Goal: Task Accomplishment & Management: Use online tool/utility

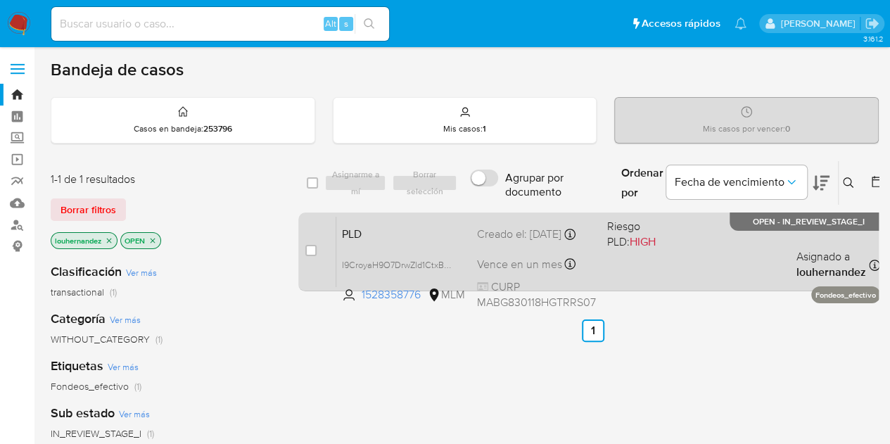
click at [524, 227] on div "Creado el: [DATE] Creado el: [DATE] 02:12:24" at bounding box center [536, 234] width 119 height 15
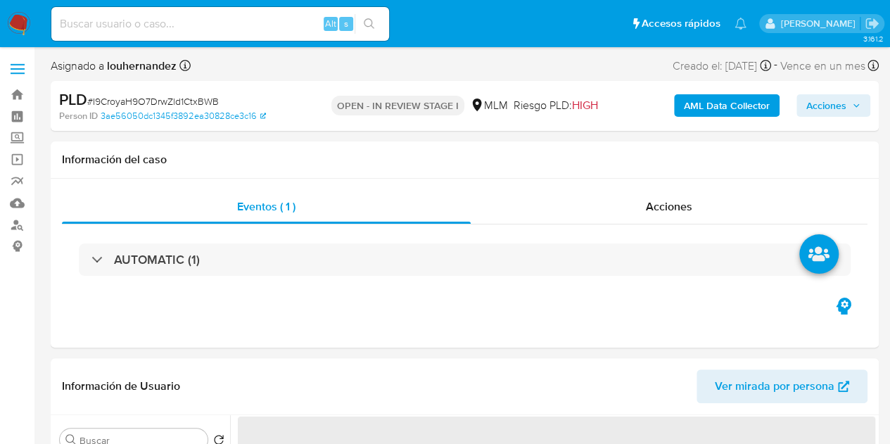
select select "10"
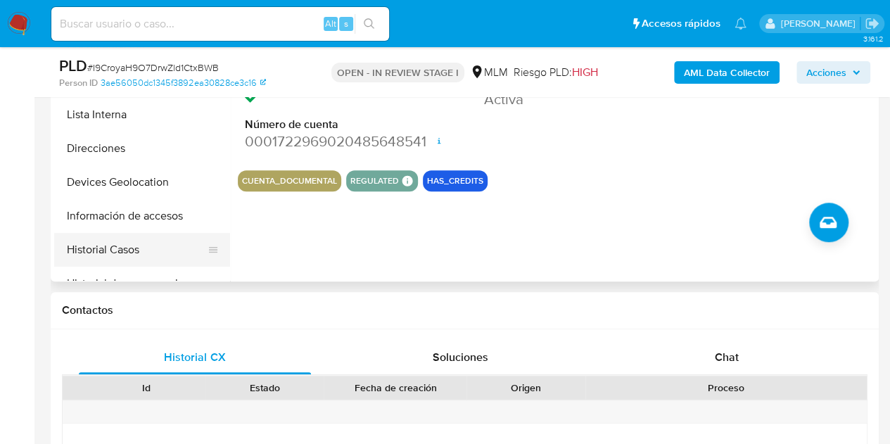
scroll to position [422, 0]
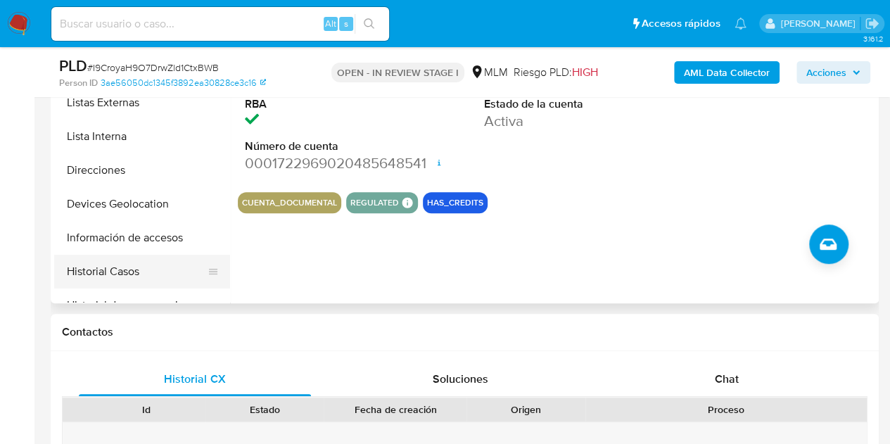
click at [131, 262] on button "Historial Casos" at bounding box center [136, 272] width 165 height 34
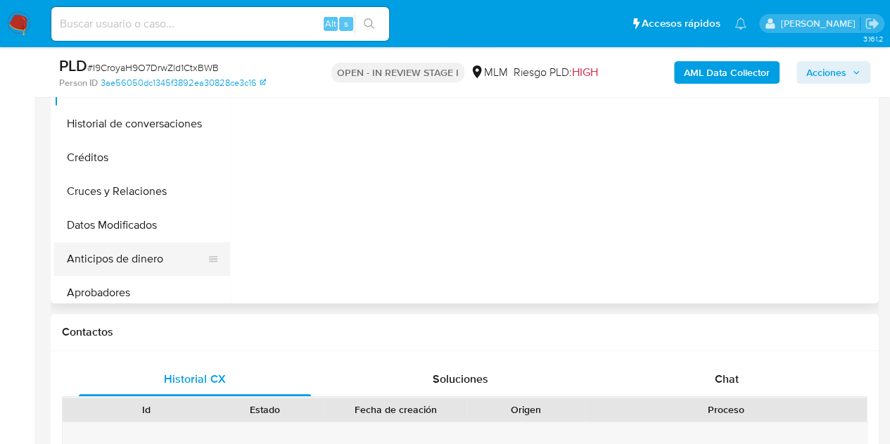
scroll to position [211, 0]
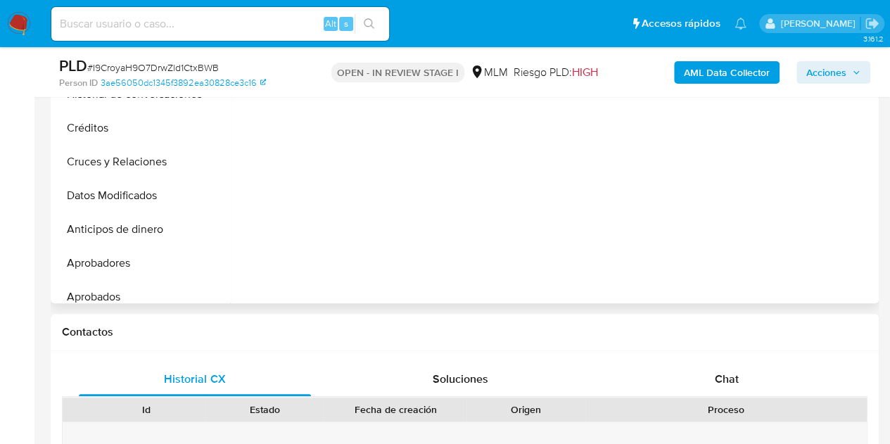
drag, startPoint x: 808, startPoint y: 233, endPoint x: 798, endPoint y: 230, distance: 10.2
click at [808, 233] on div at bounding box center [552, 123] width 645 height 360
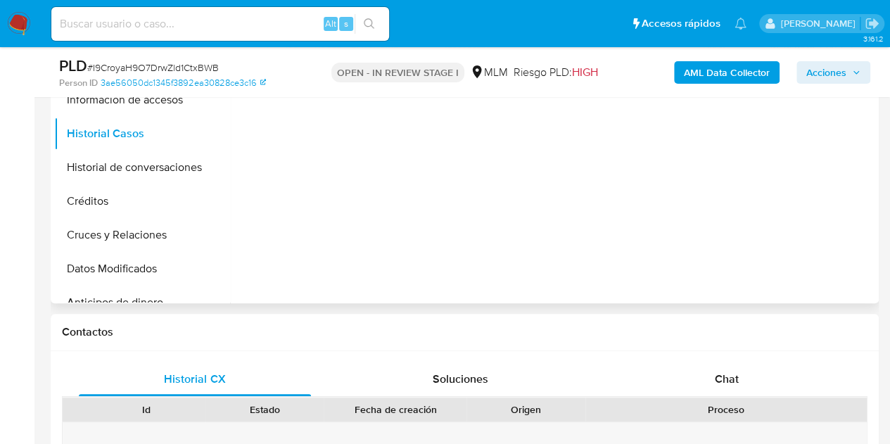
scroll to position [70, 0]
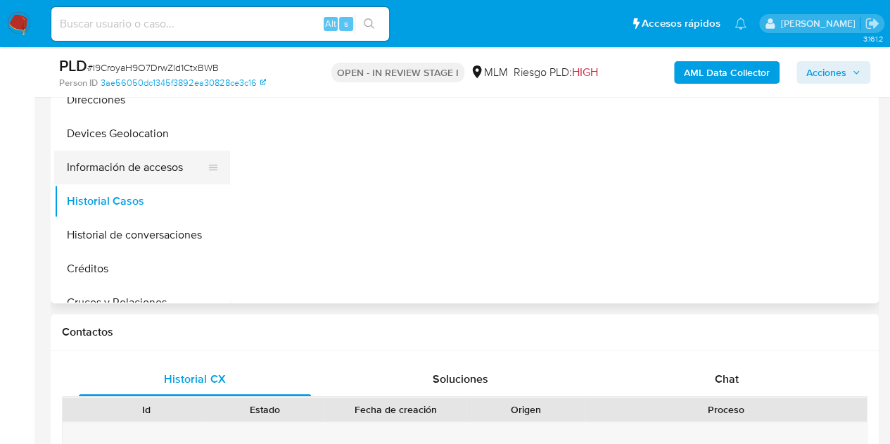
click at [138, 157] on button "Información de accesos" at bounding box center [136, 168] width 165 height 34
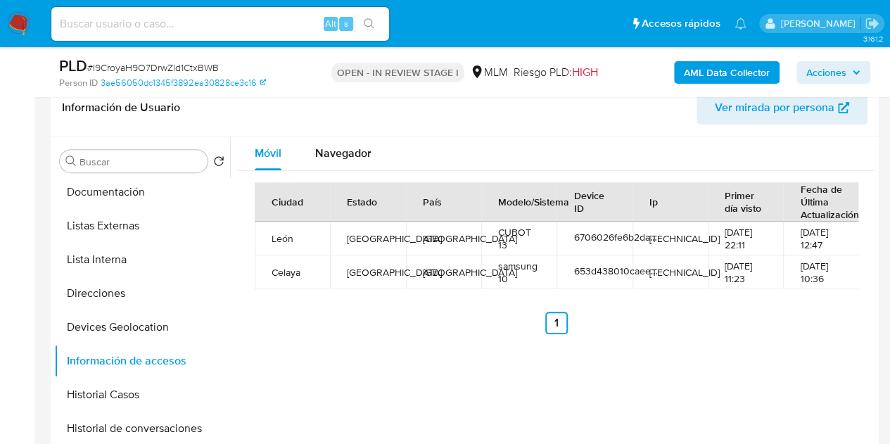
scroll to position [211, 0]
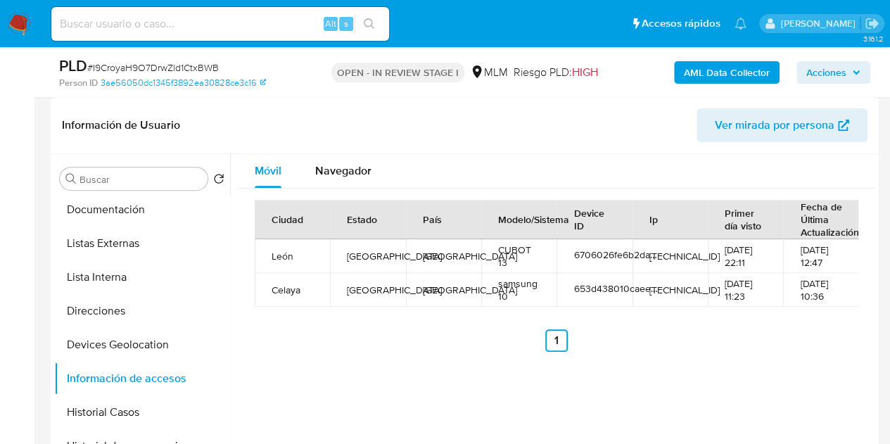
click at [403, 386] on div "Móvil Navegador Ciudad Estado País Modelo/Sistema Device ID Ip Primer día visto…" at bounding box center [552, 334] width 645 height 360
drag, startPoint x: 518, startPoint y: 378, endPoint x: 510, endPoint y: 373, distance: 9.2
click at [519, 378] on div "Móvil Navegador Ciudad Estado País Modelo/Sistema Device ID Ip Primer día visto…" at bounding box center [552, 334] width 645 height 360
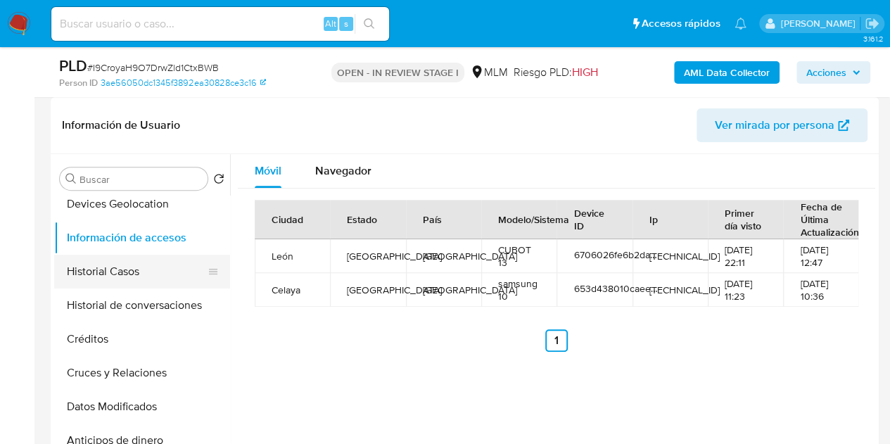
click at [132, 270] on button "Historial Casos" at bounding box center [136, 272] width 165 height 34
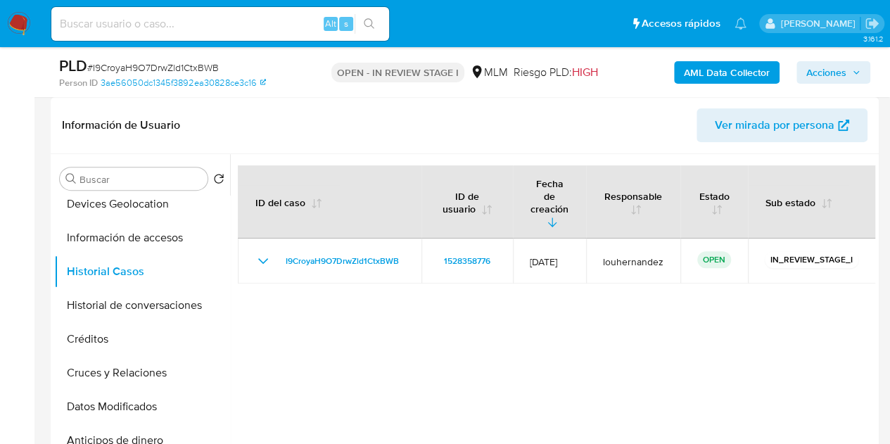
click at [328, 334] on div at bounding box center [552, 334] width 645 height 360
click at [781, 322] on div at bounding box center [552, 334] width 645 height 360
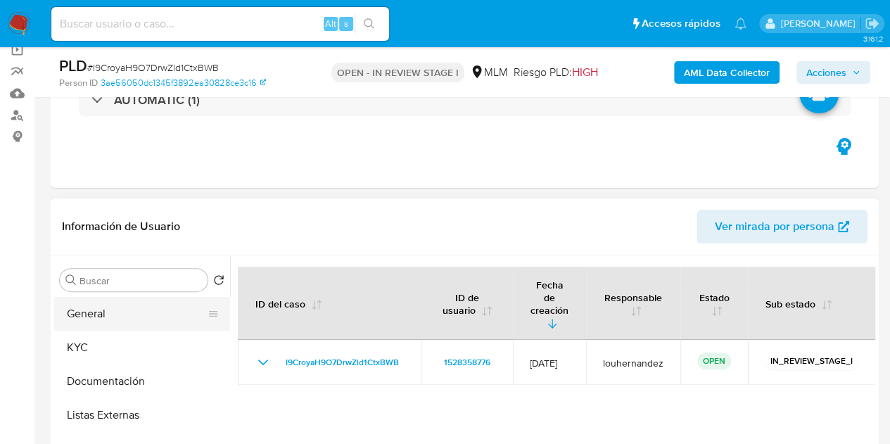
scroll to position [141, 0]
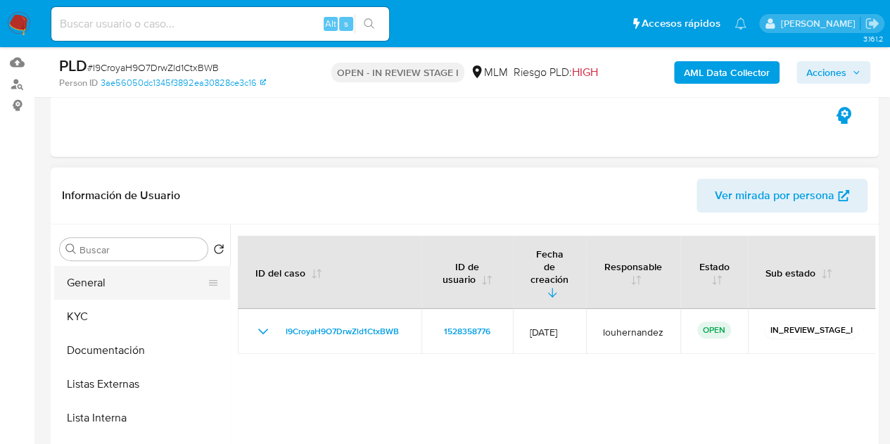
click at [137, 288] on button "General" at bounding box center [136, 283] width 165 height 34
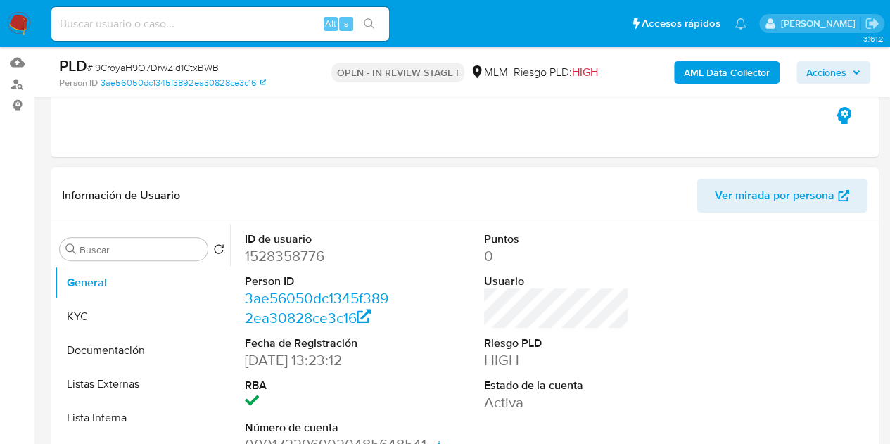
scroll to position [211, 0]
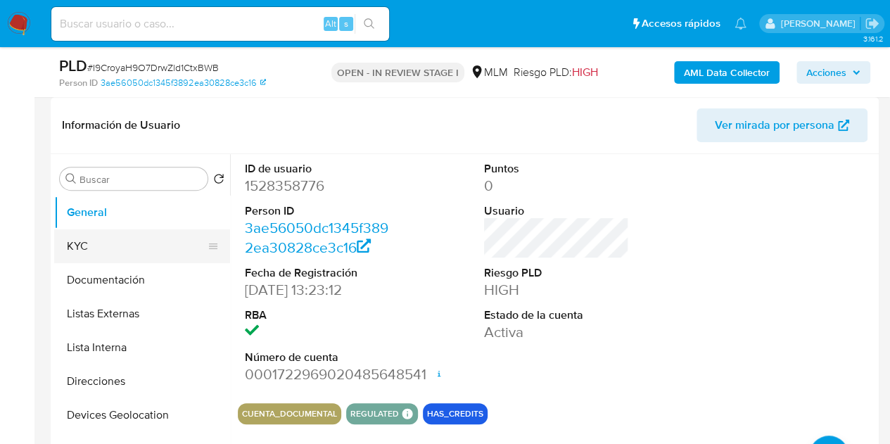
click at [121, 236] on button "KYC" at bounding box center [136, 246] width 165 height 34
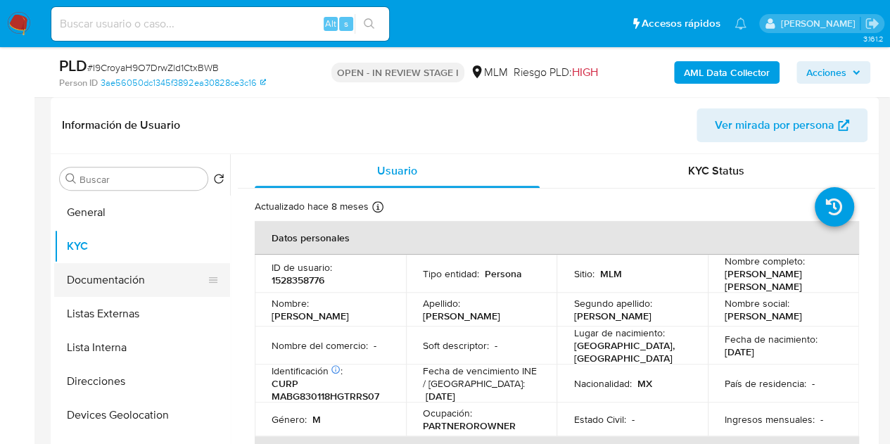
click at [118, 275] on button "Documentación" at bounding box center [136, 280] width 165 height 34
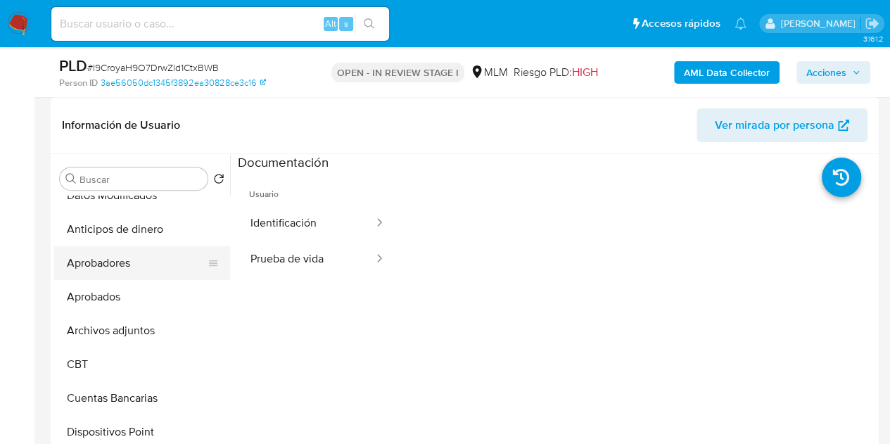
scroll to position [352, 0]
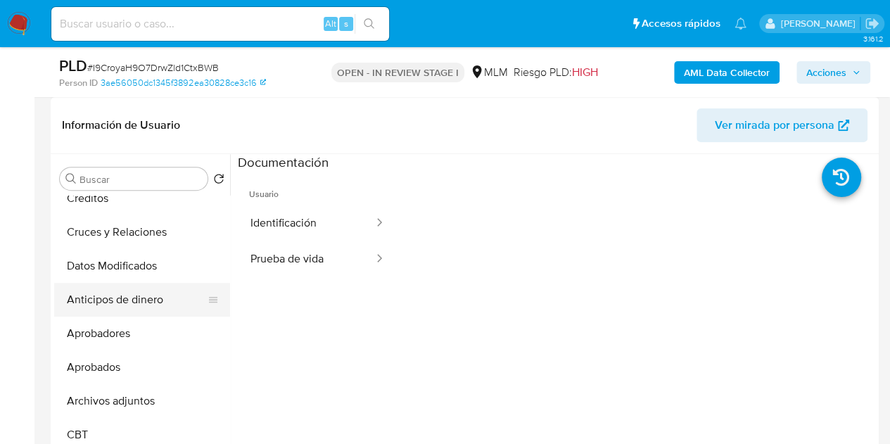
click at [137, 291] on button "Anticipos de dinero" at bounding box center [136, 300] width 165 height 34
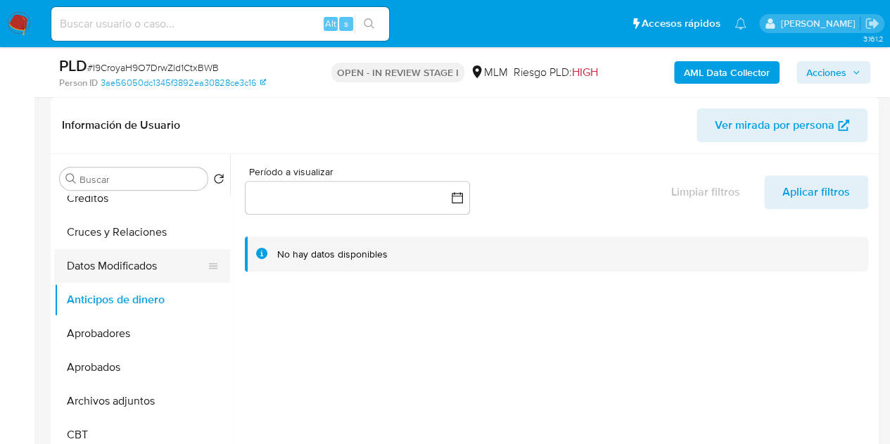
click at [132, 274] on button "Datos Modificados" at bounding box center [136, 266] width 165 height 34
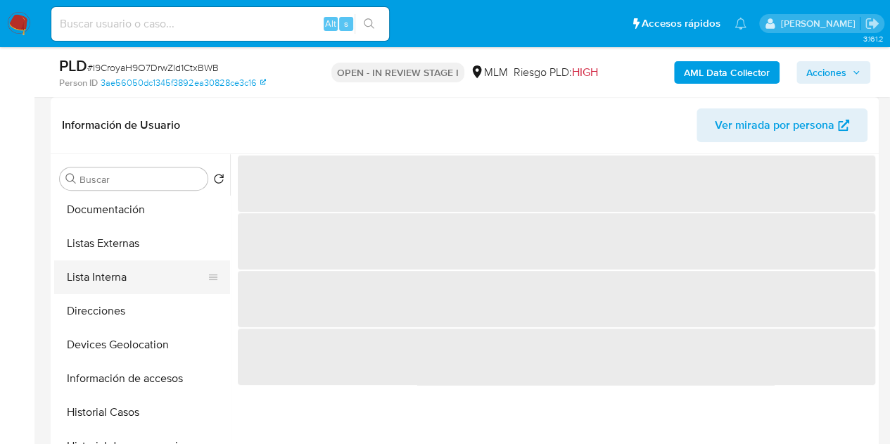
scroll to position [141, 0]
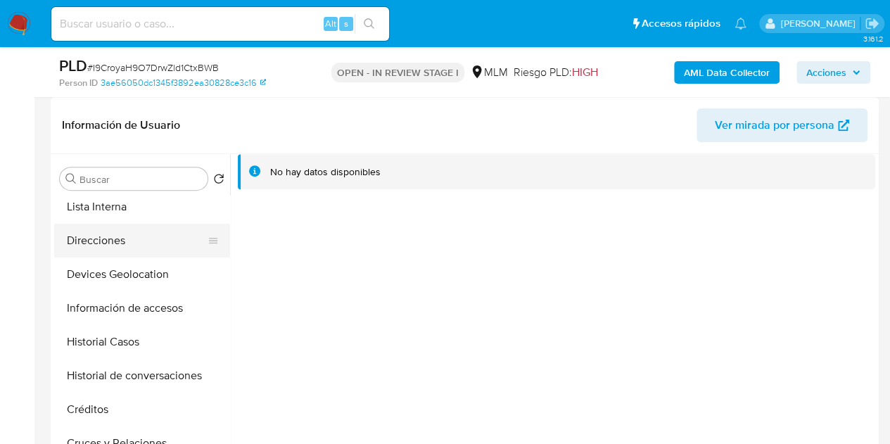
click at [126, 246] on button "Direcciones" at bounding box center [136, 241] width 165 height 34
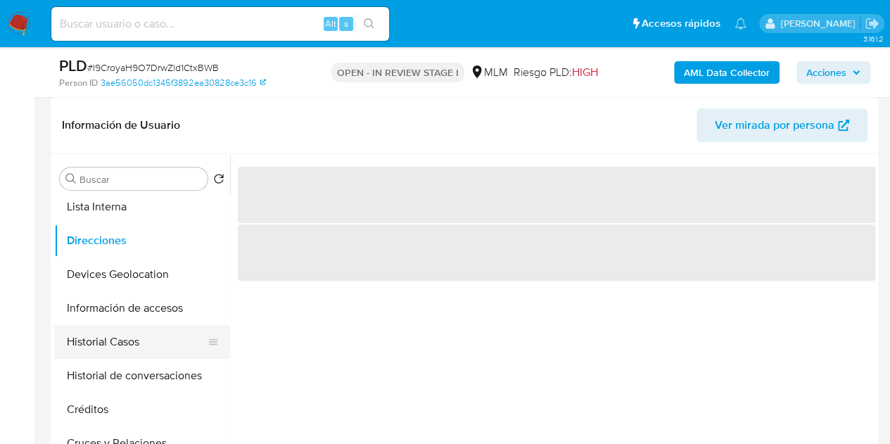
click at [132, 341] on button "Historial Casos" at bounding box center [136, 342] width 165 height 34
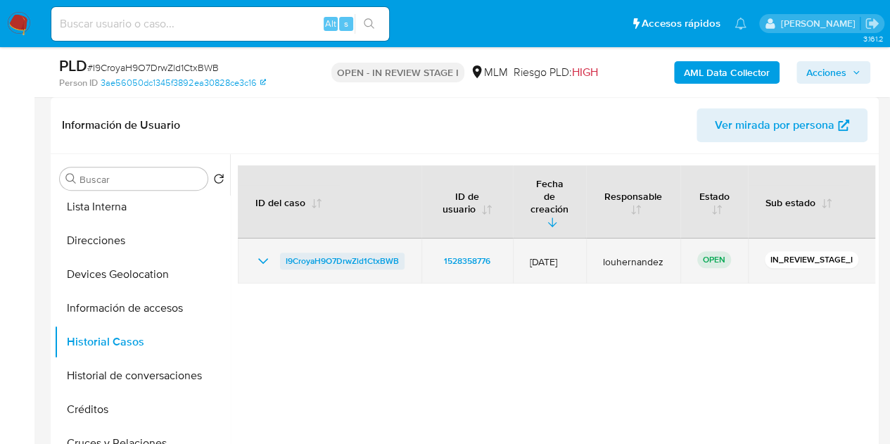
click at [352, 253] on span "I9CroyaH9O7DrwZld1CtxBWB" at bounding box center [342, 261] width 113 height 17
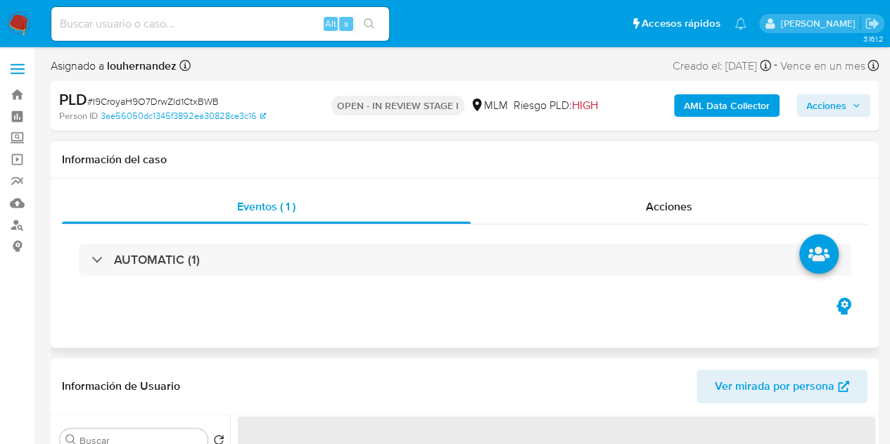
select select "10"
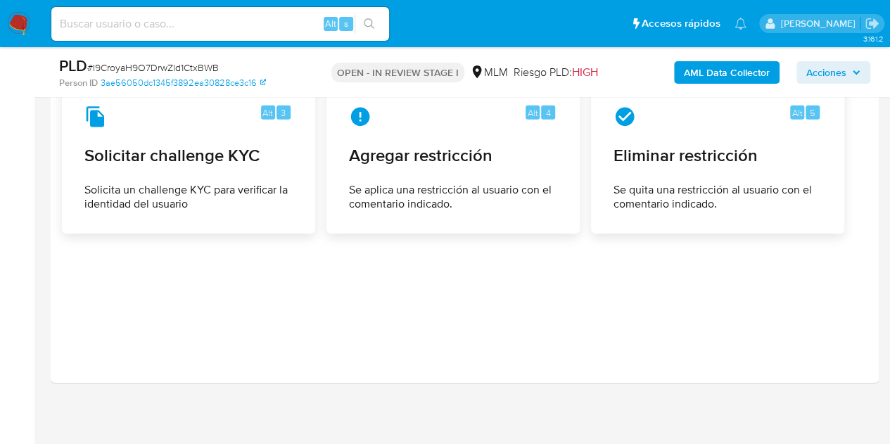
scroll to position [2106, 0]
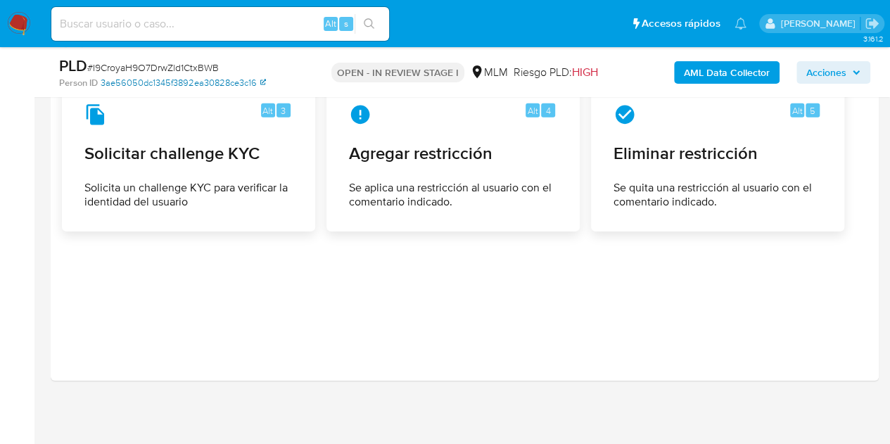
click at [235, 78] on link "3ae56050dc1345f3892ea30828ce3c16" at bounding box center [183, 83] width 165 height 13
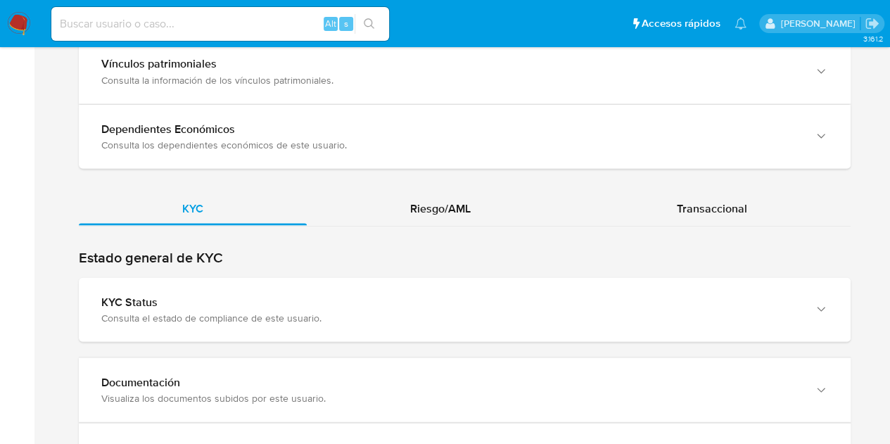
scroll to position [1337, 0]
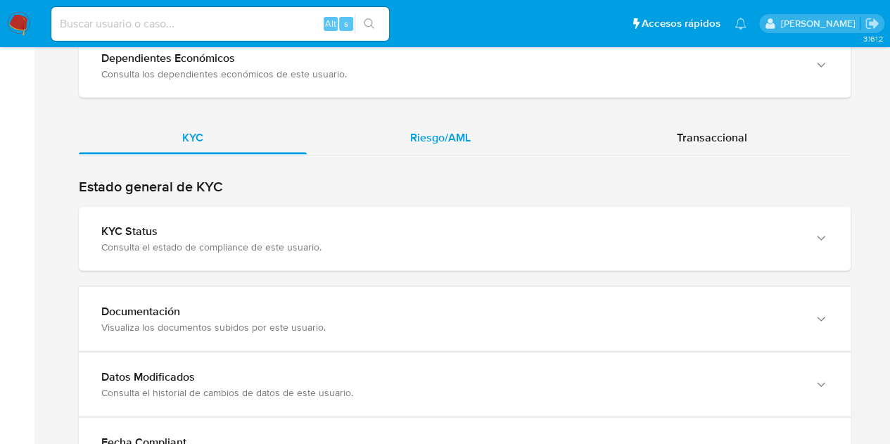
click at [460, 134] on span "Riesgo/AML" at bounding box center [440, 137] width 61 height 16
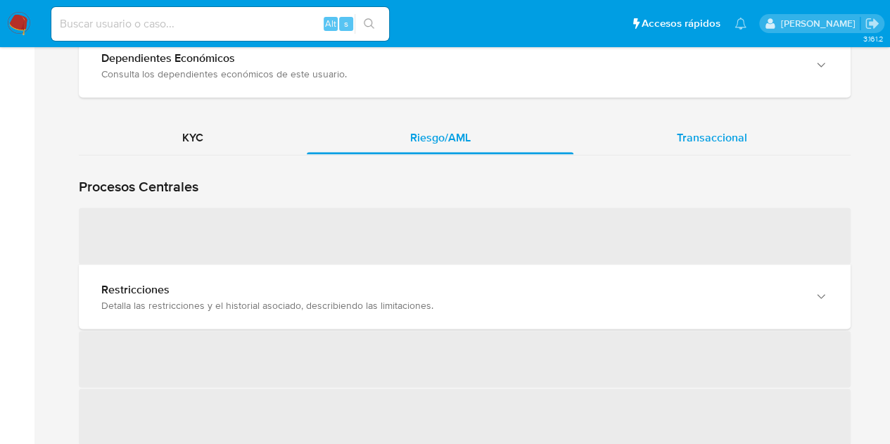
click at [699, 129] on span "Transaccional" at bounding box center [712, 137] width 70 height 16
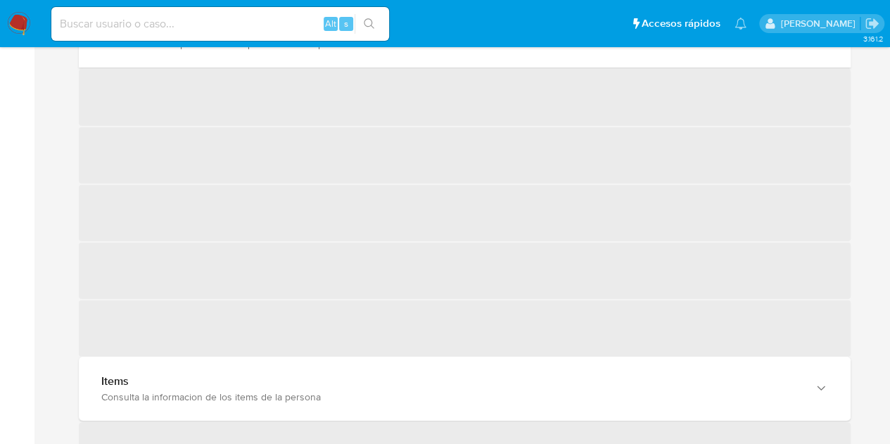
scroll to position [1871, 0]
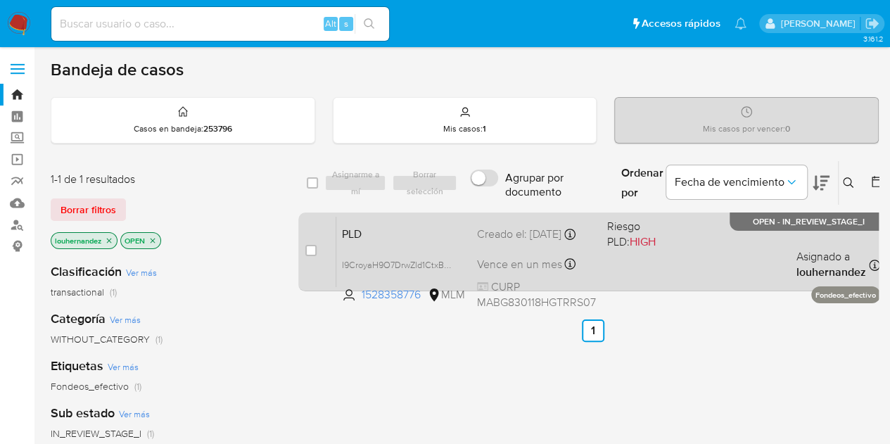
click at [545, 242] on div "Creado el: 12/09/2025 Creado el: 12/09/2025 02:12:24" at bounding box center [536, 234] width 119 height 15
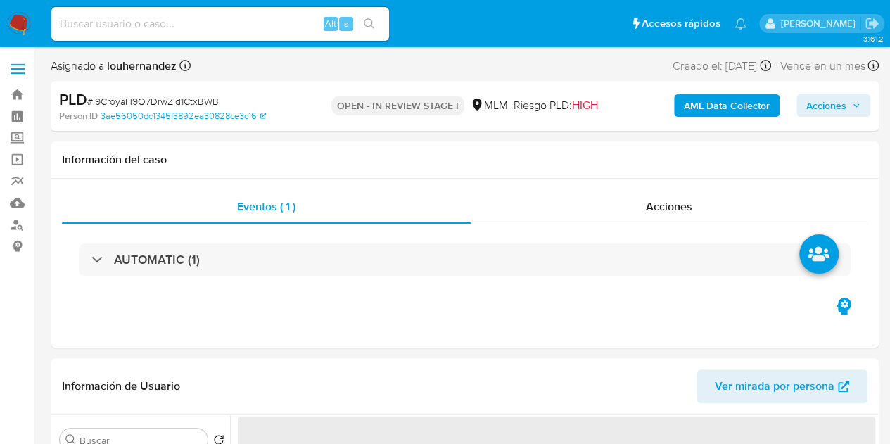
select select "10"
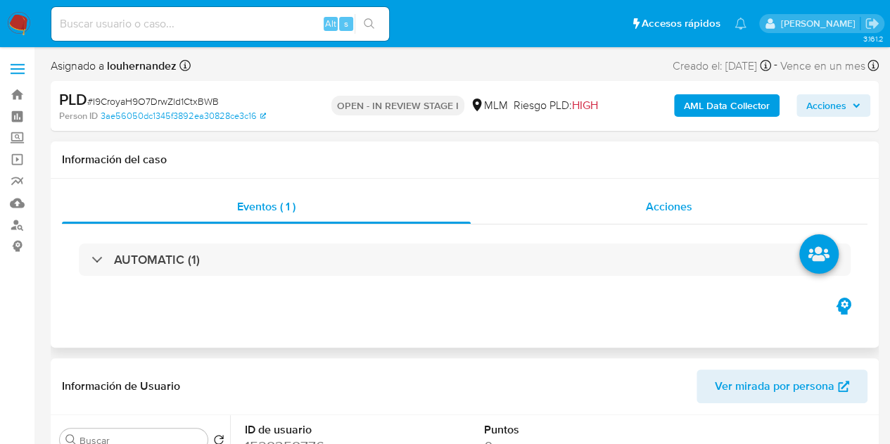
click at [671, 213] on span "Acciones" at bounding box center [669, 206] width 46 height 16
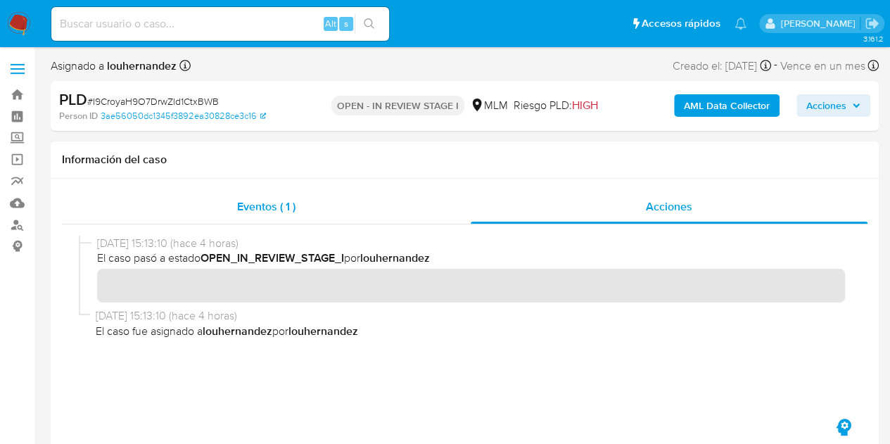
click at [266, 211] on span "Eventos ( 1 )" at bounding box center [266, 206] width 58 height 16
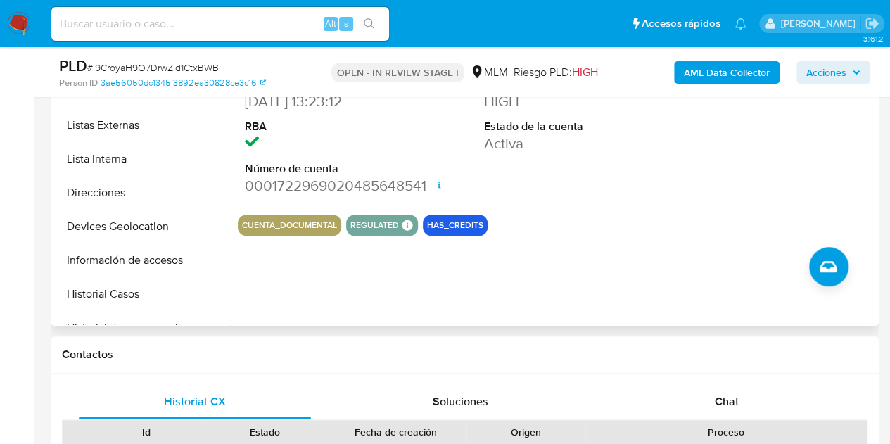
scroll to position [422, 0]
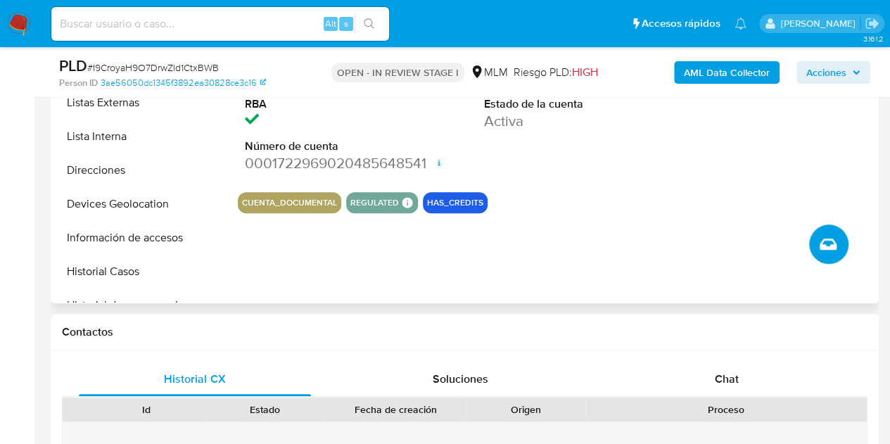
click at [817, 242] on button "Crear caso manual" at bounding box center [828, 244] width 39 height 39
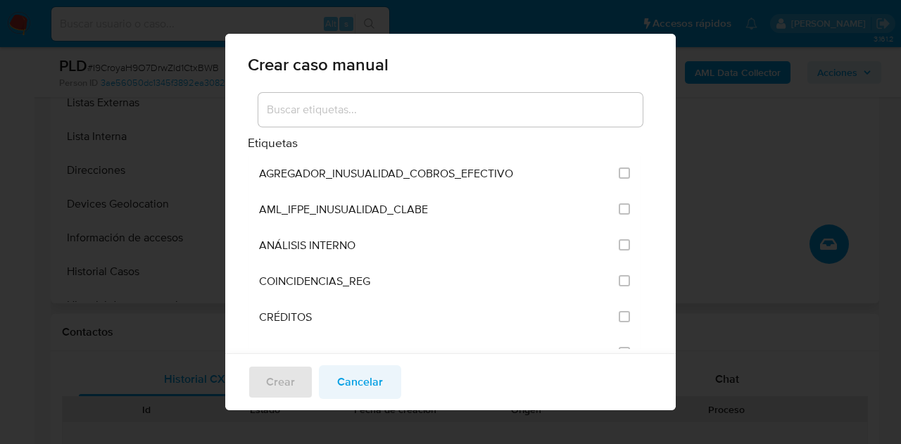
click at [365, 384] on span "Cancelar" at bounding box center [360, 382] width 46 height 31
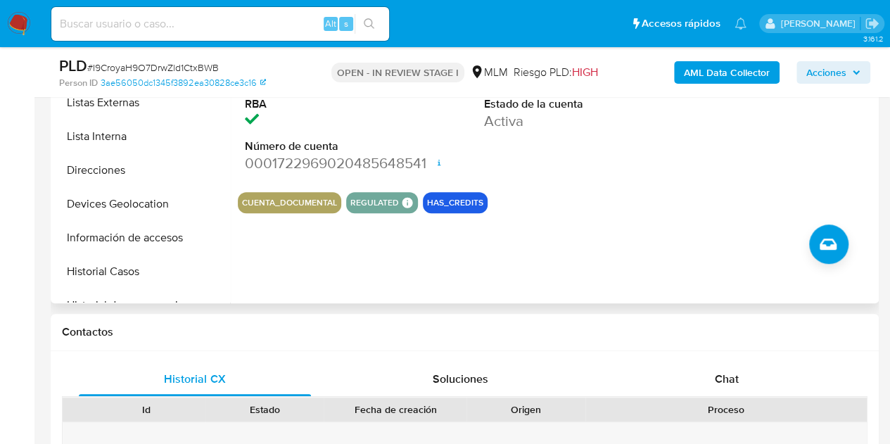
click at [836, 72] on span "Acciones" at bounding box center [827, 72] width 40 height 23
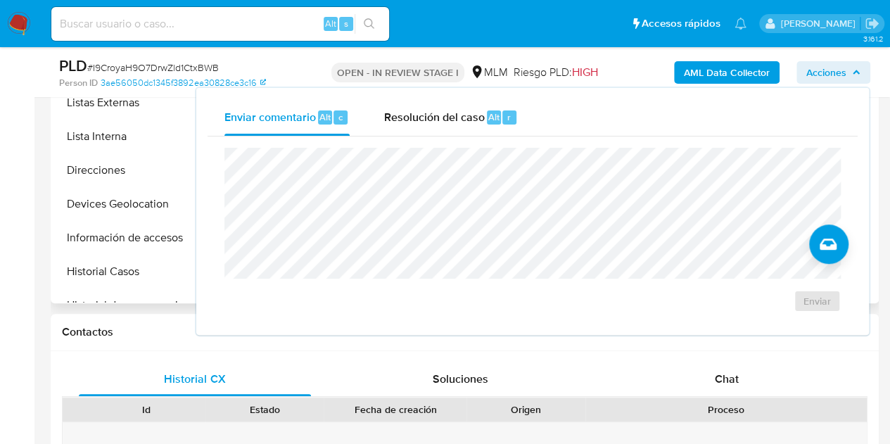
click at [828, 72] on span "Acciones" at bounding box center [827, 72] width 40 height 23
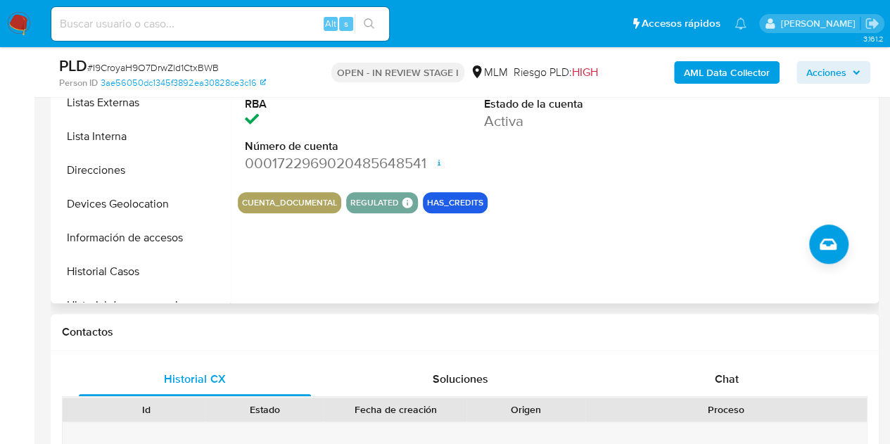
click at [757, 68] on b "AML Data Collector" at bounding box center [727, 72] width 86 height 23
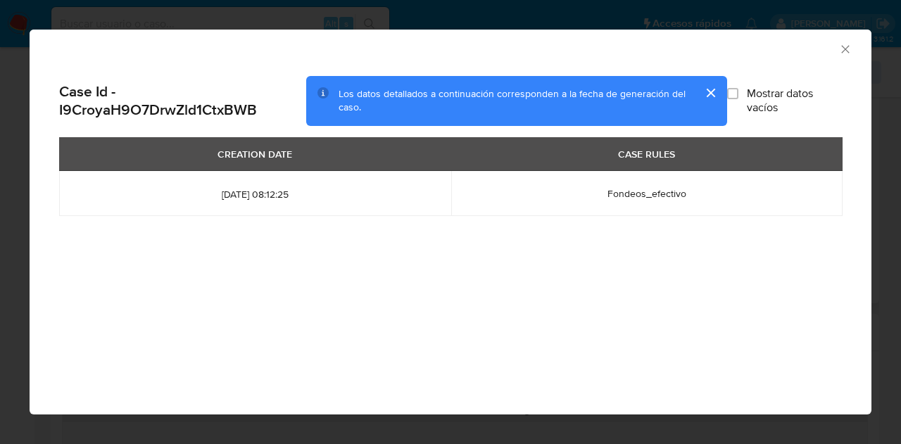
click at [709, 89] on button "cerrar" at bounding box center [710, 93] width 34 height 34
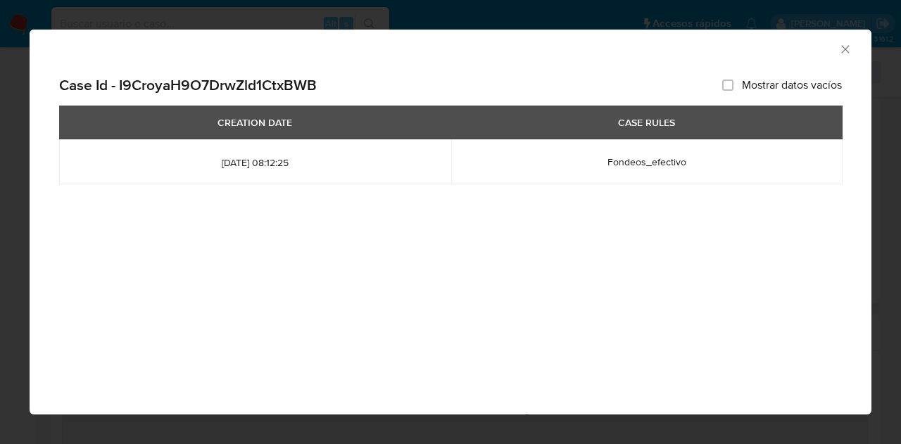
click at [224, 161] on span "2025-09-12 08:12:25" at bounding box center [255, 162] width 358 height 13
click at [842, 50] on icon "Cerrar ventana" at bounding box center [845, 49] width 14 height 14
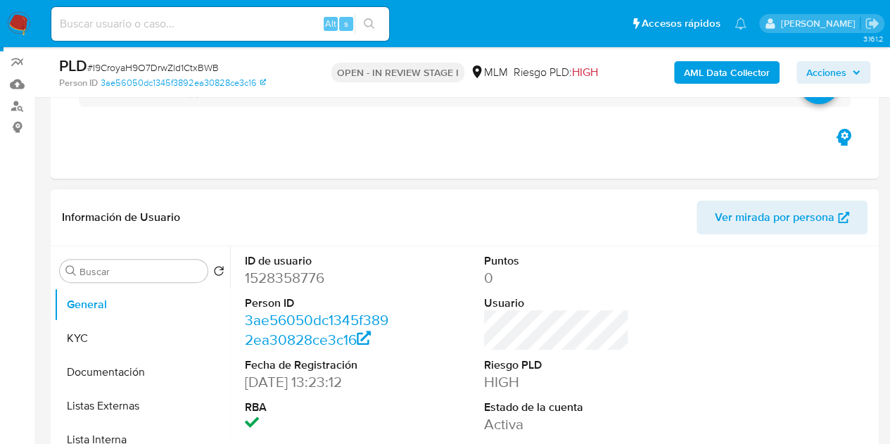
scroll to position [0, 0]
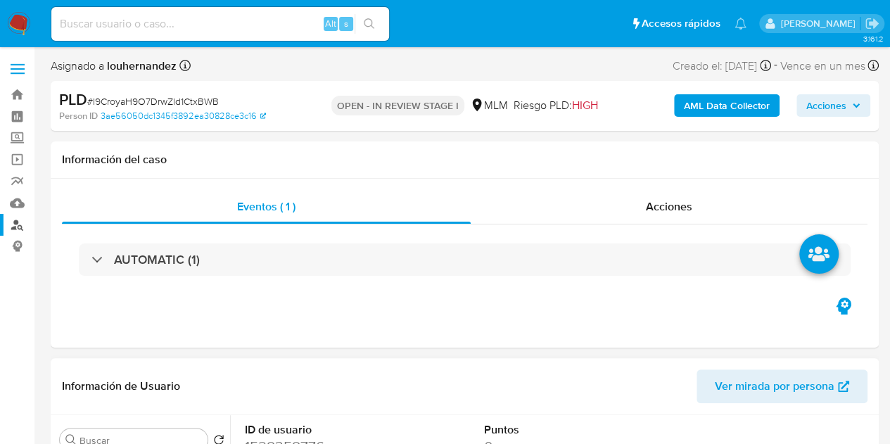
click at [23, 221] on link "Buscador de personas" at bounding box center [84, 225] width 168 height 22
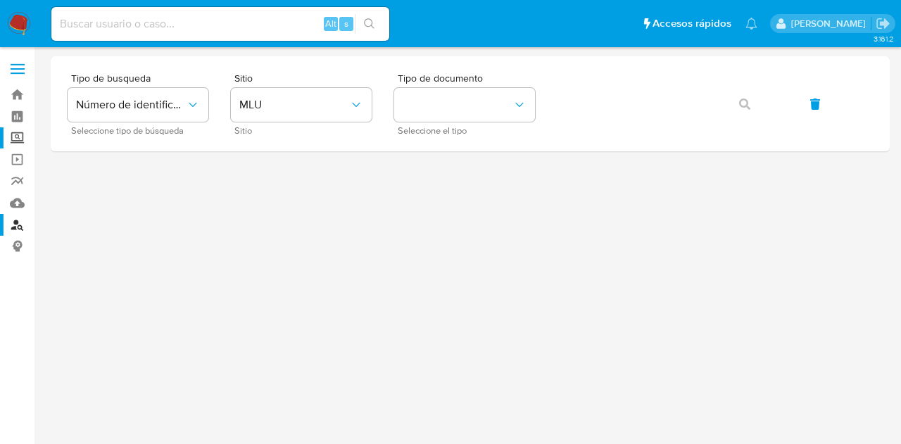
click at [18, 133] on label "Screening" at bounding box center [84, 138] width 168 height 22
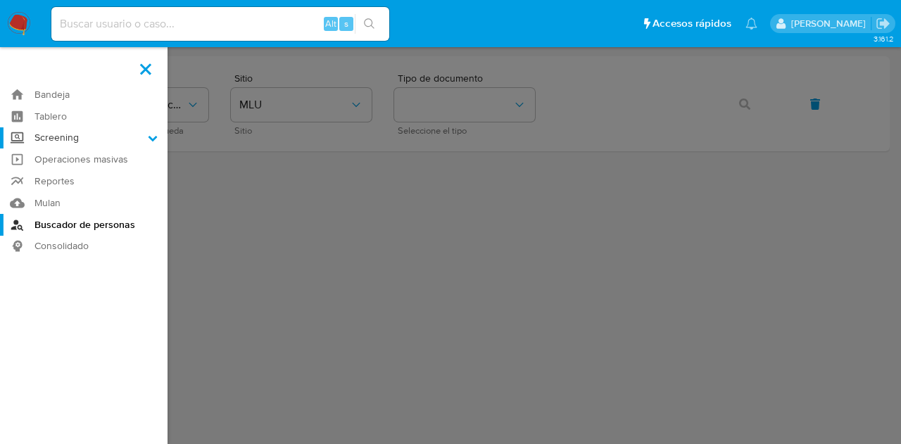
click at [0, 0] on input "Screening" at bounding box center [0, 0] width 0 height 0
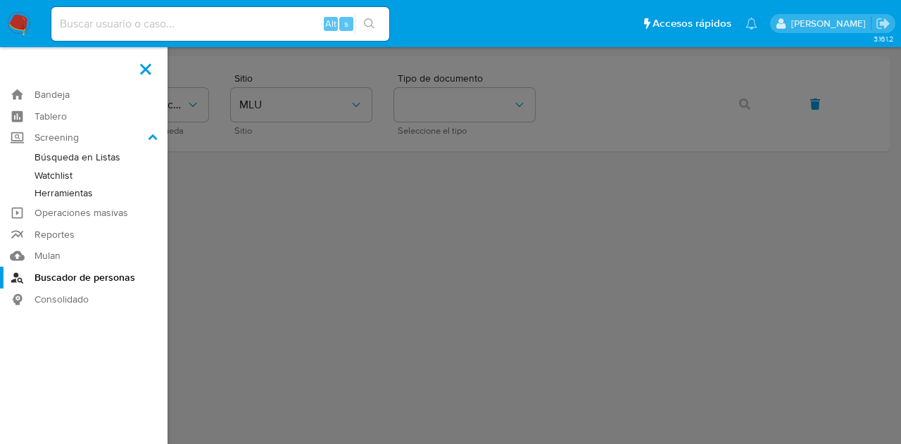
click at [87, 188] on link "Herramientas" at bounding box center [84, 193] width 168 height 18
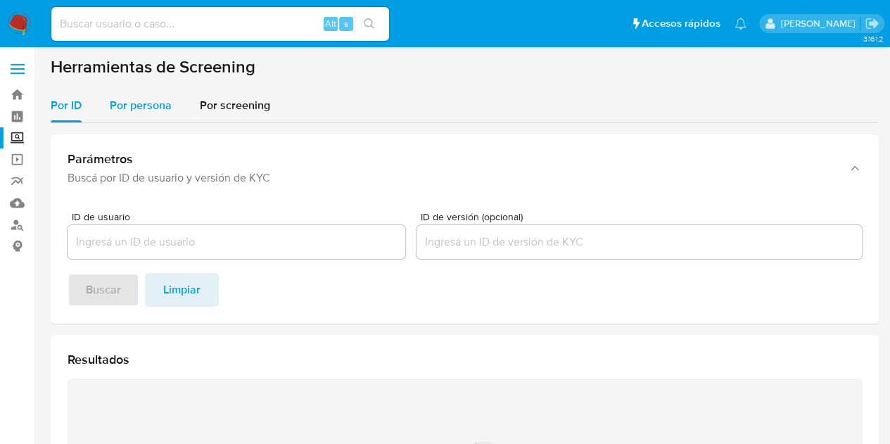
click at [146, 106] on span "Por persona" at bounding box center [141, 105] width 62 height 16
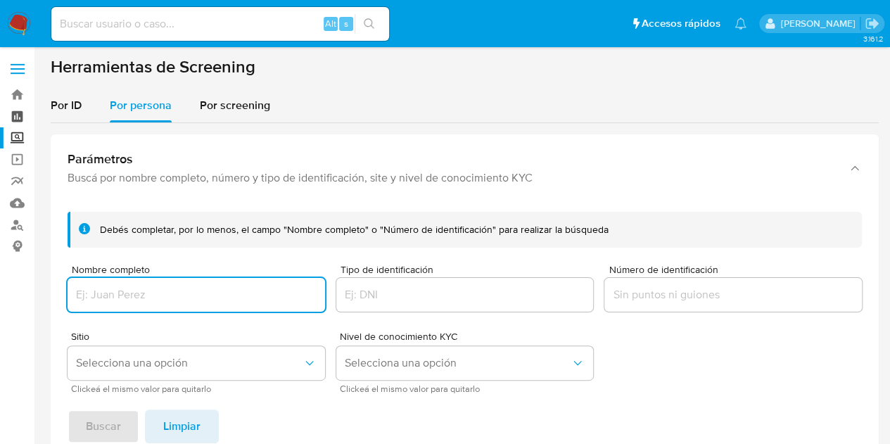
click at [17, 119] on link "Tablero" at bounding box center [84, 117] width 168 height 22
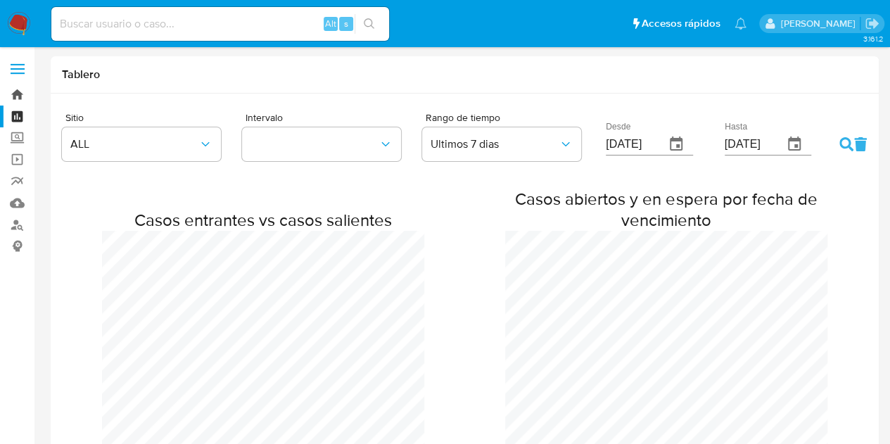
click at [17, 91] on link "Bandeja" at bounding box center [84, 95] width 168 height 22
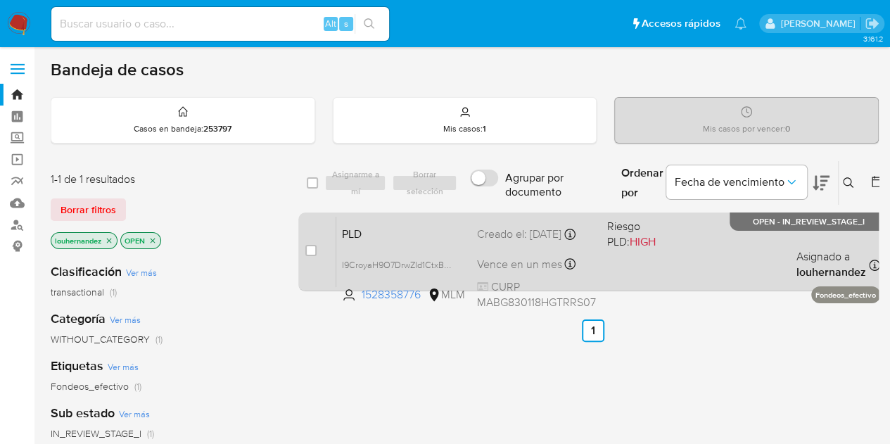
click at [836, 295] on p "Fondeos_efectivo" at bounding box center [845, 294] width 69 height 17
click at [854, 298] on p "Fondeos_efectivo" at bounding box center [845, 294] width 69 height 17
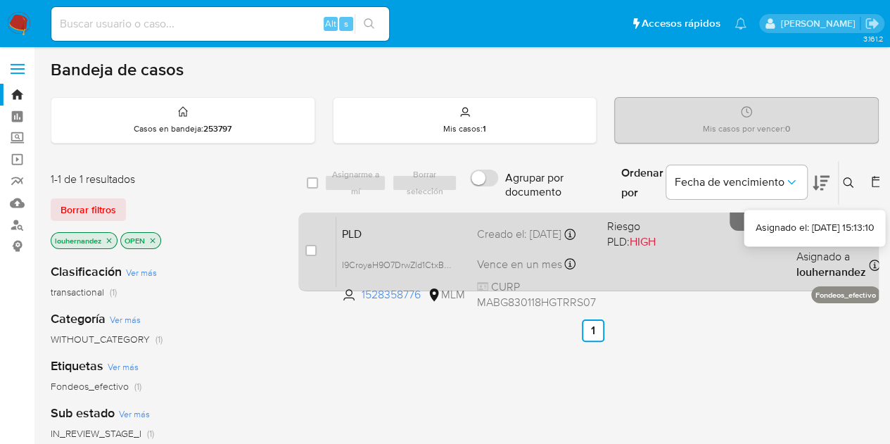
click at [870, 265] on icon at bounding box center [874, 265] width 11 height 11
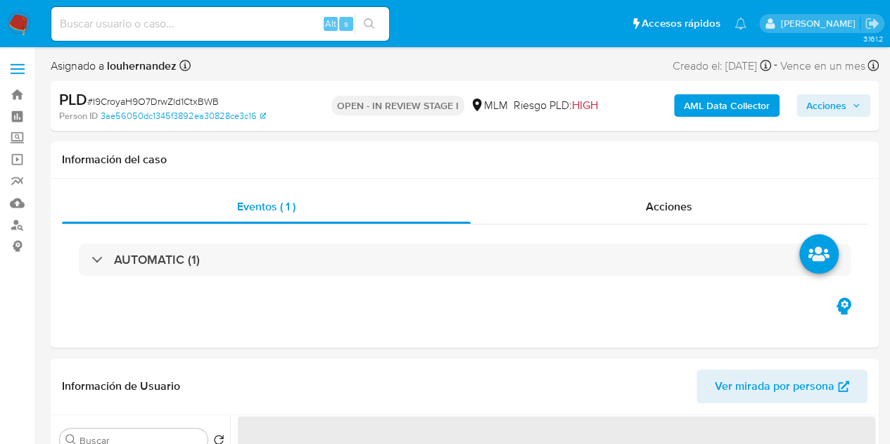
select select "10"
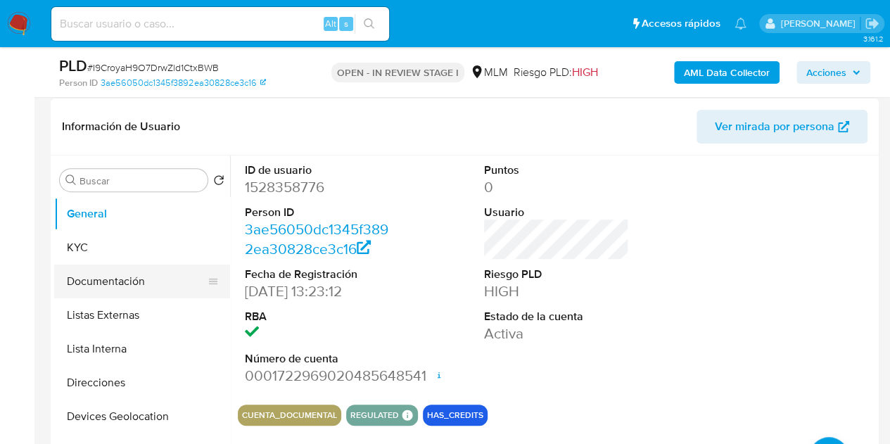
scroll to position [211, 0]
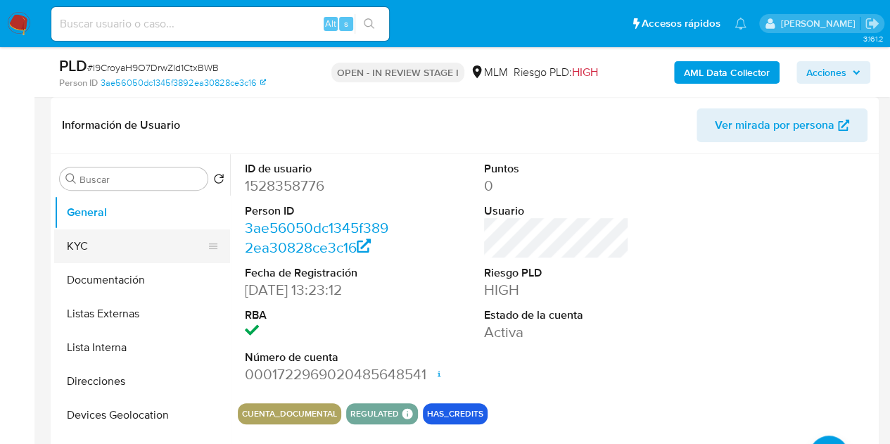
drag, startPoint x: 118, startPoint y: 246, endPoint x: 129, endPoint y: 250, distance: 11.4
click at [121, 246] on button "KYC" at bounding box center [136, 246] width 165 height 34
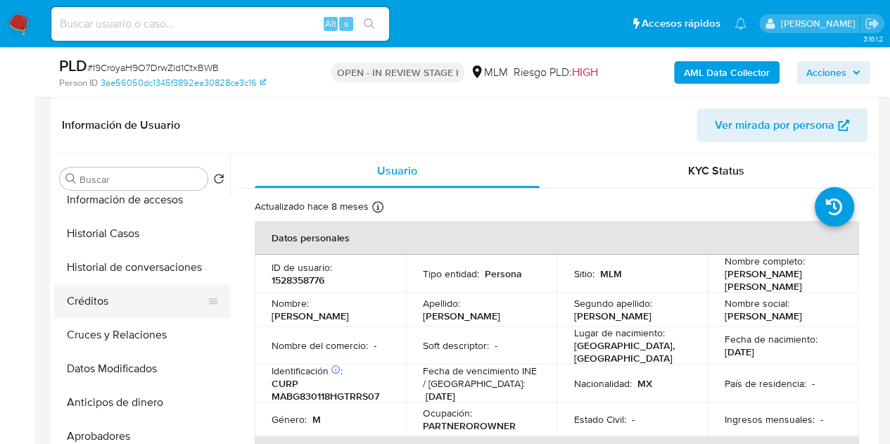
scroll to position [282, 0]
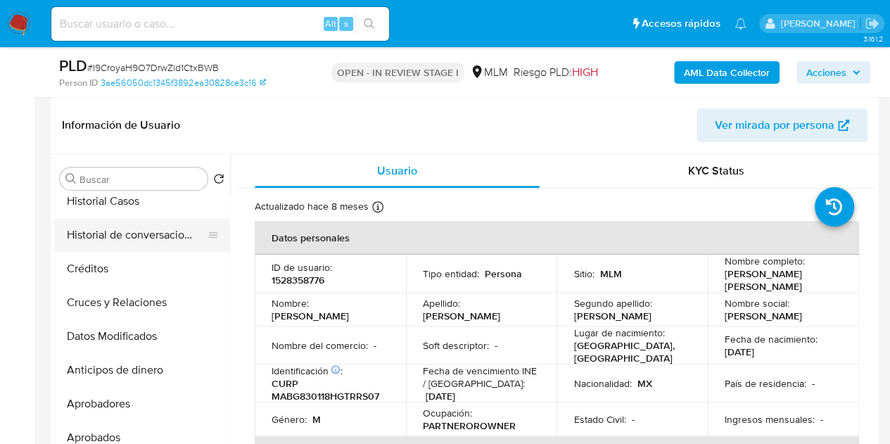
click at [132, 229] on button "Historial de conversaciones" at bounding box center [136, 235] width 165 height 34
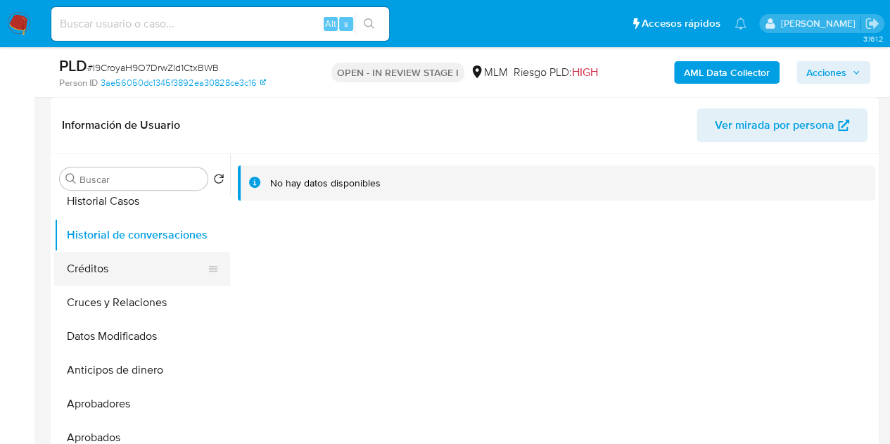
click at [107, 272] on button "Créditos" at bounding box center [136, 269] width 165 height 34
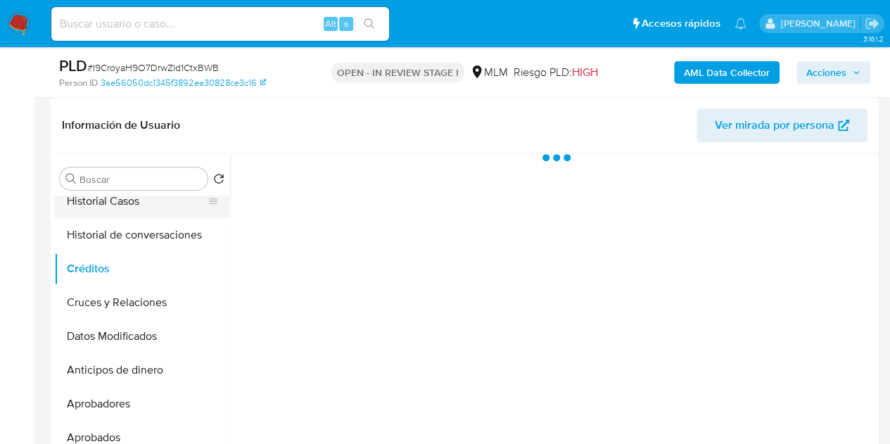
click at [127, 206] on button "Historial Casos" at bounding box center [136, 201] width 165 height 34
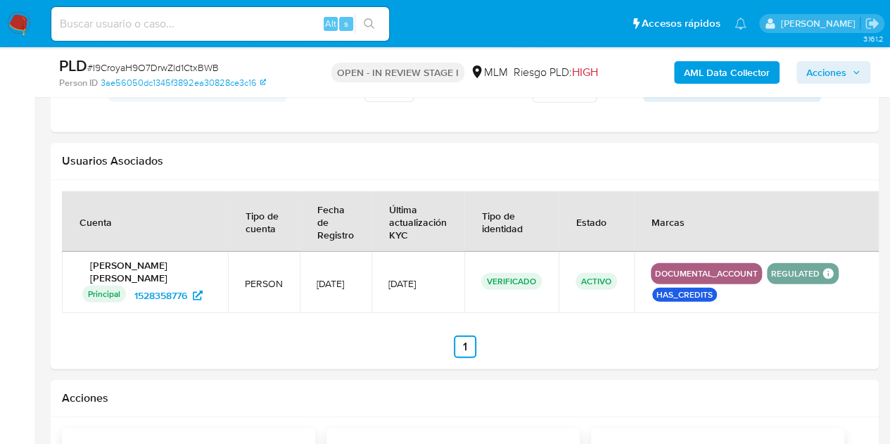
scroll to position [1759, 0]
click at [182, 284] on span "1528358776" at bounding box center [160, 295] width 53 height 23
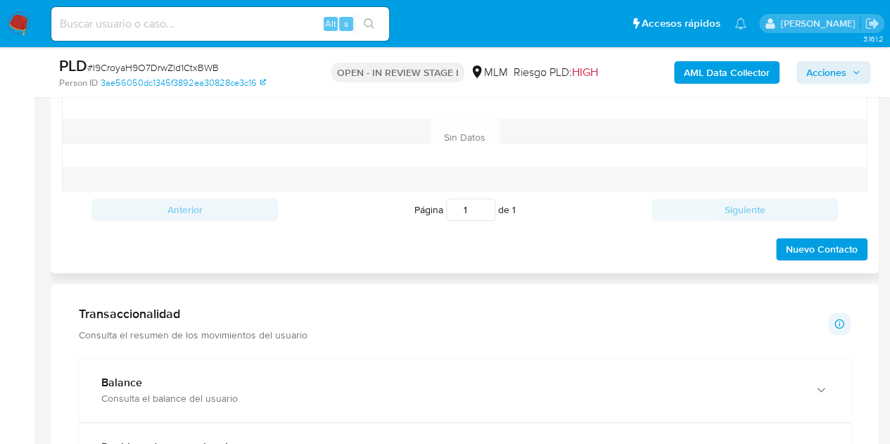
scroll to position [628, 0]
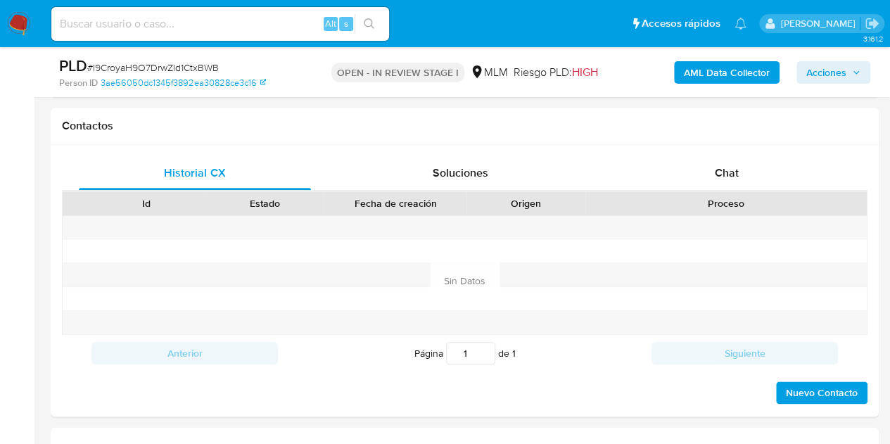
click at [846, 70] on span "Acciones" at bounding box center [834, 73] width 54 height 20
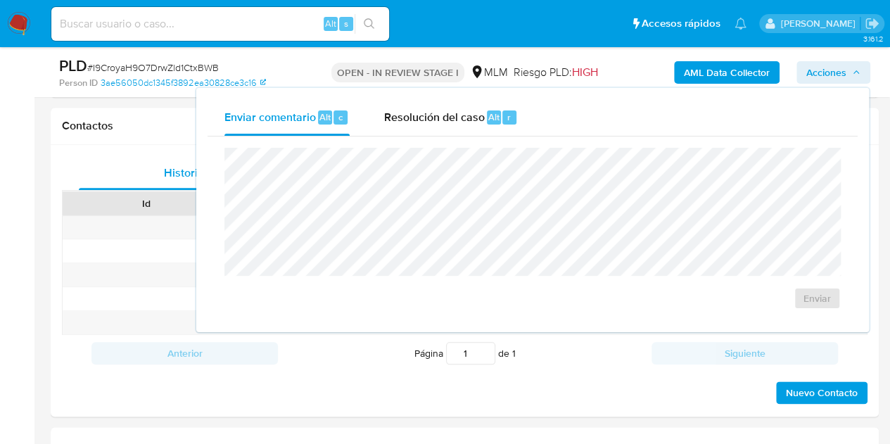
drag, startPoint x: 846, startPoint y: 70, endPoint x: 848, endPoint y: 77, distance: 7.3
click at [848, 77] on span "Acciones" at bounding box center [834, 73] width 54 height 20
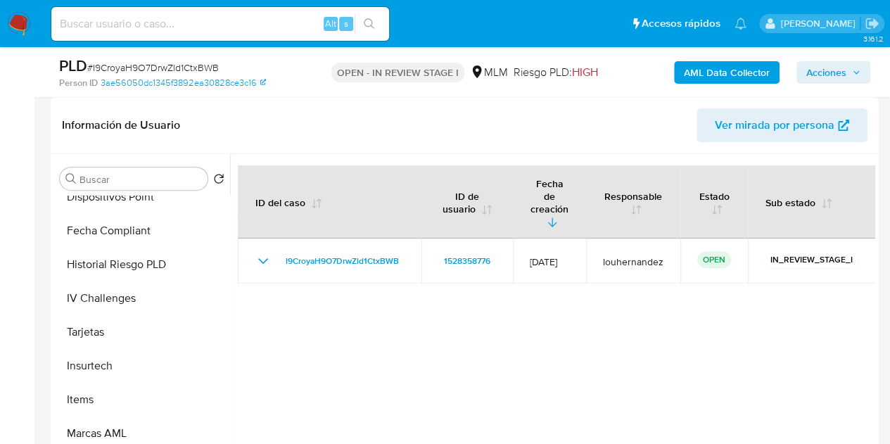
scroll to position [662, 0]
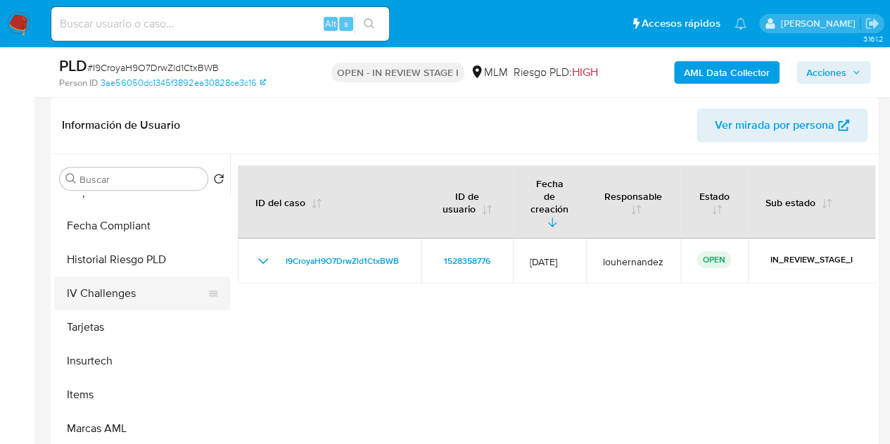
click at [122, 295] on button "IV Challenges" at bounding box center [136, 294] width 165 height 34
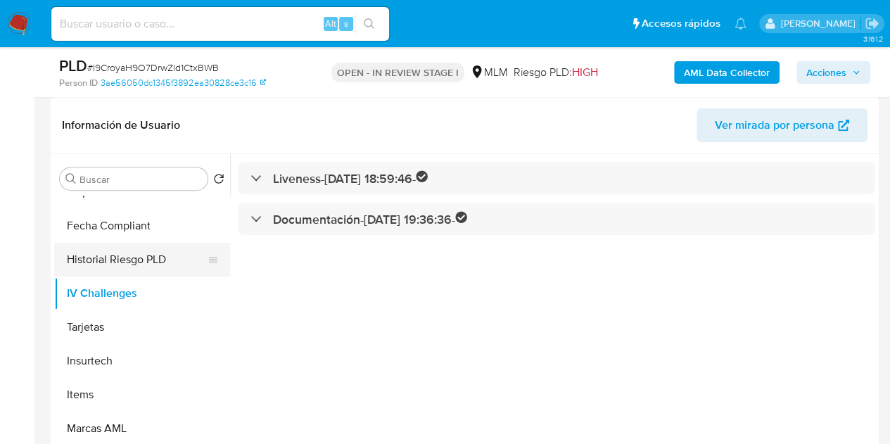
click at [134, 254] on button "Historial Riesgo PLD" at bounding box center [136, 260] width 165 height 34
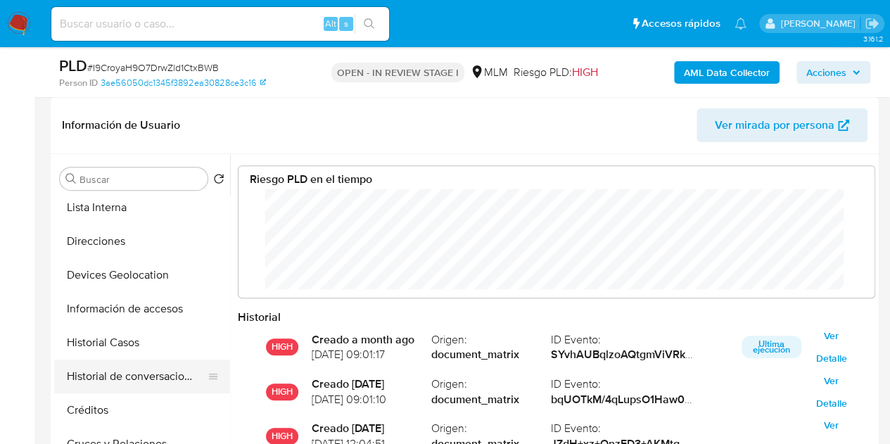
scroll to position [141, 0]
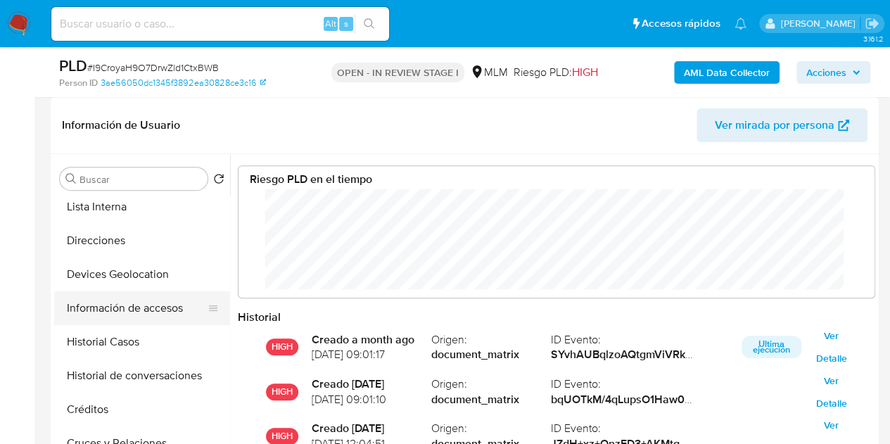
click at [141, 309] on button "Información de accesos" at bounding box center [136, 308] width 165 height 34
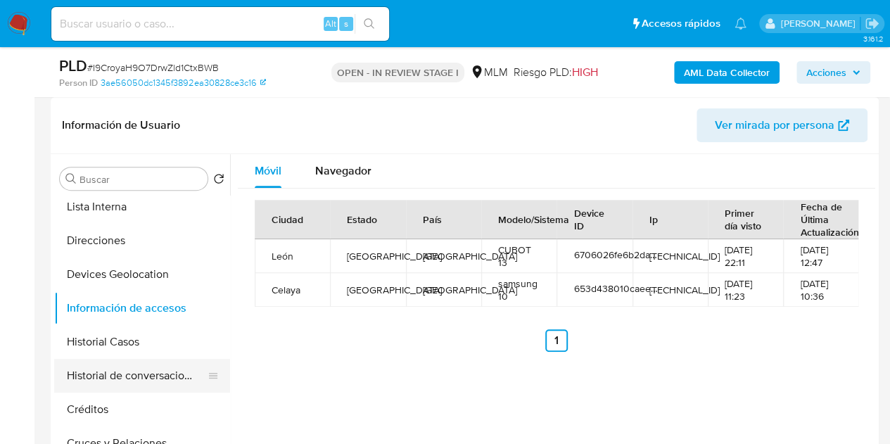
click at [136, 371] on button "Historial de conversaciones" at bounding box center [136, 376] width 165 height 34
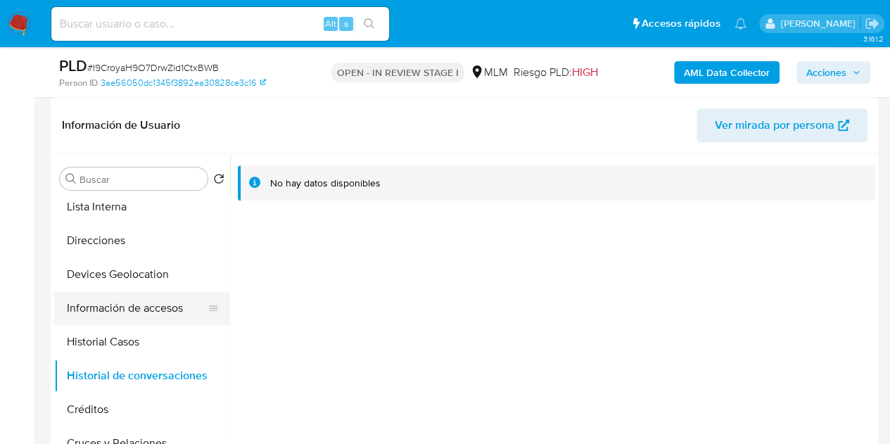
click at [112, 300] on button "Información de accesos" at bounding box center [136, 308] width 165 height 34
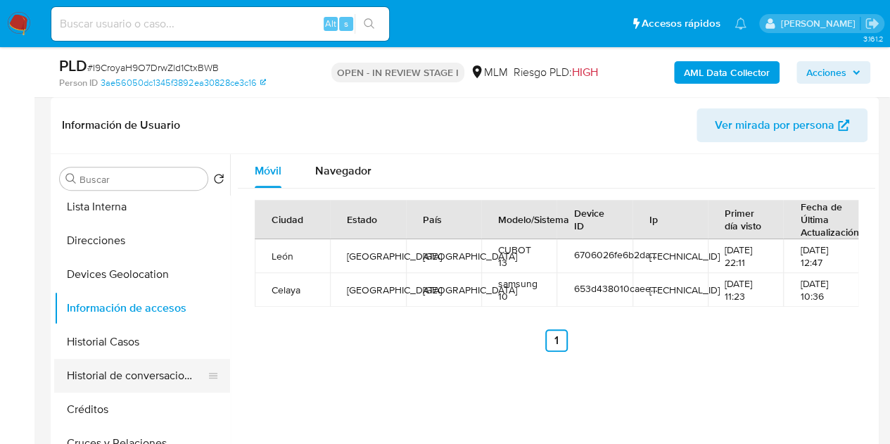
click at [145, 364] on button "Historial de conversaciones" at bounding box center [136, 376] width 165 height 34
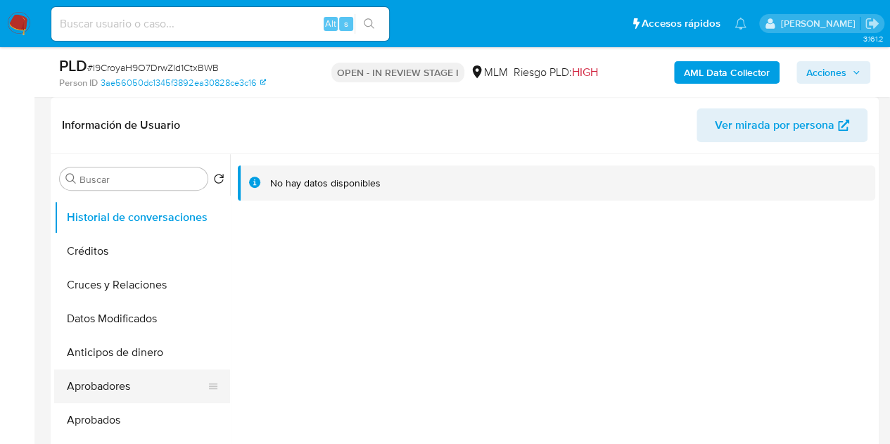
scroll to position [282, 0]
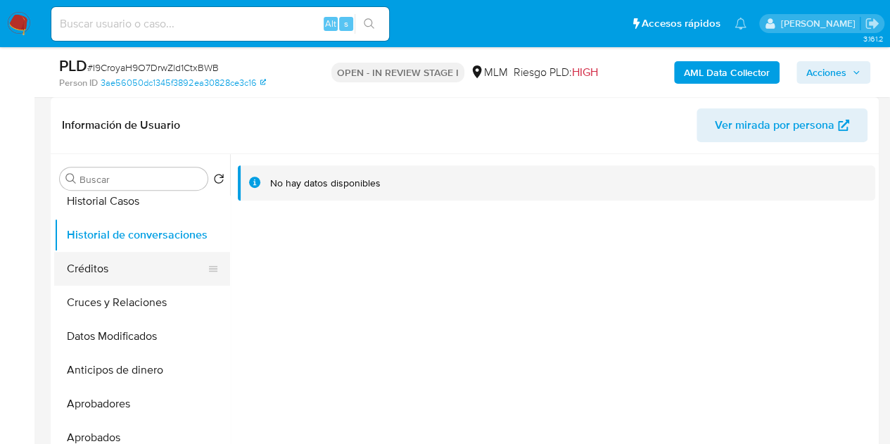
click at [127, 278] on button "Créditos" at bounding box center [136, 269] width 165 height 34
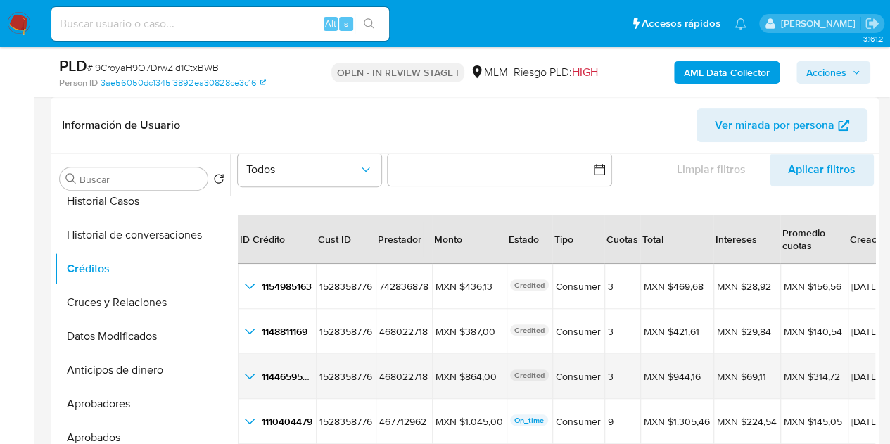
scroll to position [44, 0]
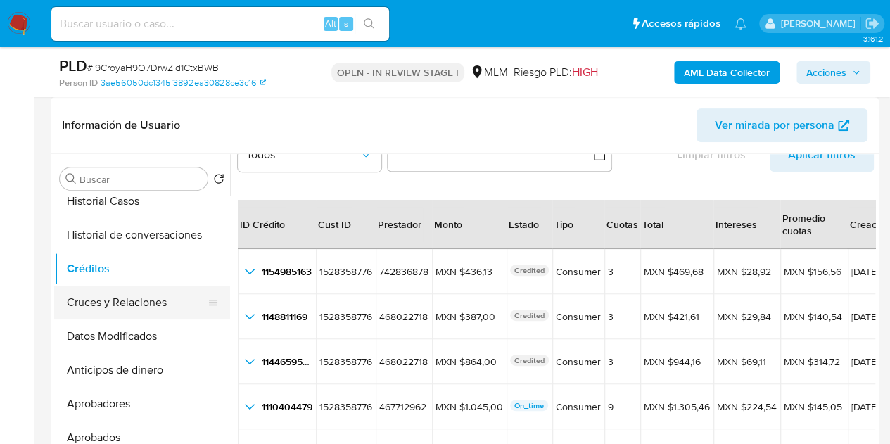
click at [155, 298] on button "Cruces y Relaciones" at bounding box center [136, 303] width 165 height 34
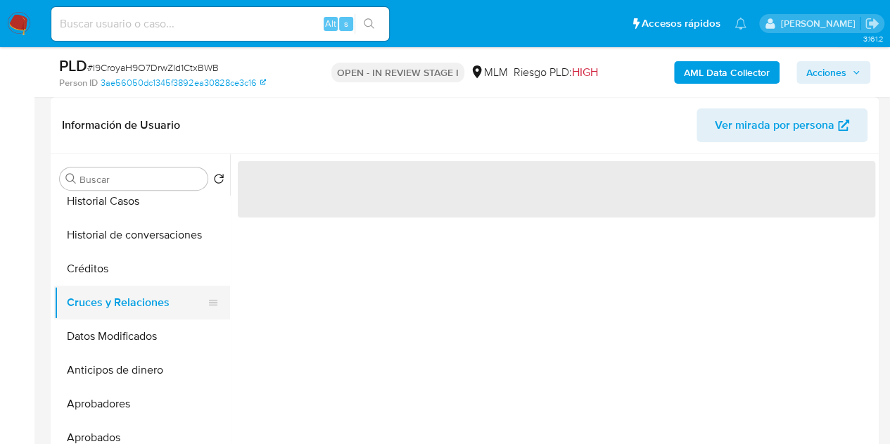
scroll to position [0, 0]
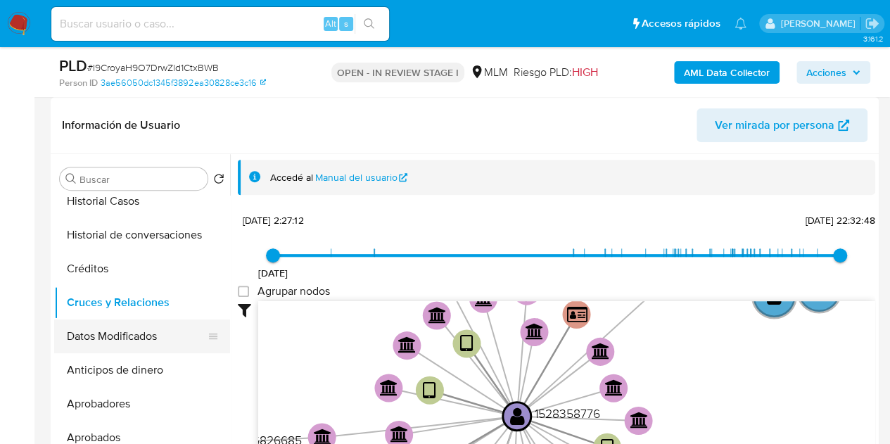
click at [146, 342] on button "Datos Modificados" at bounding box center [136, 337] width 165 height 34
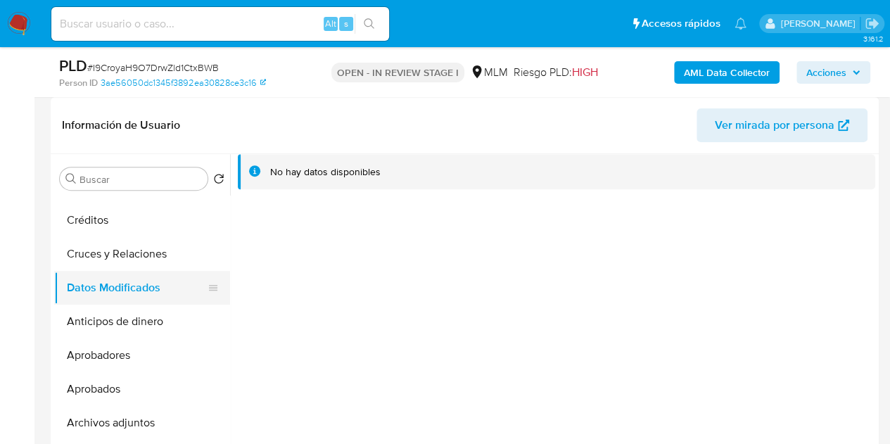
scroll to position [352, 0]
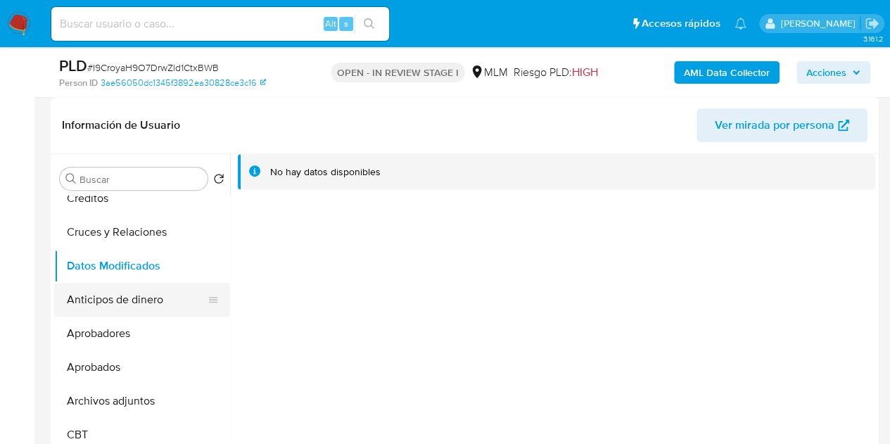
click at [138, 308] on button "Anticipos de dinero" at bounding box center [136, 300] width 165 height 34
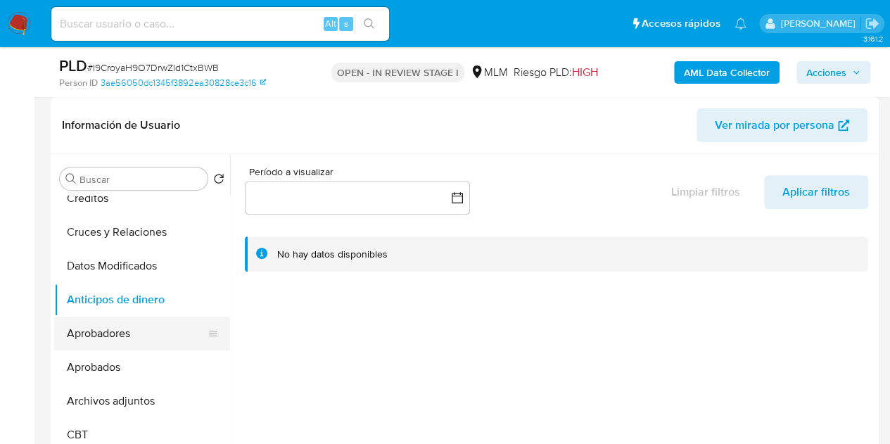
click at [139, 332] on button "Aprobadores" at bounding box center [136, 334] width 165 height 34
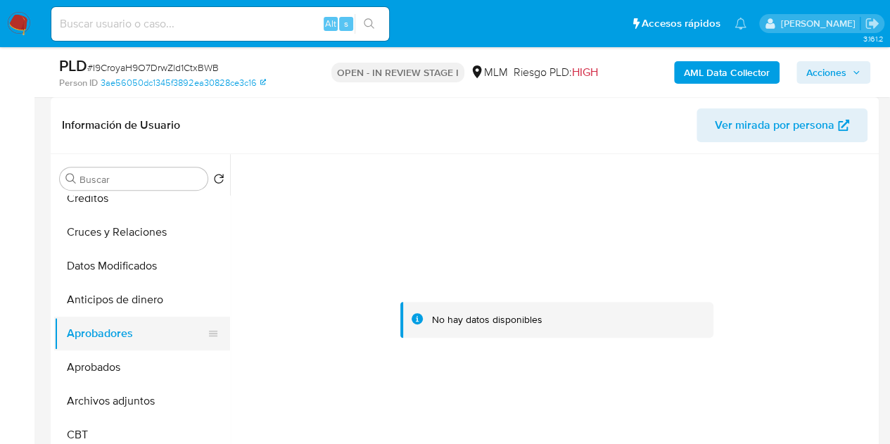
scroll to position [422, 0]
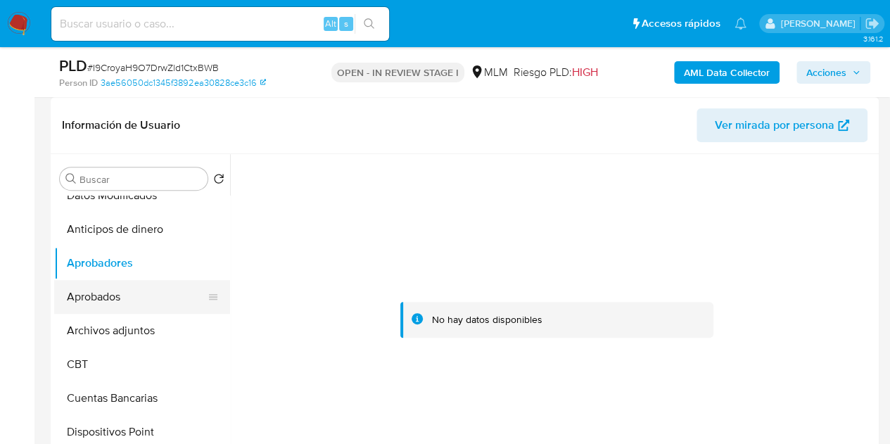
click at [114, 293] on button "Aprobados" at bounding box center [136, 297] width 165 height 34
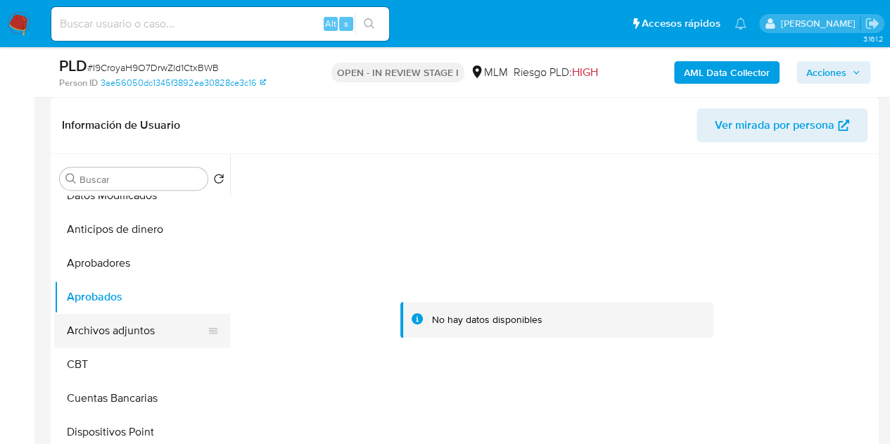
click at [131, 333] on button "Archivos adjuntos" at bounding box center [136, 331] width 165 height 34
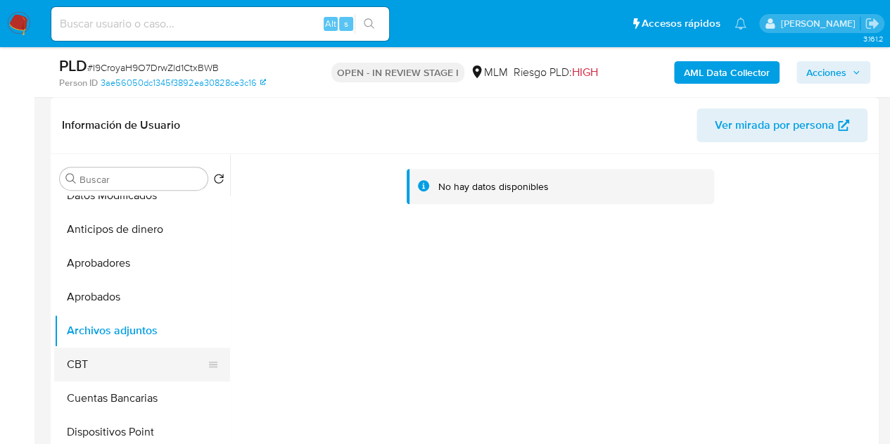
scroll to position [493, 0]
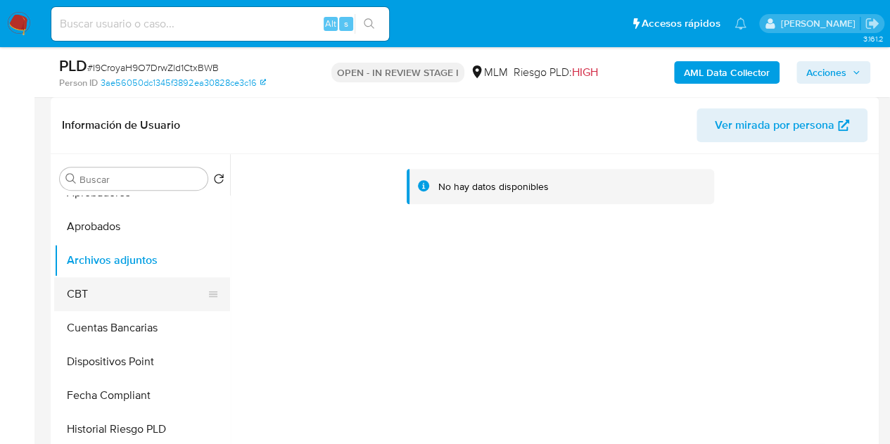
click at [130, 305] on button "CBT" at bounding box center [136, 294] width 165 height 34
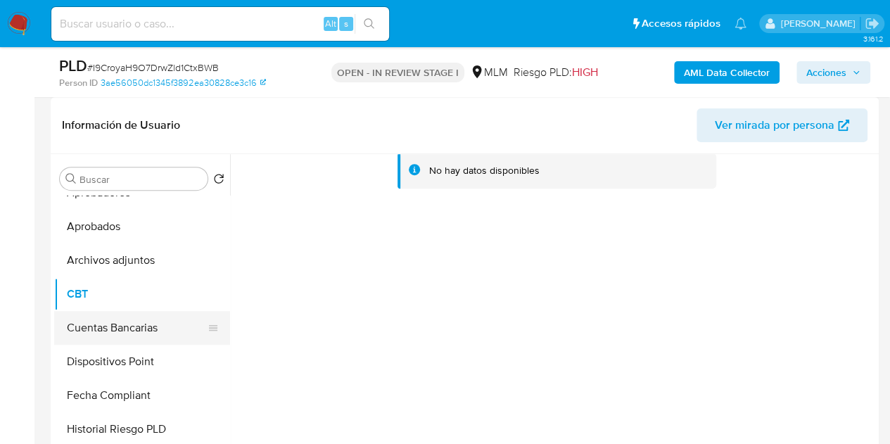
click at [153, 327] on button "Cuentas Bancarias" at bounding box center [136, 328] width 165 height 34
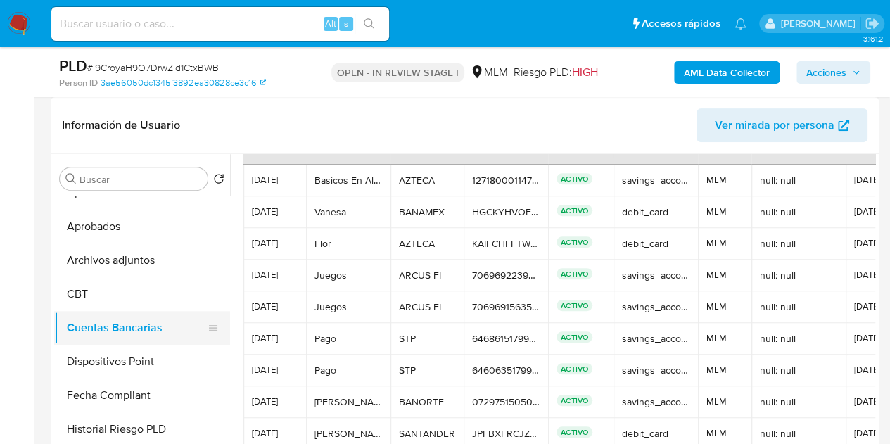
scroll to position [46, 0]
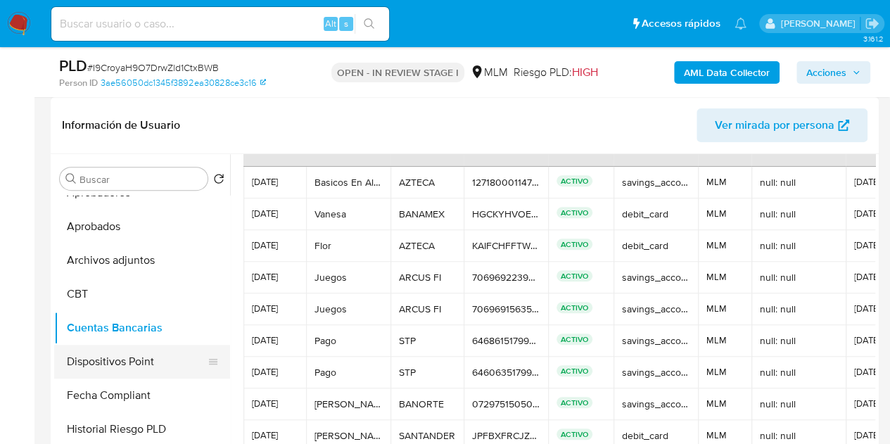
click at [127, 354] on button "Dispositivos Point" at bounding box center [136, 362] width 165 height 34
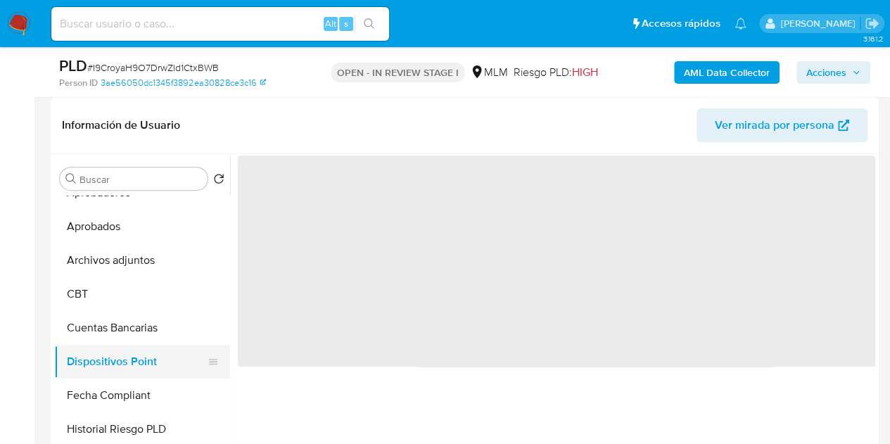
scroll to position [0, 0]
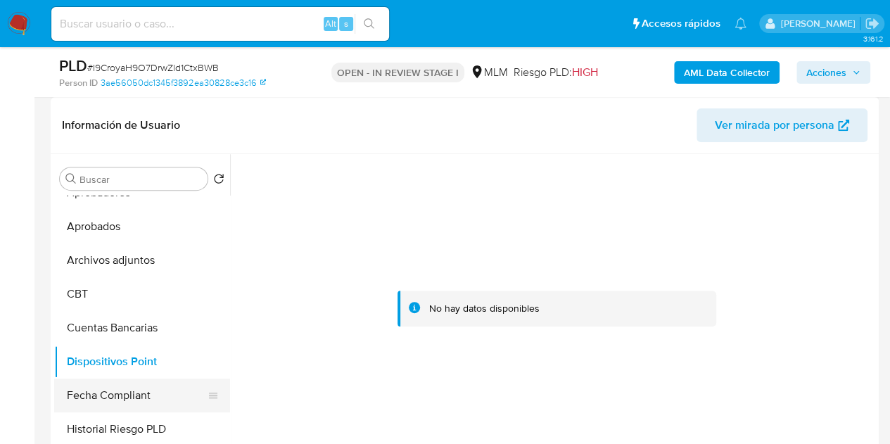
click at [112, 384] on button "Fecha Compliant" at bounding box center [136, 396] width 165 height 34
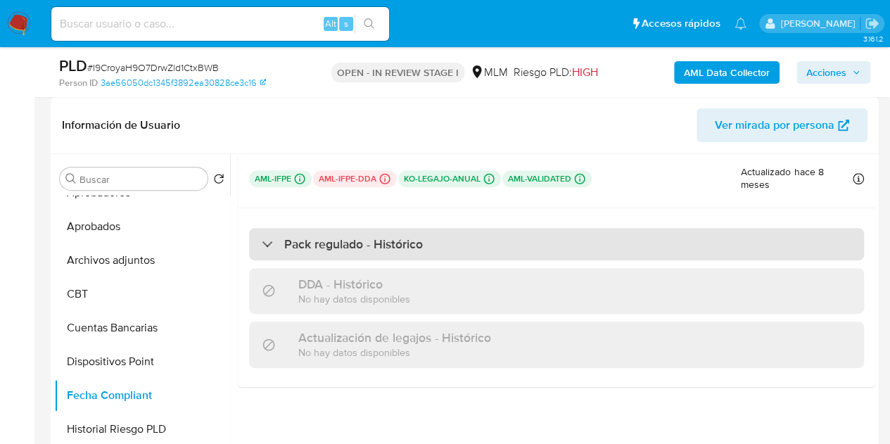
click at [269, 248] on div "Pack regulado - Histórico" at bounding box center [342, 243] width 161 height 15
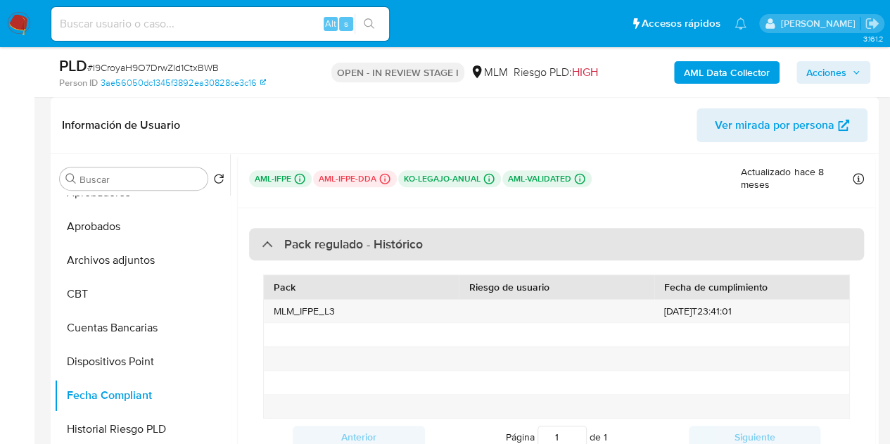
click at [277, 242] on div "Pack regulado - Histórico" at bounding box center [342, 243] width 161 height 15
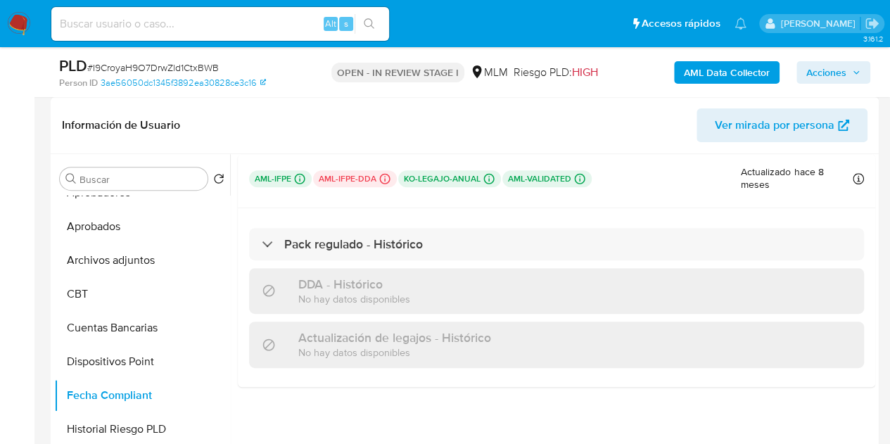
scroll to position [211, 0]
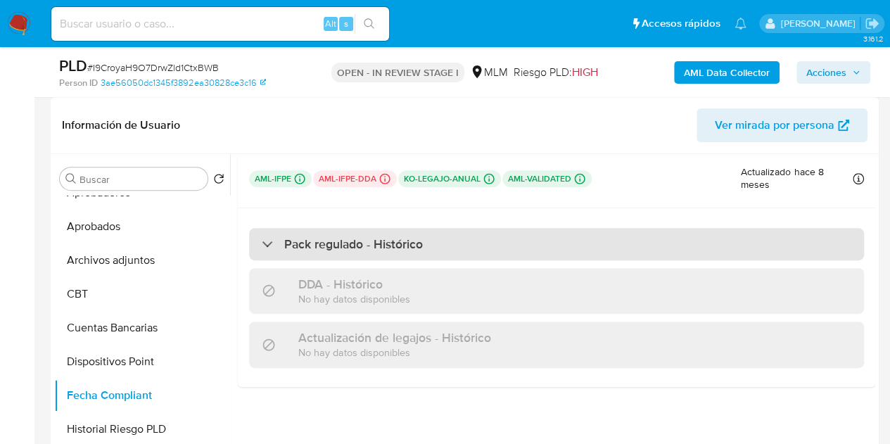
click at [335, 246] on h3 "Pack regulado - Histórico" at bounding box center [353, 243] width 139 height 15
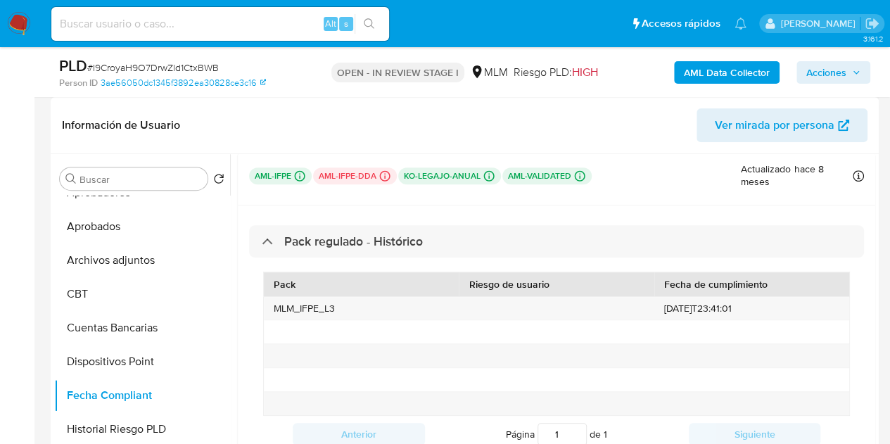
scroll to position [0, 0]
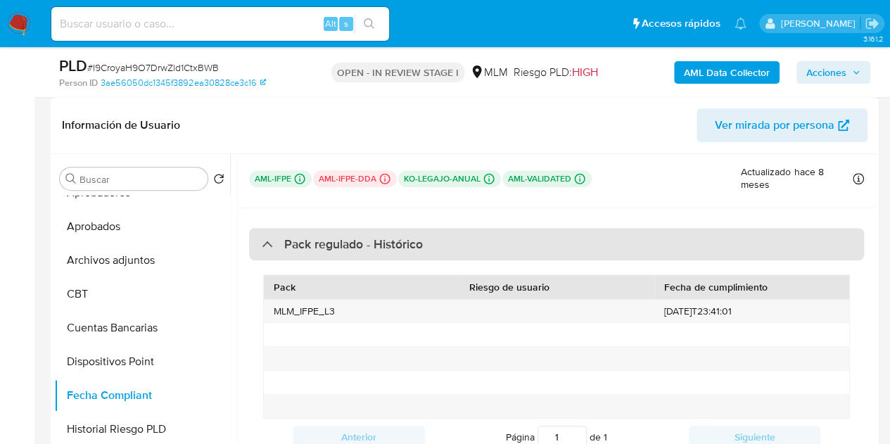
click at [318, 247] on h3 "Pack regulado - Histórico" at bounding box center [353, 243] width 139 height 15
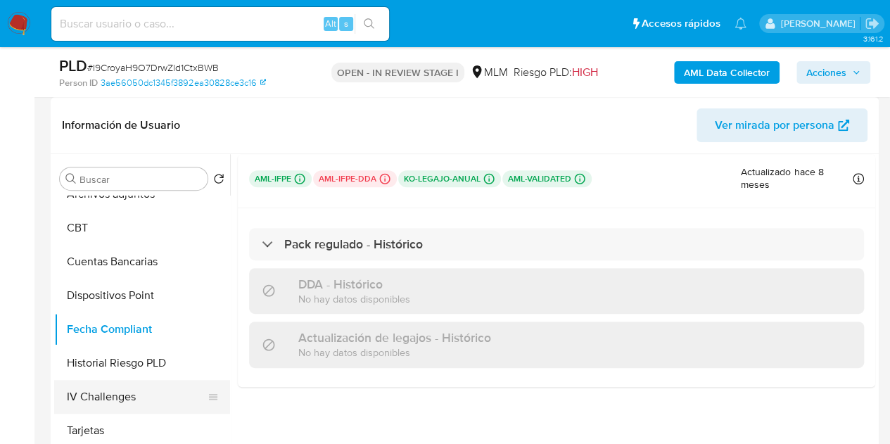
scroll to position [633, 0]
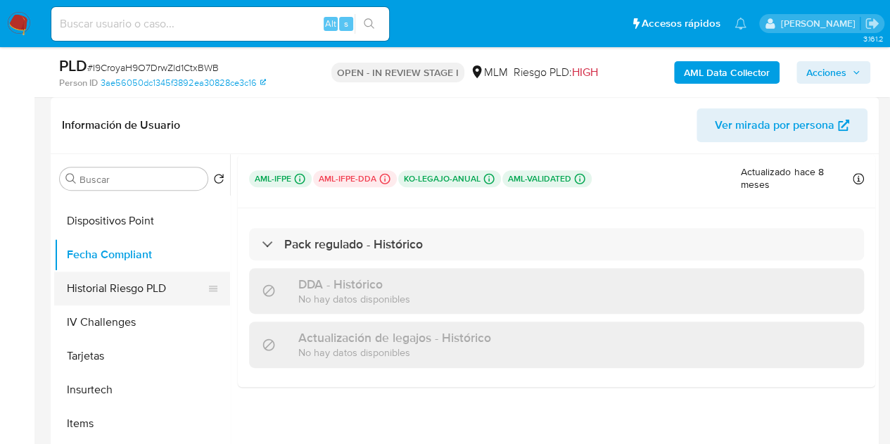
click at [141, 291] on button "Historial Riesgo PLD" at bounding box center [136, 289] width 165 height 34
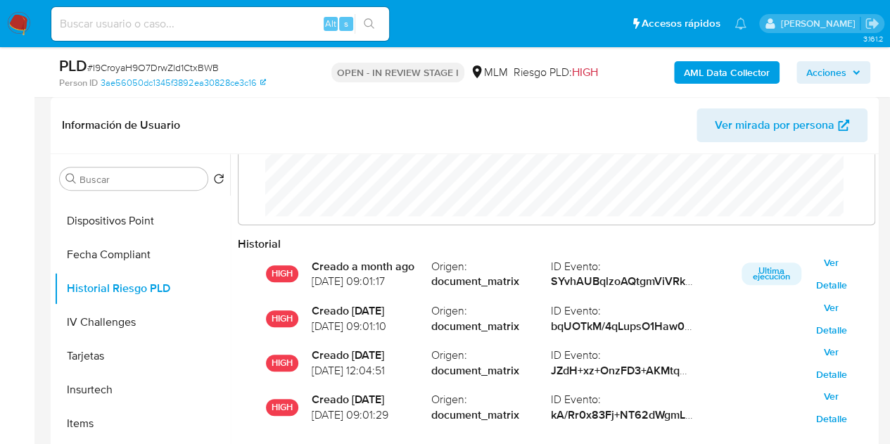
scroll to position [77, 0]
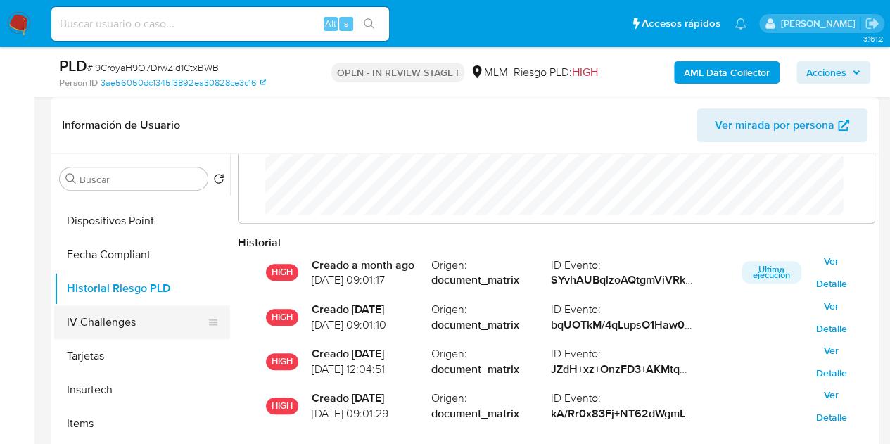
click at [118, 320] on button "IV Challenges" at bounding box center [136, 322] width 165 height 34
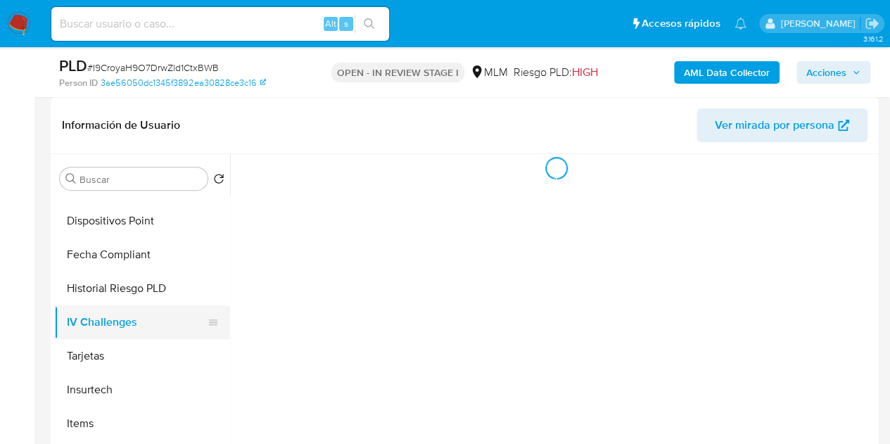
scroll to position [0, 0]
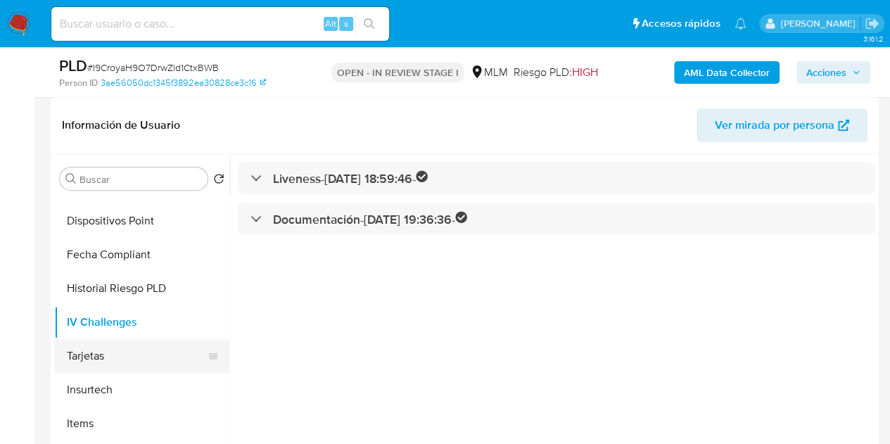
click at [92, 352] on button "Tarjetas" at bounding box center [136, 356] width 165 height 34
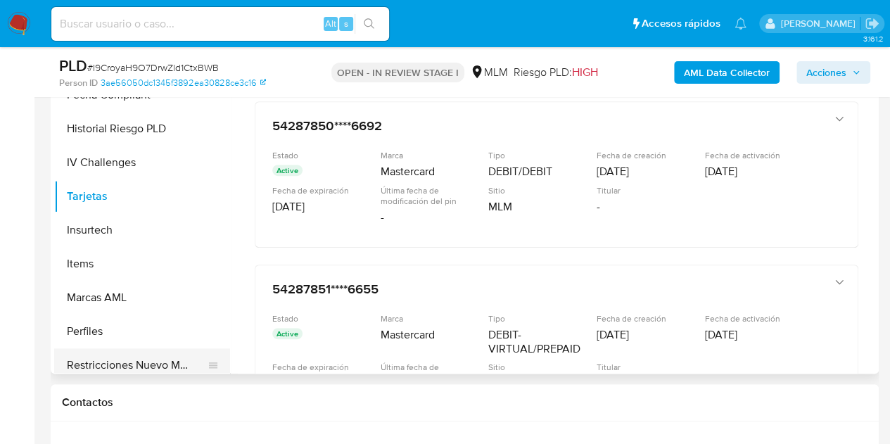
scroll to position [662, 0]
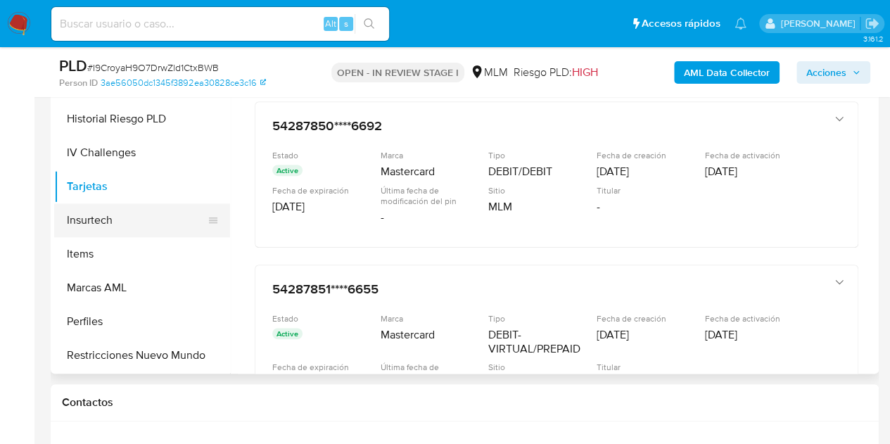
click at [151, 221] on button "Insurtech" at bounding box center [136, 220] width 165 height 34
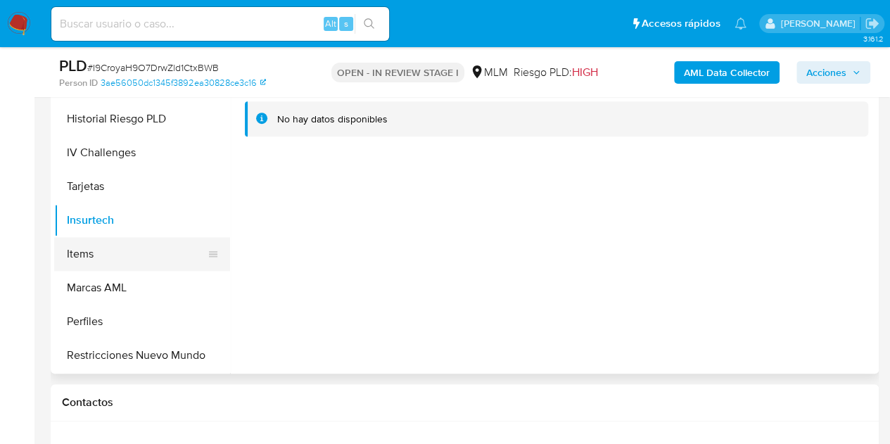
click at [139, 253] on button "Items" at bounding box center [136, 254] width 165 height 34
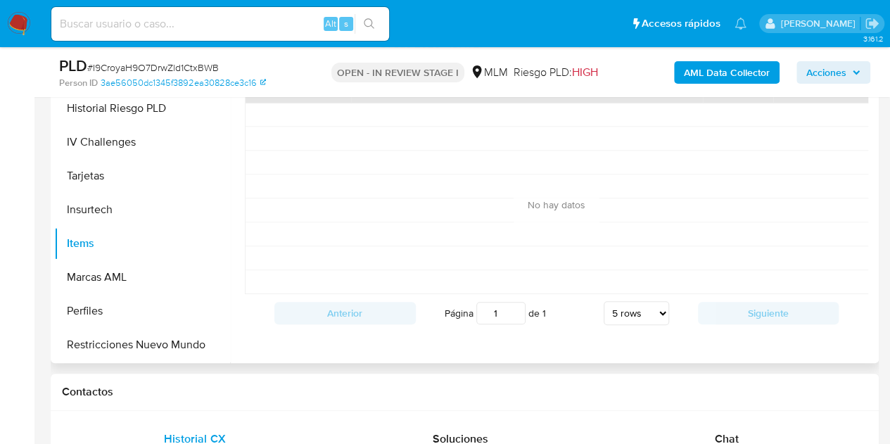
scroll to position [422, 0]
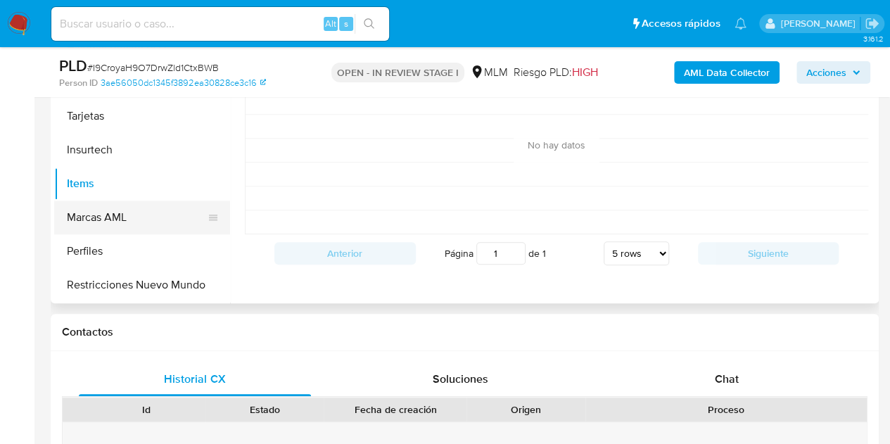
click at [129, 226] on button "Marcas AML" at bounding box center [136, 218] width 165 height 34
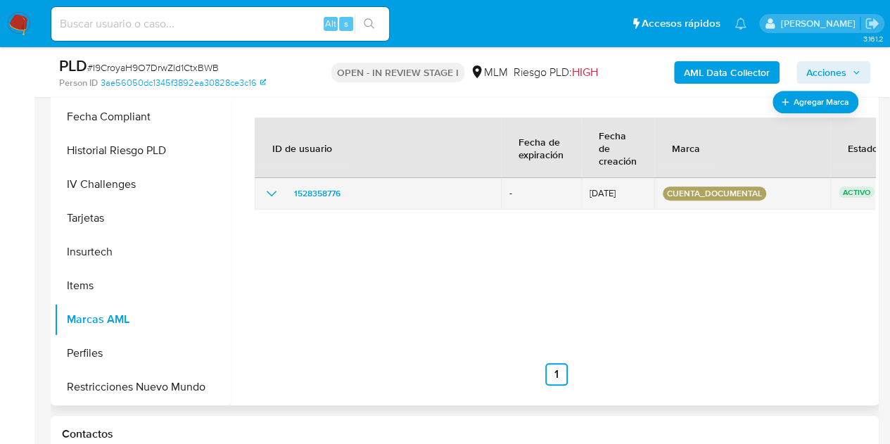
scroll to position [352, 0]
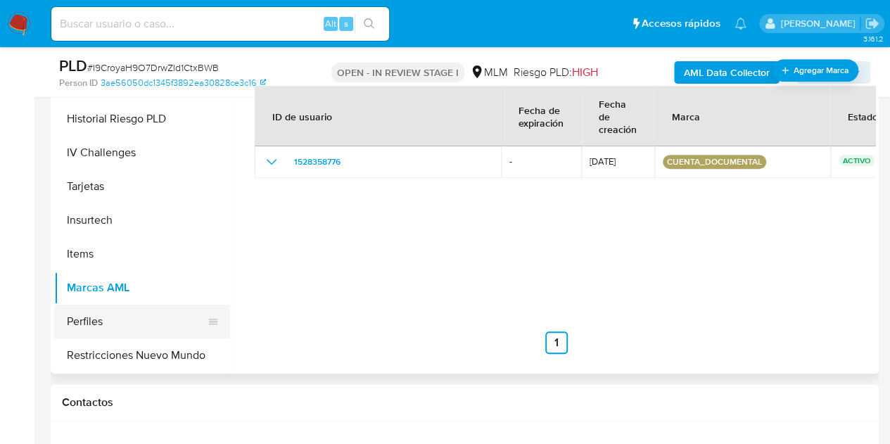
click at [111, 330] on button "Perfiles" at bounding box center [136, 322] width 165 height 34
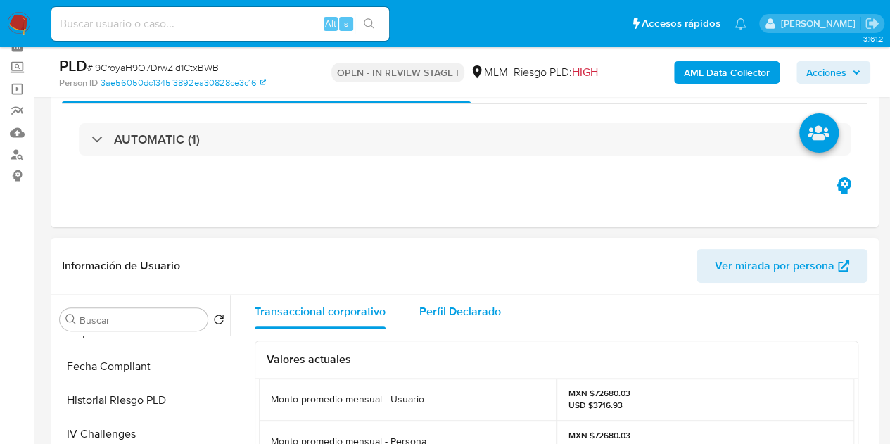
scroll to position [141, 0]
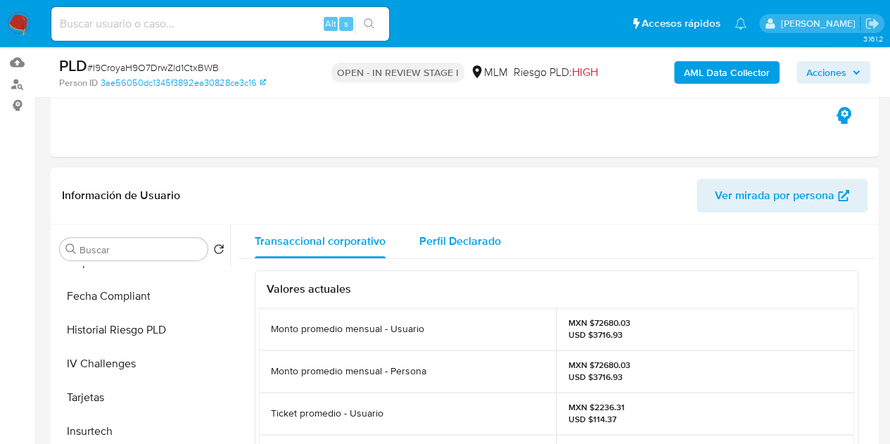
click at [474, 241] on span "Perfil Declarado" at bounding box center [460, 241] width 82 height 16
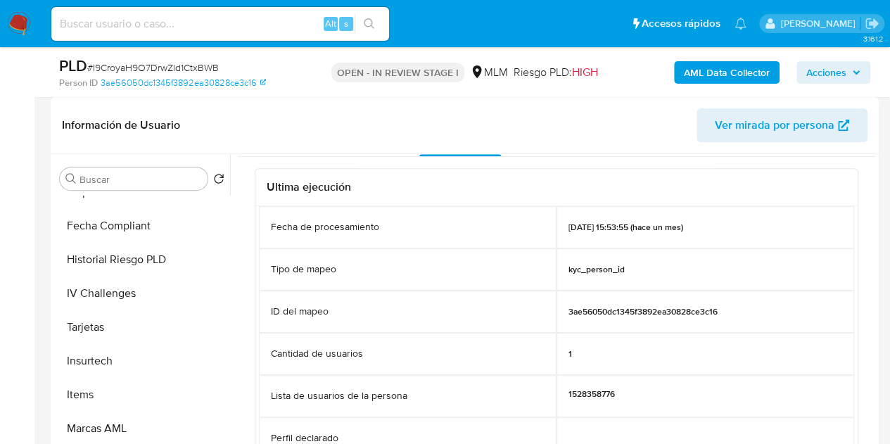
scroll to position [0, 0]
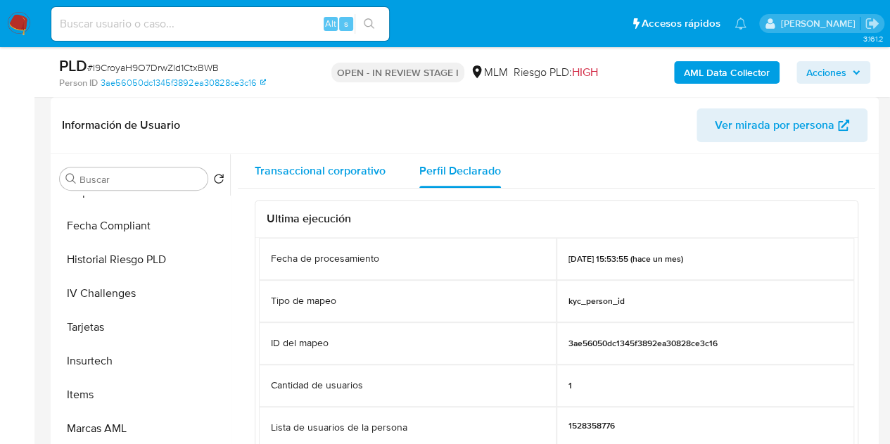
click at [350, 177] on span "Transaccional corporativo" at bounding box center [320, 171] width 131 height 16
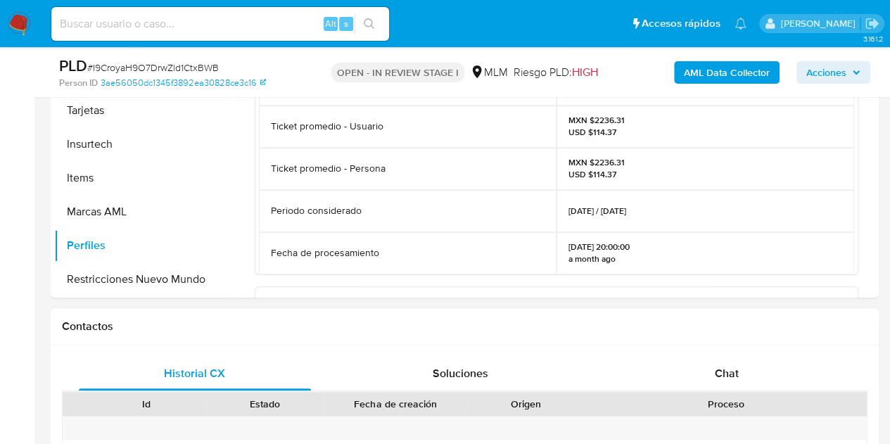
scroll to position [422, 0]
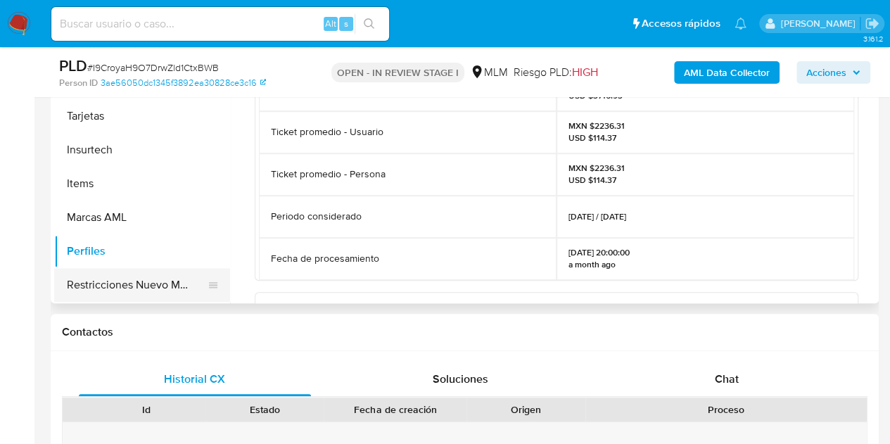
click at [141, 285] on button "Restricciones Nuevo Mundo" at bounding box center [136, 285] width 165 height 34
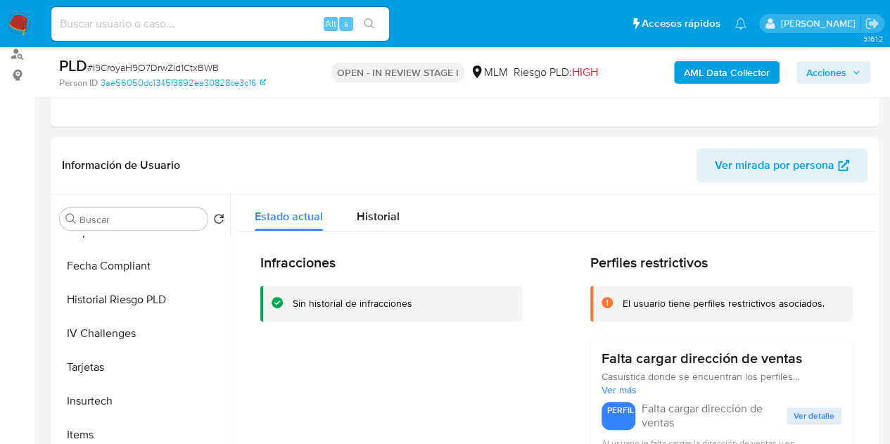
scroll to position [141, 0]
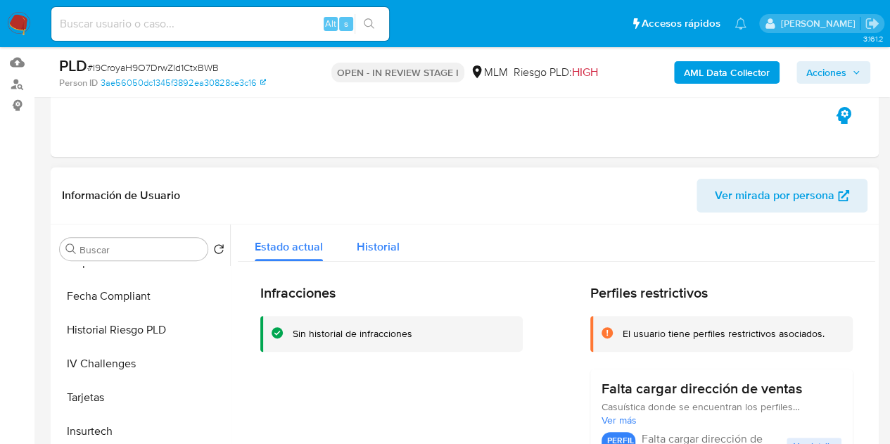
click at [391, 252] on span "Historial" at bounding box center [378, 247] width 43 height 16
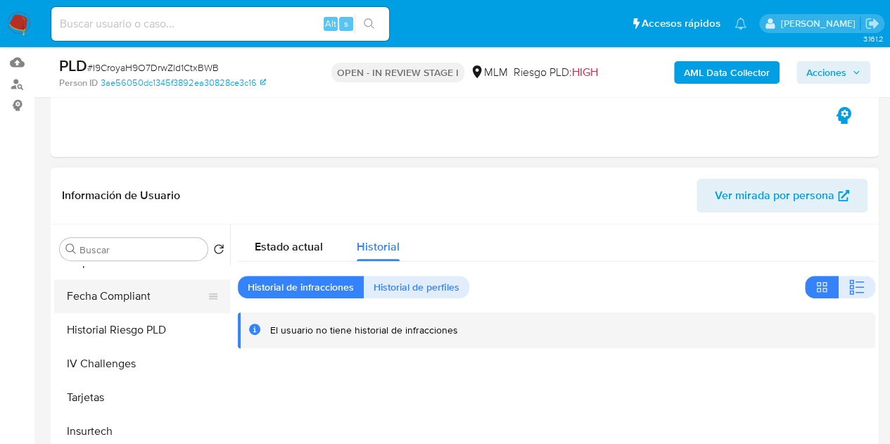
click at [131, 301] on button "Fecha Compliant" at bounding box center [136, 296] width 165 height 34
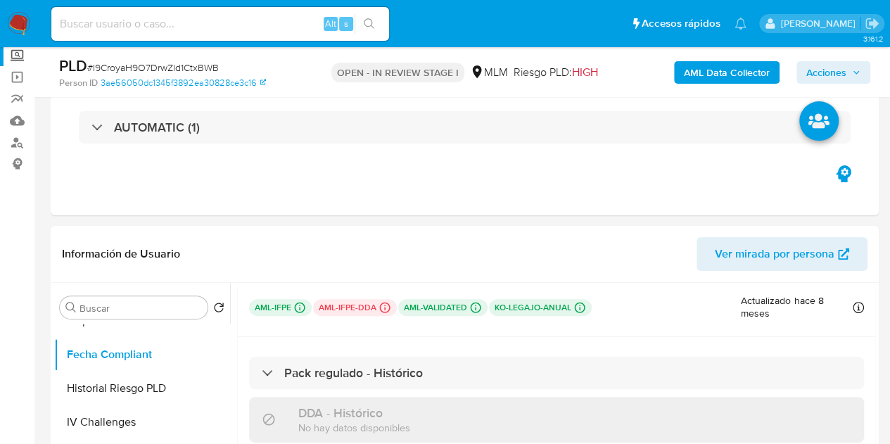
scroll to position [0, 0]
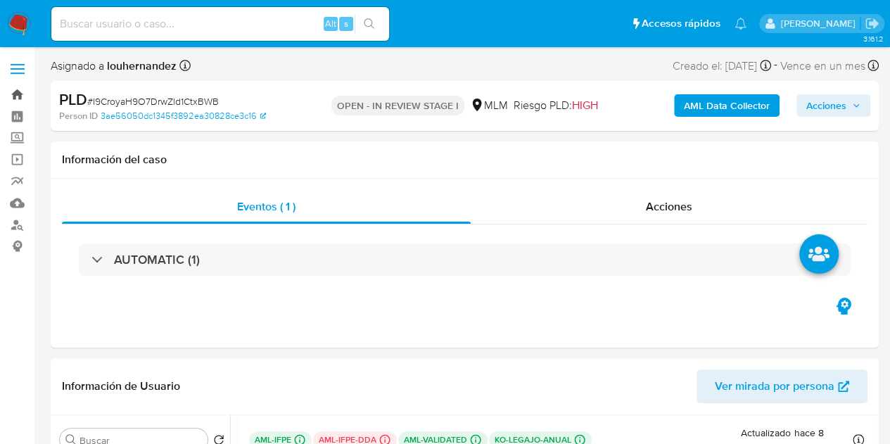
click at [18, 94] on link "Bandeja" at bounding box center [84, 95] width 168 height 22
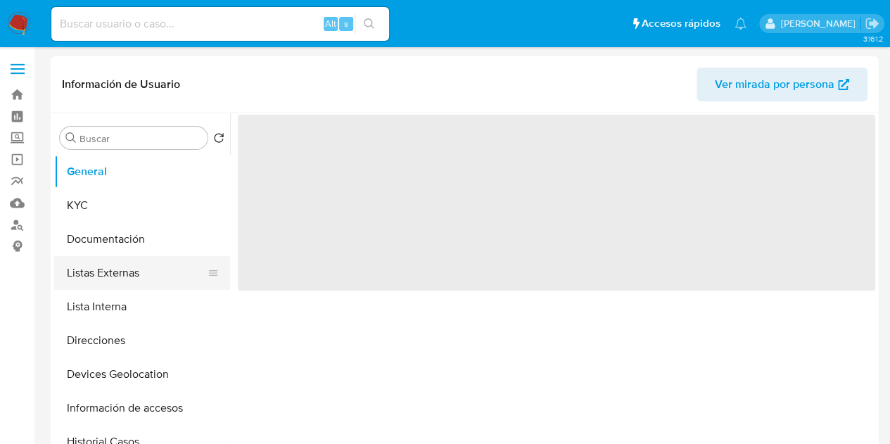
select select "10"
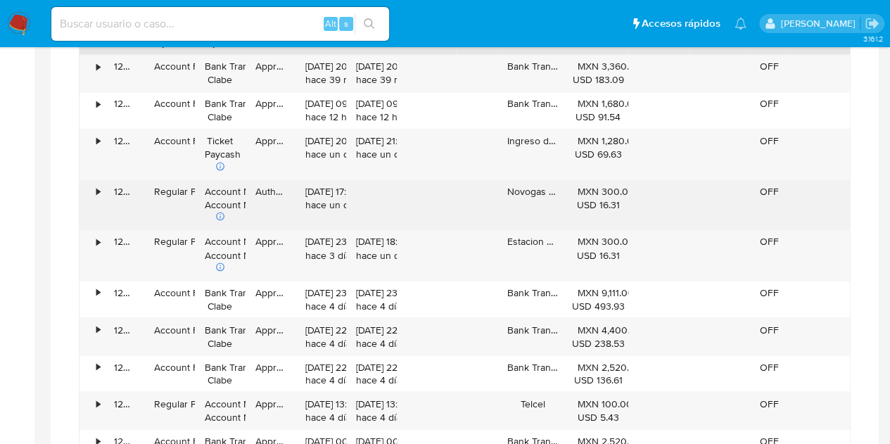
scroll to position [1196, 0]
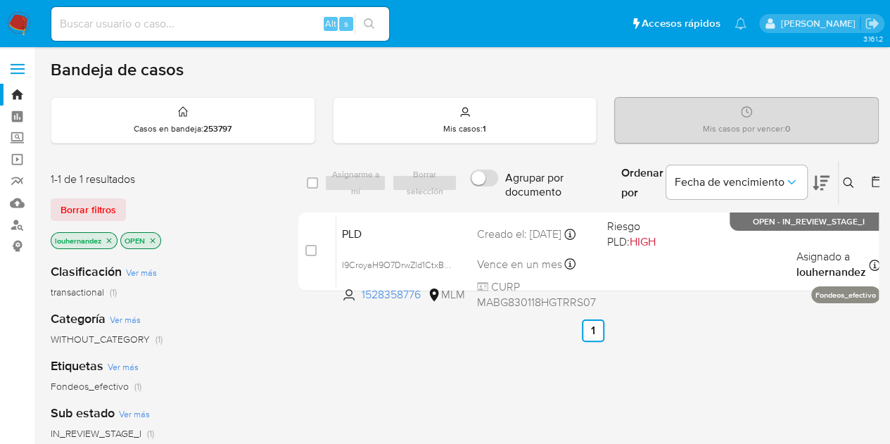
click at [105, 241] on p "louhernandez" at bounding box center [83, 240] width 65 height 15
click at [110, 241] on icon "close-filter" at bounding box center [109, 240] width 8 height 8
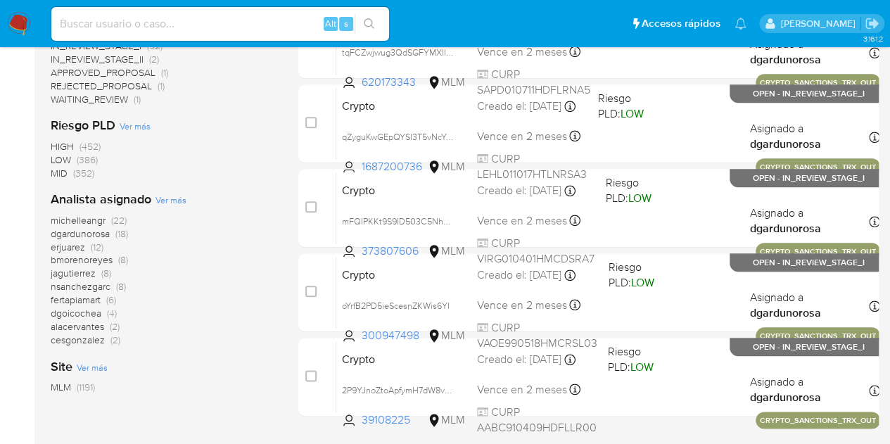
scroll to position [716, 0]
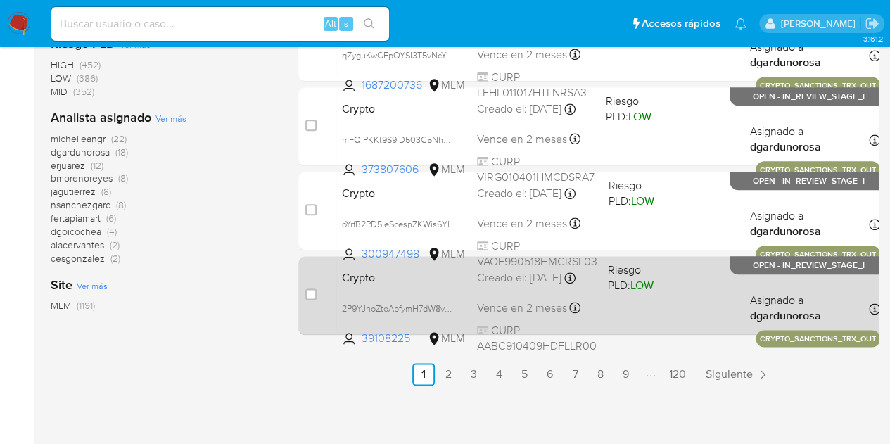
click at [630, 307] on span at bounding box center [638, 308] width 60 height 3
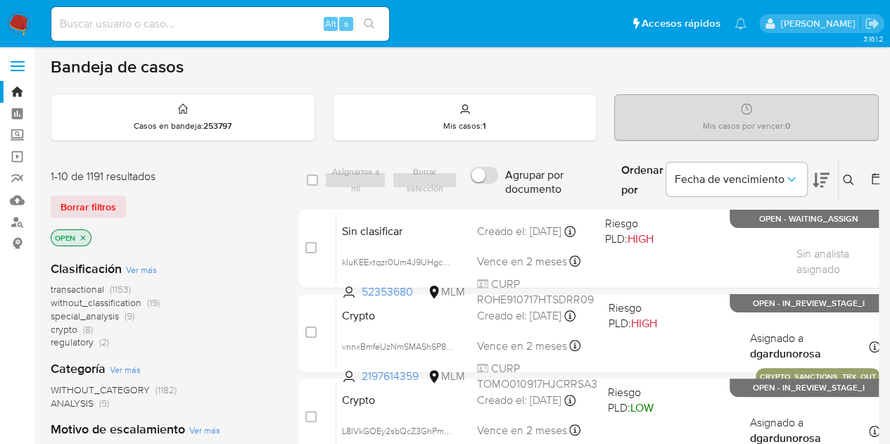
scroll to position [0, 0]
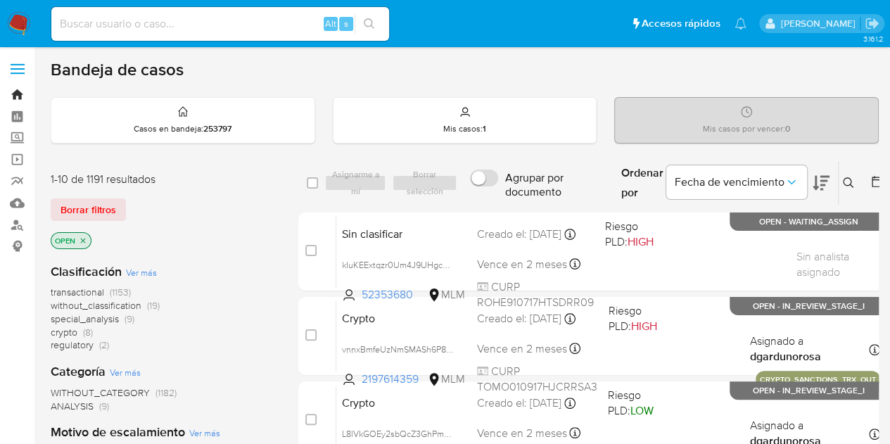
click at [18, 88] on link "Bandeja" at bounding box center [84, 95] width 168 height 22
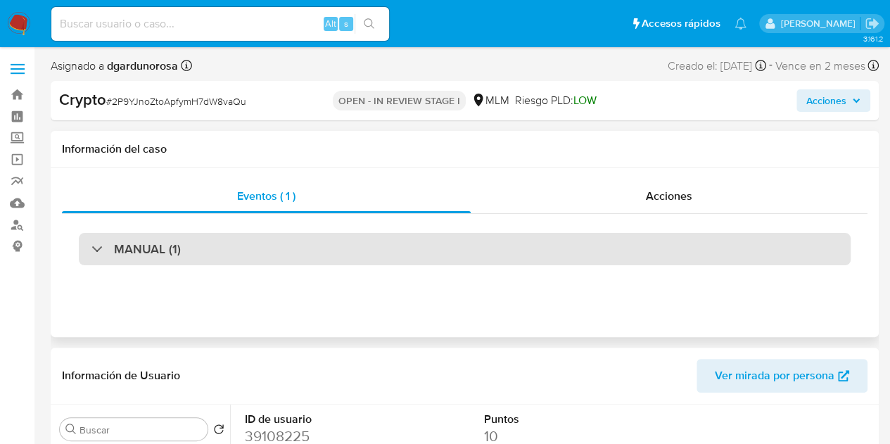
select select "10"
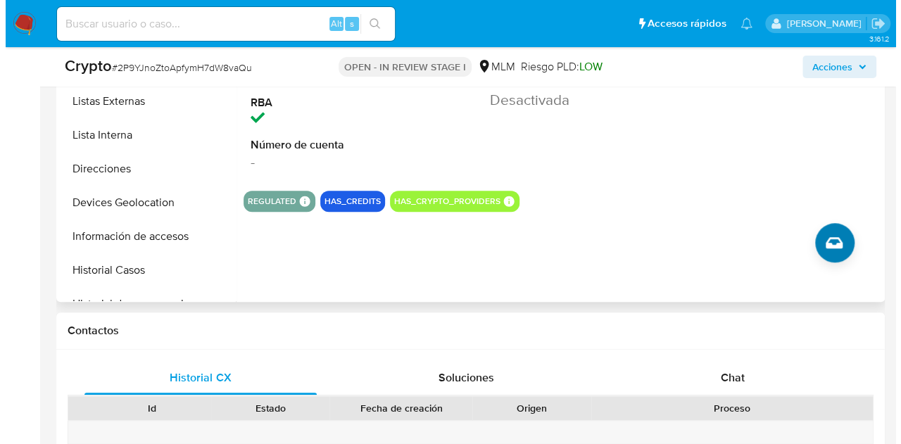
scroll to position [422, 0]
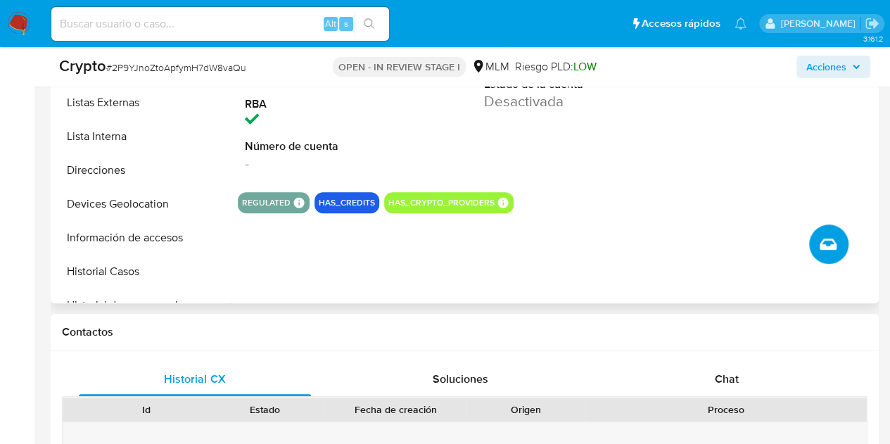
click at [837, 240] on button "Crear caso manual" at bounding box center [828, 244] width 39 height 39
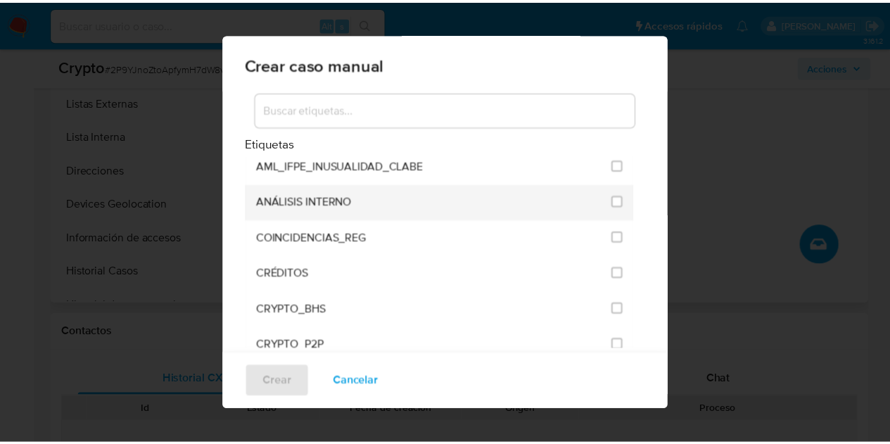
scroll to position [0, 0]
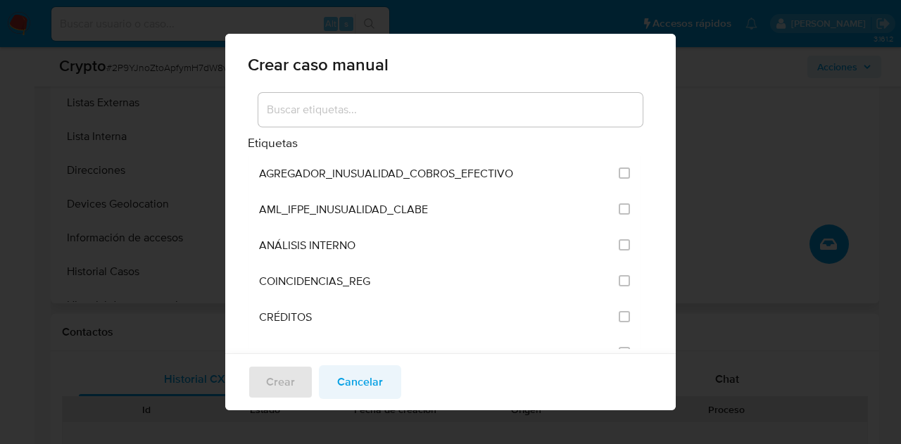
click at [367, 386] on span "Cancelar" at bounding box center [360, 382] width 46 height 31
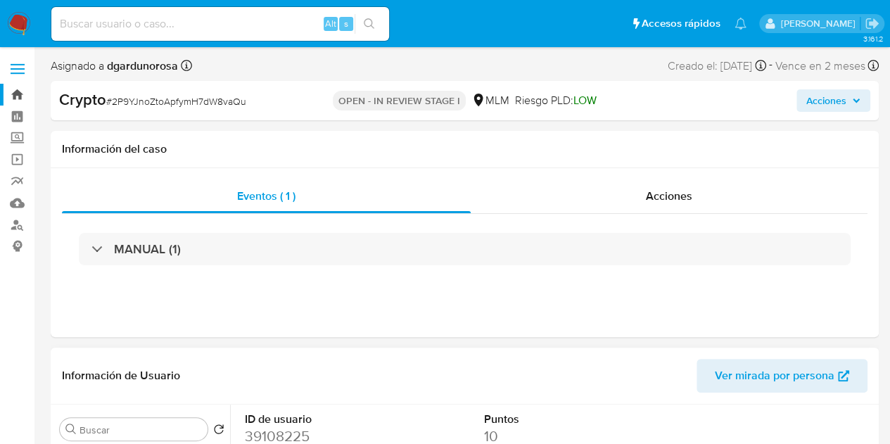
click at [15, 93] on link "Bandeja" at bounding box center [84, 95] width 168 height 22
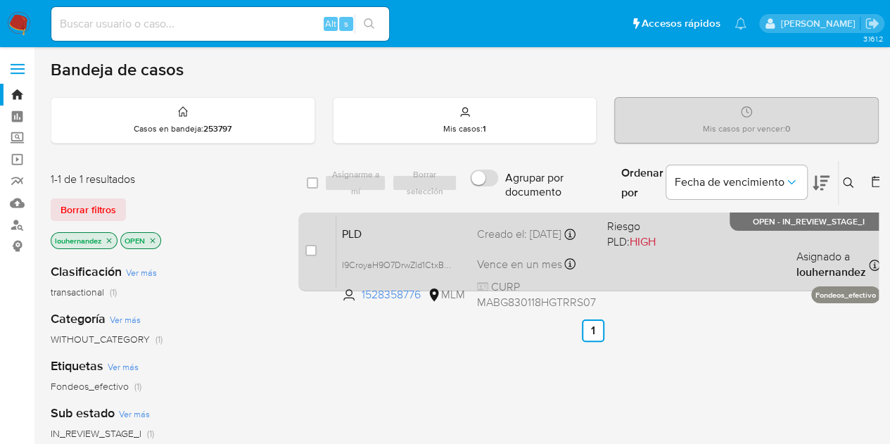
click at [785, 253] on div "PLD I9CroyaH9O7DrwZld1CtxBWB 1528358776 MLM Riesgo PLD: HIGH Creado el: [DATE] …" at bounding box center [608, 251] width 544 height 71
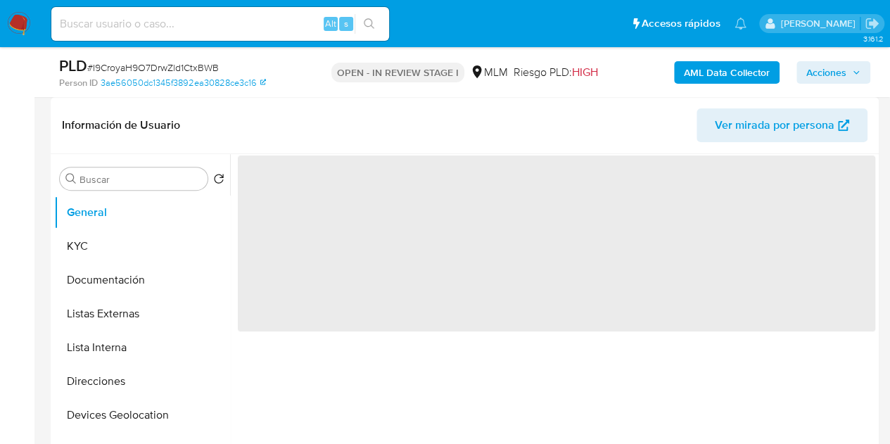
select select "10"
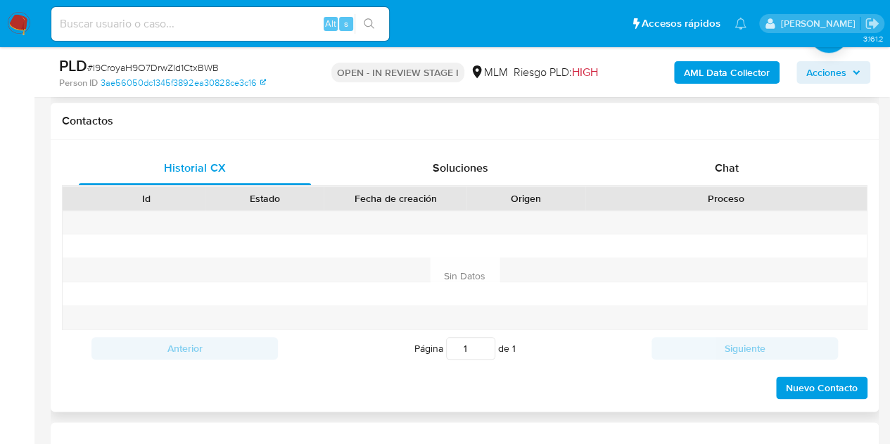
scroll to position [704, 0]
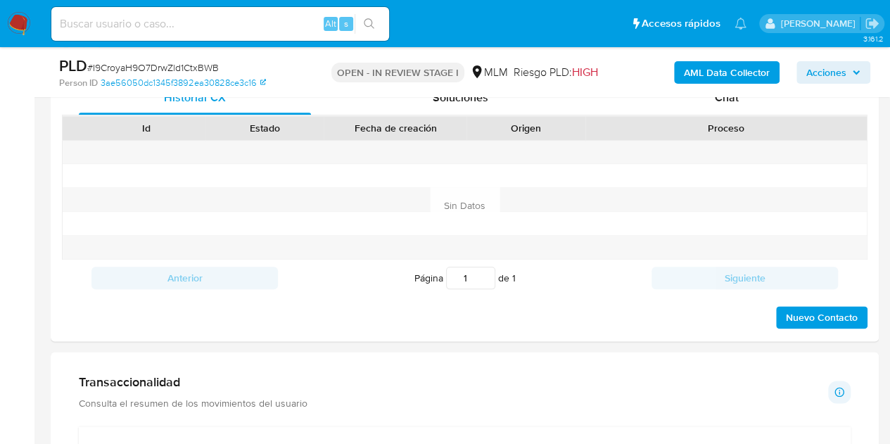
click at [847, 68] on span "Acciones" at bounding box center [834, 73] width 54 height 20
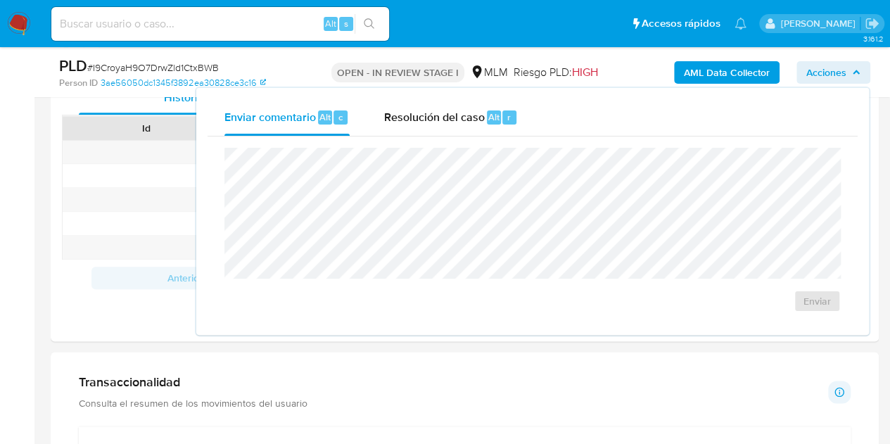
click at [847, 70] on span "Acciones" at bounding box center [834, 73] width 54 height 20
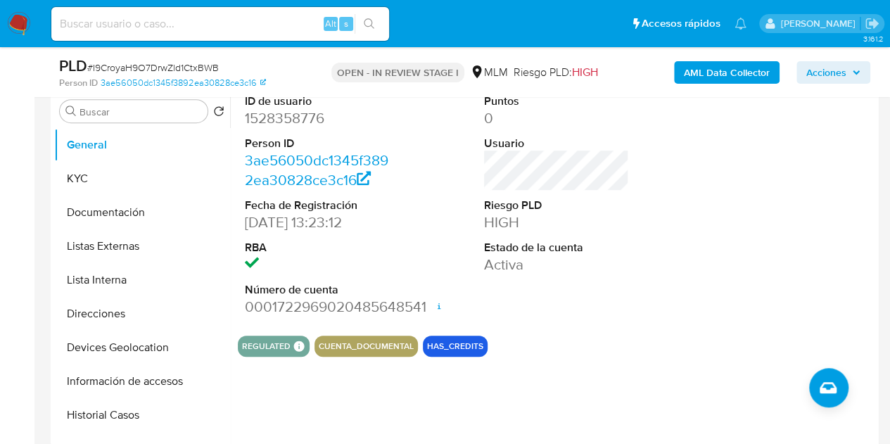
scroll to position [282, 0]
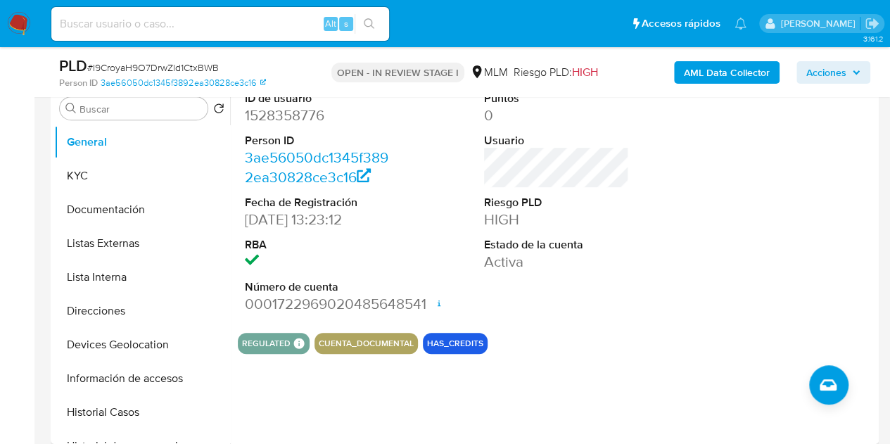
click at [386, 341] on button "CUENTA_DOCUMENTAL" at bounding box center [366, 344] width 95 height 6
click at [460, 341] on button "HAS_CREDITS" at bounding box center [455, 344] width 56 height 6
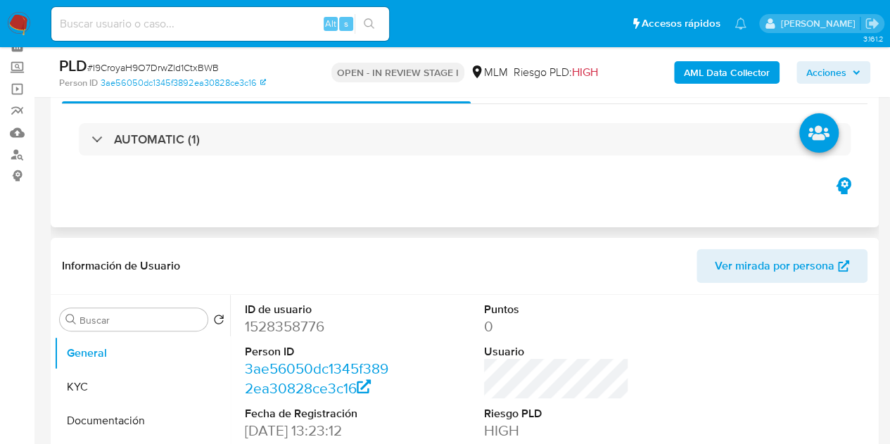
scroll to position [0, 0]
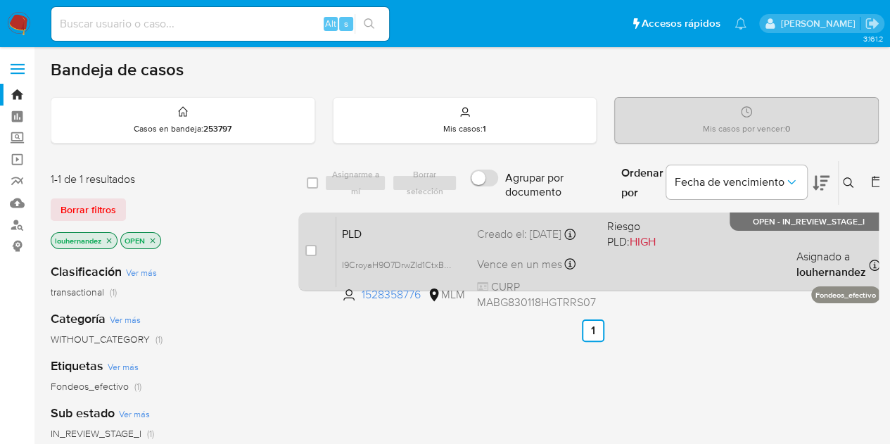
click at [565, 241] on div "Creado el: [DATE] Creado el: [DATE] 02:12:24" at bounding box center [536, 234] width 119 height 15
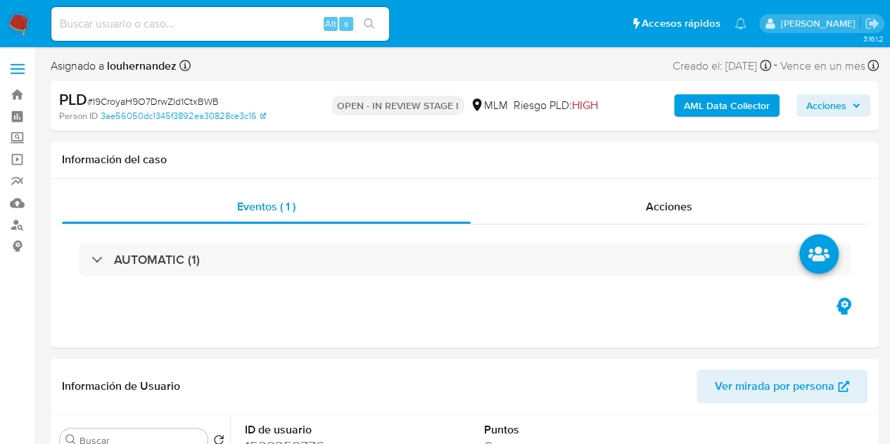
select select "10"
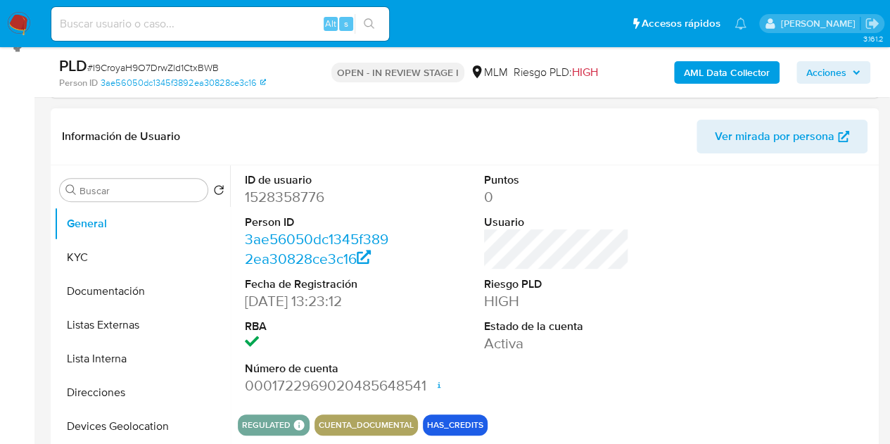
scroll to position [211, 0]
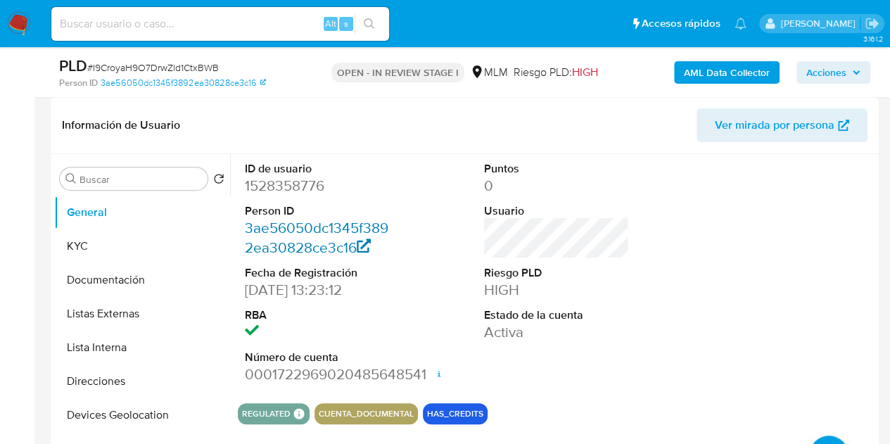
click at [354, 233] on link "3ae56050dc1345f3892ea30828ce3c16" at bounding box center [317, 237] width 144 height 40
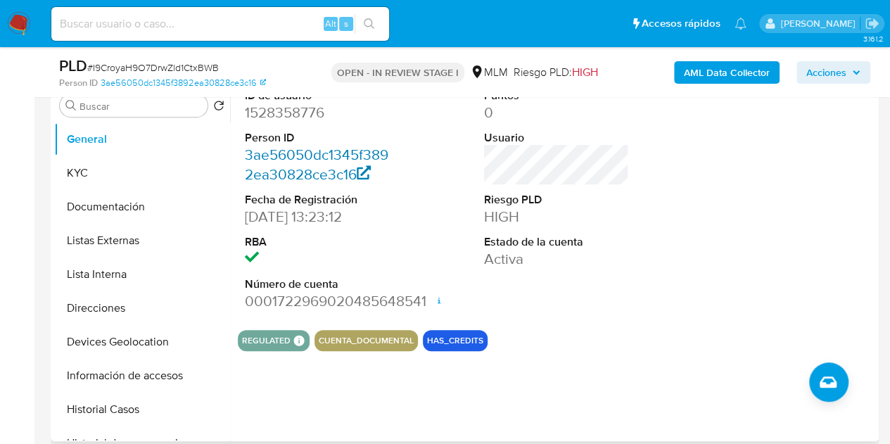
scroll to position [352, 0]
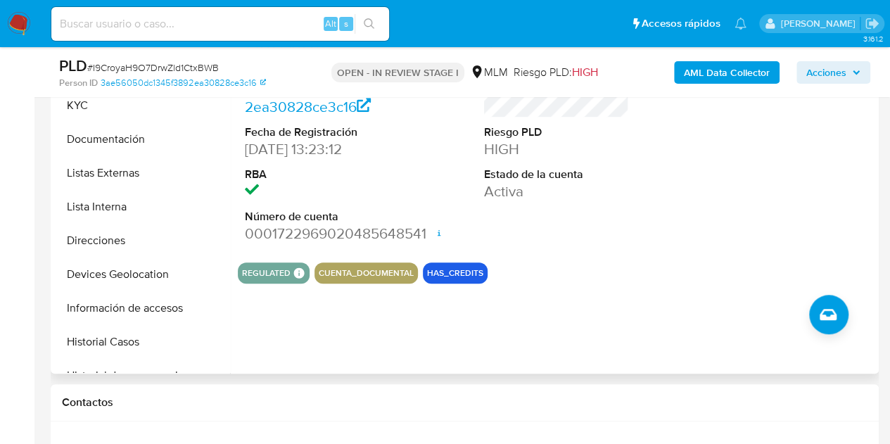
click at [244, 355] on div "ID de usuario 1528358776 Person ID 3ae56050dc1345f3892ea30828ce3c16 Fecha de Re…" at bounding box center [552, 193] width 645 height 360
drag, startPoint x: 801, startPoint y: 178, endPoint x: 773, endPoint y: 172, distance: 28.0
click at [801, 178] on div at bounding box center [796, 132] width 160 height 238
drag, startPoint x: 276, startPoint y: 236, endPoint x: 424, endPoint y: 239, distance: 147.8
click at [391, 239] on dd "0001722969020485648541 Fecha de apertura 30/09/2024 15:58 Estado ACTIVE" at bounding box center [318, 234] width 146 height 20
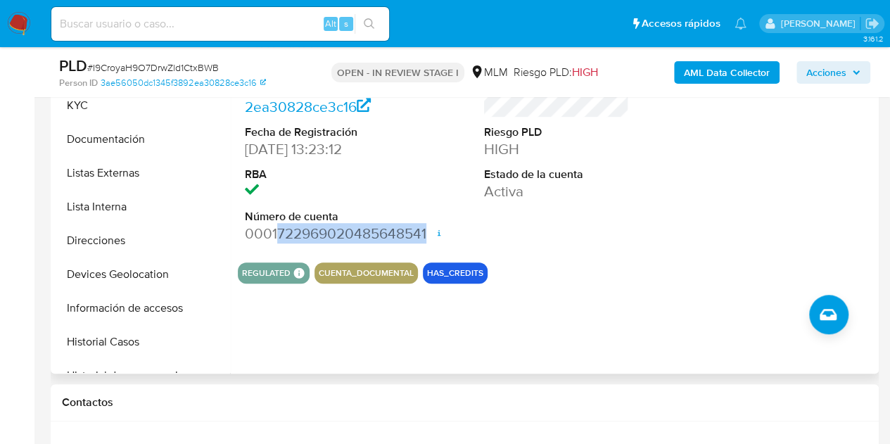
copy dd "722969020485648541"
click at [398, 338] on div "ID de usuario 1528358776 Person ID 3ae56050dc1345f3892ea30828ce3c16 Fecha de Re…" at bounding box center [552, 193] width 645 height 360
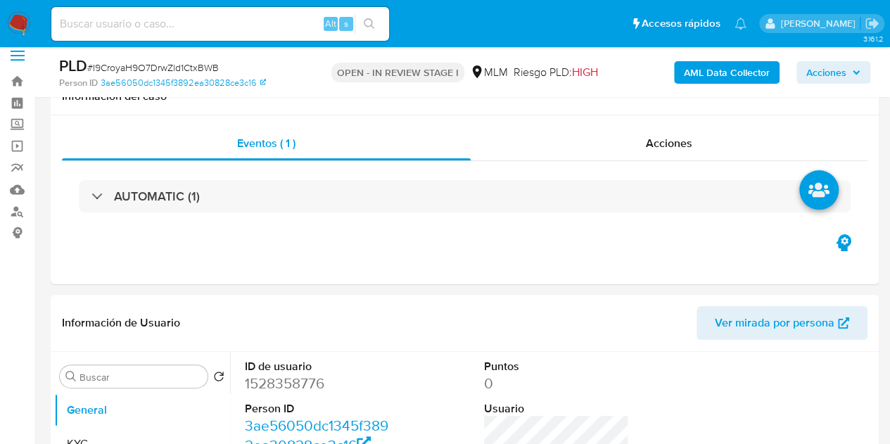
scroll to position [0, 0]
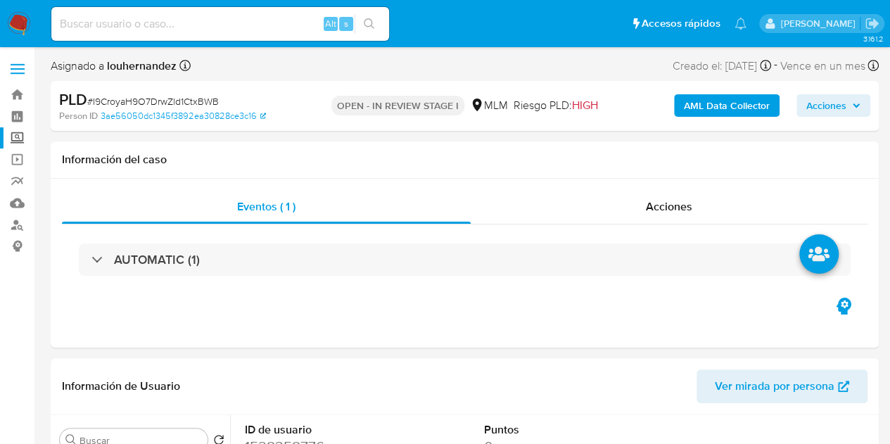
click at [13, 132] on label "Screening" at bounding box center [84, 138] width 168 height 22
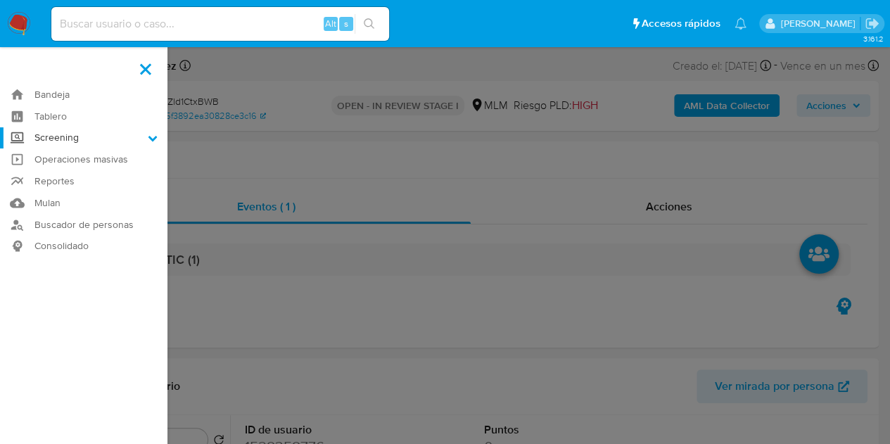
click at [0, 0] on input "Screening" at bounding box center [0, 0] width 0 height 0
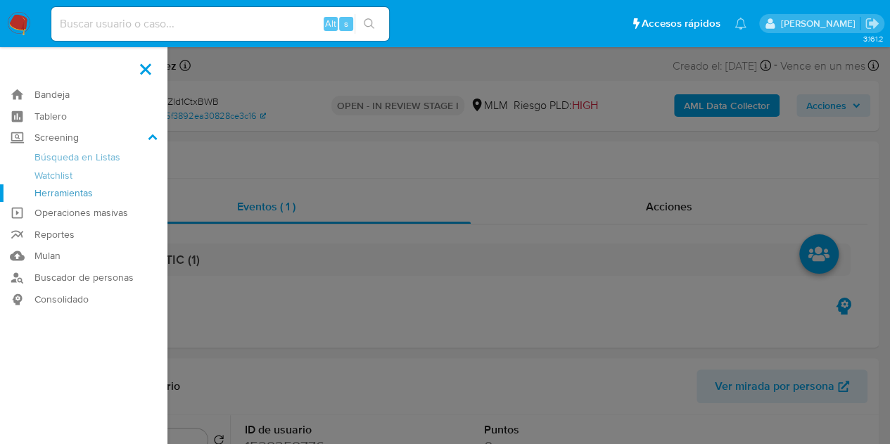
click at [84, 193] on link "Herramientas" at bounding box center [84, 193] width 168 height 18
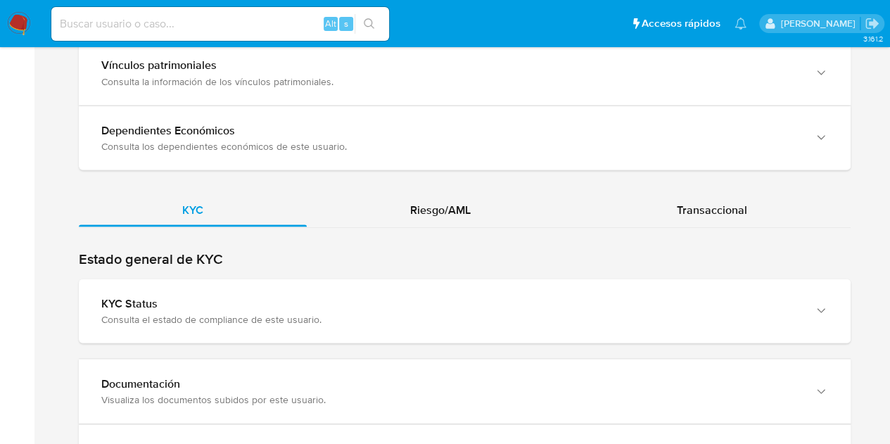
scroll to position [1267, 0]
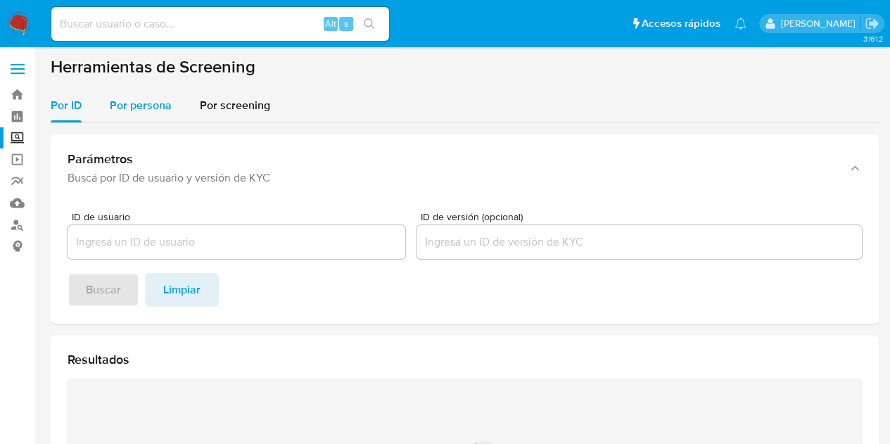
click at [163, 101] on span "Por persona" at bounding box center [141, 105] width 62 height 16
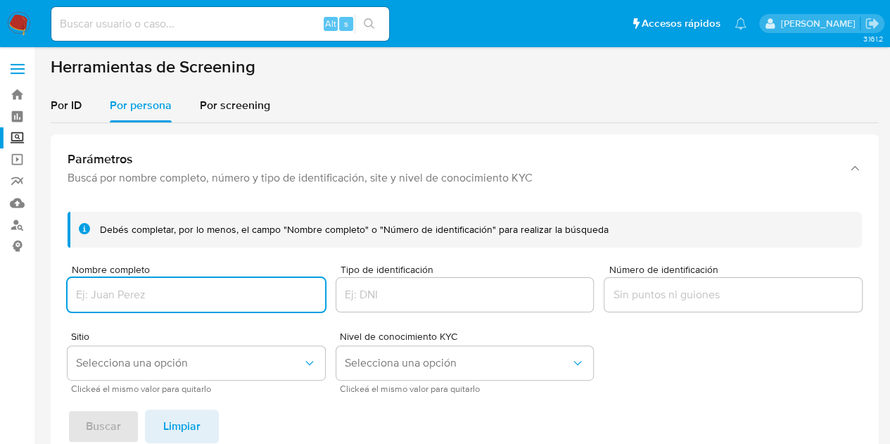
click at [159, 293] on input "Nombre completo" at bounding box center [197, 295] width 258 height 18
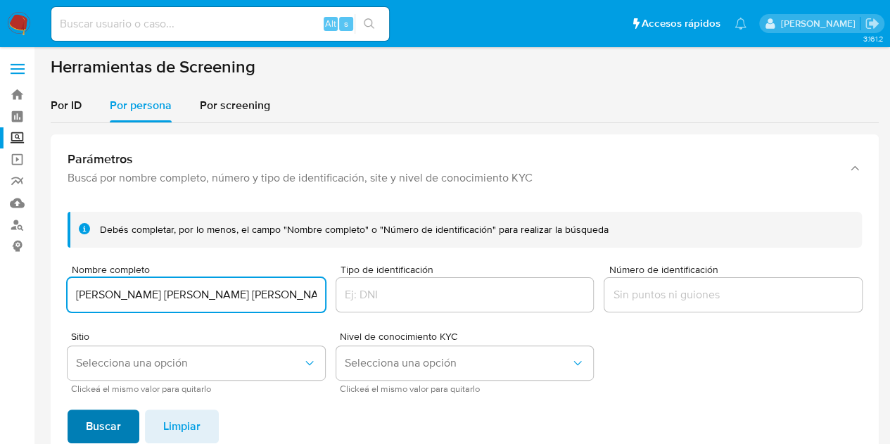
type input "JOSE CARLOS ZARATE ARRIAGA"
click at [106, 420] on span "Buscar" at bounding box center [103, 426] width 35 height 31
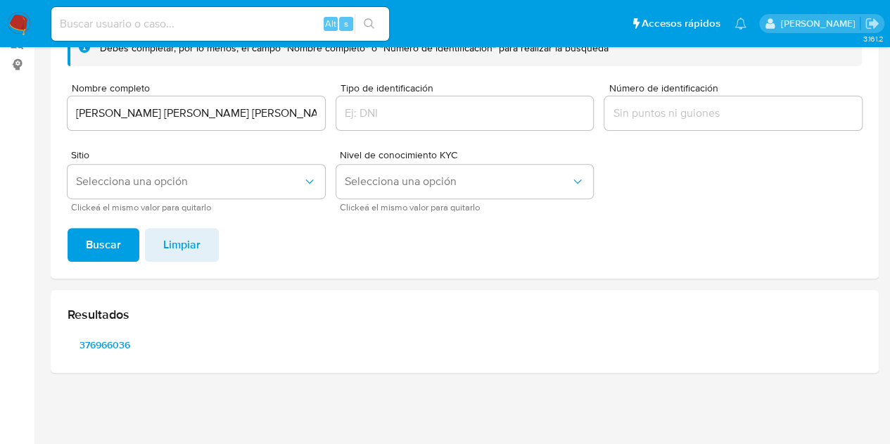
scroll to position [181, 0]
click at [114, 348] on span "376966036" at bounding box center [104, 346] width 55 height 20
click at [110, 347] on span "376966036" at bounding box center [104, 346] width 55 height 20
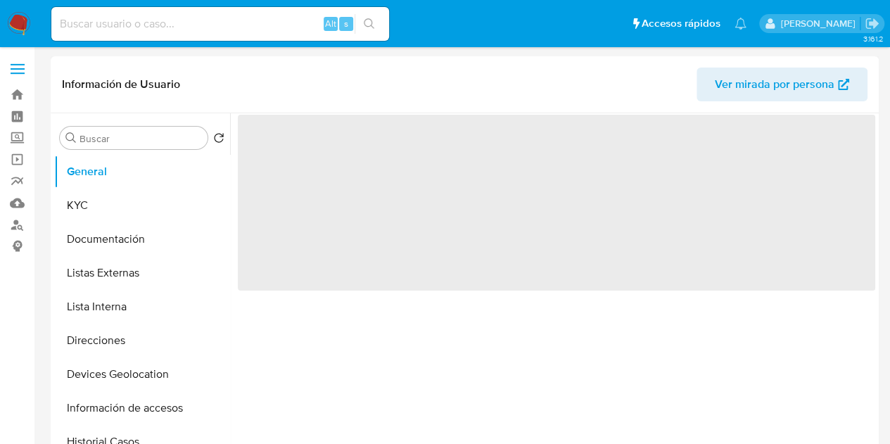
select select "10"
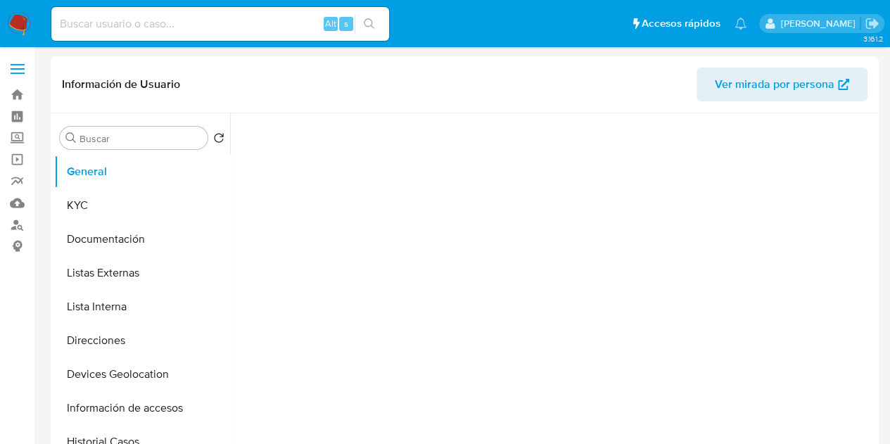
select select "10"
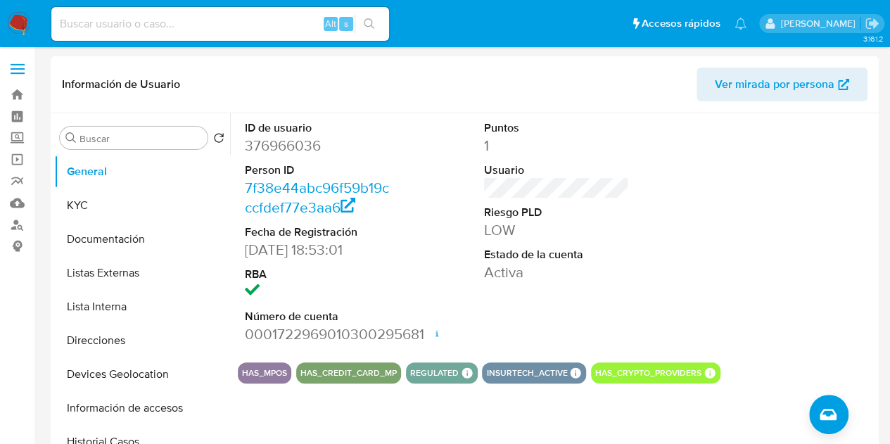
scroll to position [70, 0]
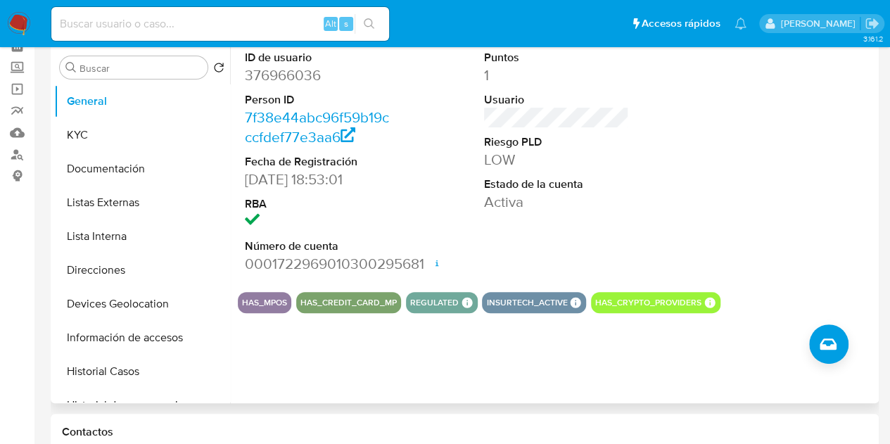
click at [389, 355] on div "ID de usuario 376966036 Person ID 7f38e44abc96f59b19cccfdef77e3aa6 Fecha de Reg…" at bounding box center [552, 223] width 645 height 360
click at [110, 129] on button "KYC" at bounding box center [136, 135] width 165 height 34
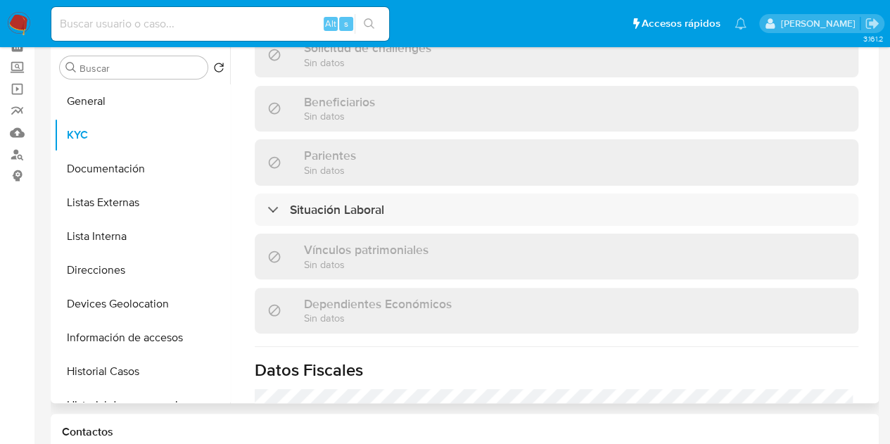
scroll to position [633, 0]
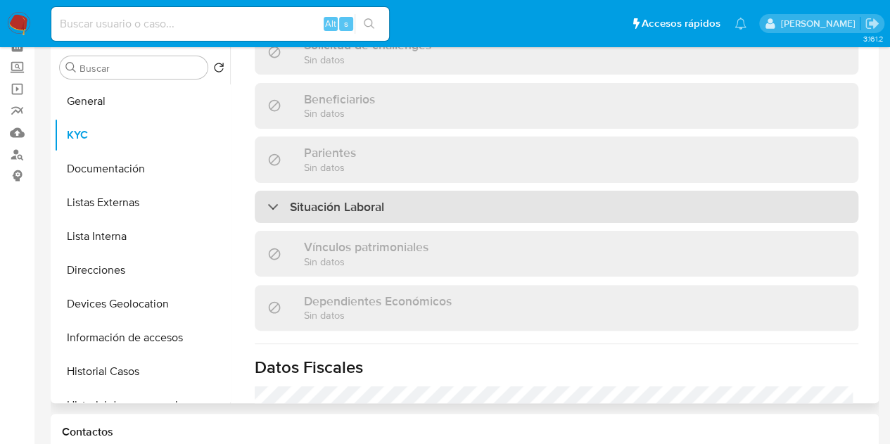
click at [421, 191] on div "Situación Laboral" at bounding box center [557, 207] width 604 height 32
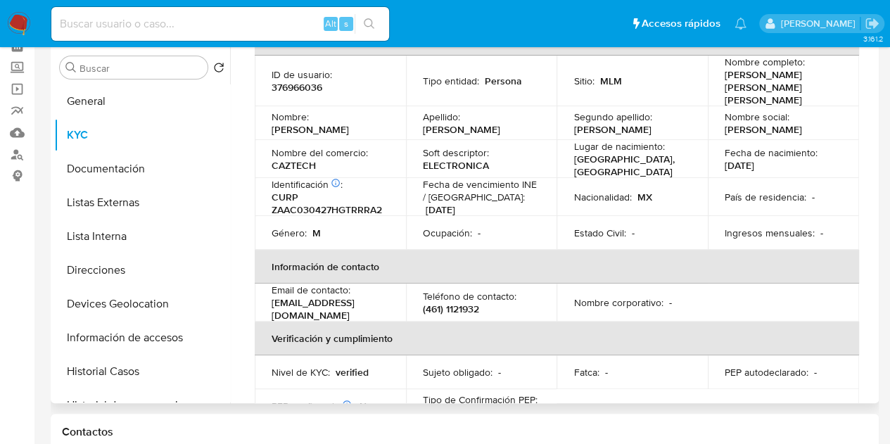
scroll to position [70, 0]
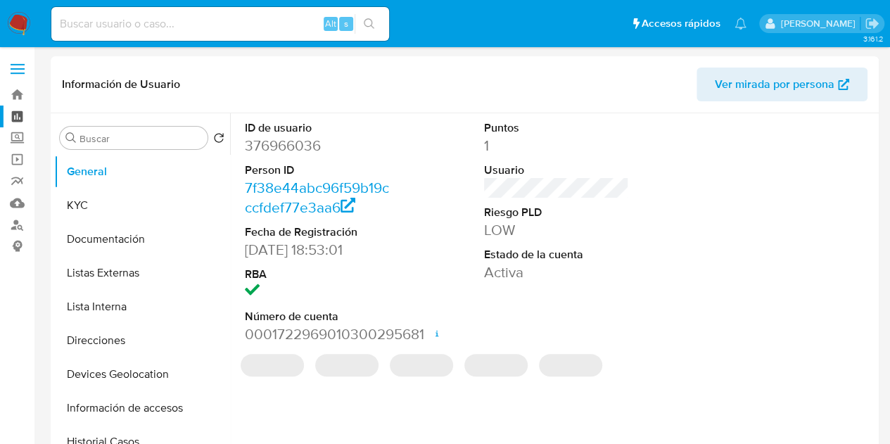
select select "10"
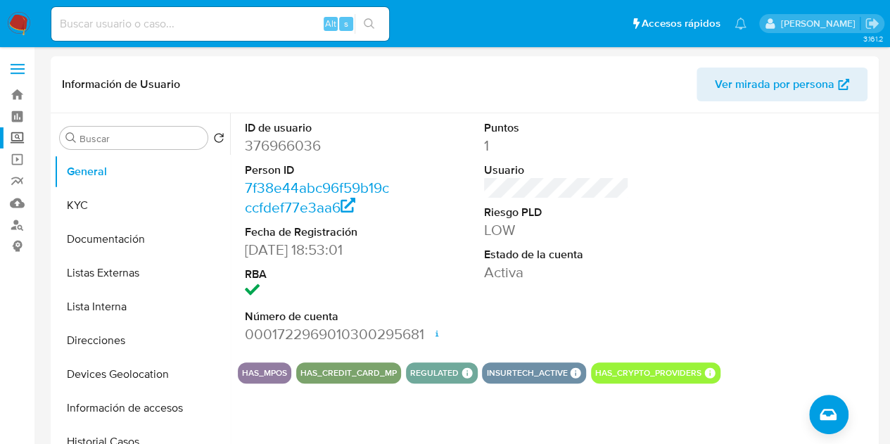
click at [14, 143] on label "Screening" at bounding box center [84, 138] width 168 height 22
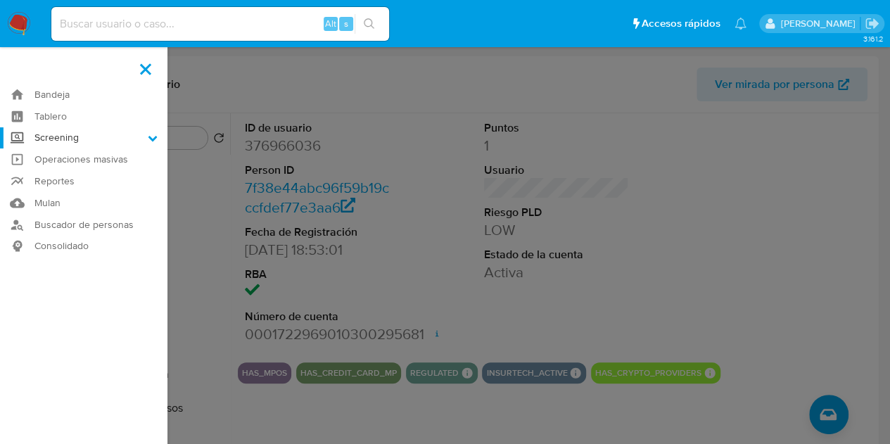
click at [0, 0] on input "Screening" at bounding box center [0, 0] width 0 height 0
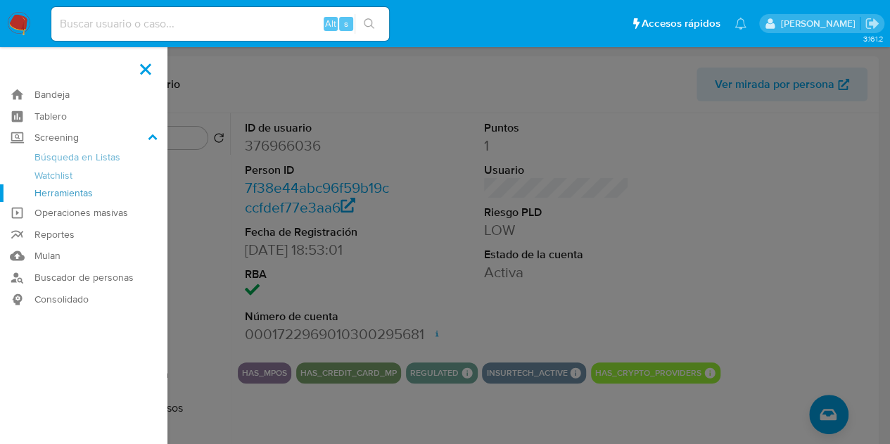
click at [65, 196] on link "Herramientas" at bounding box center [84, 193] width 168 height 18
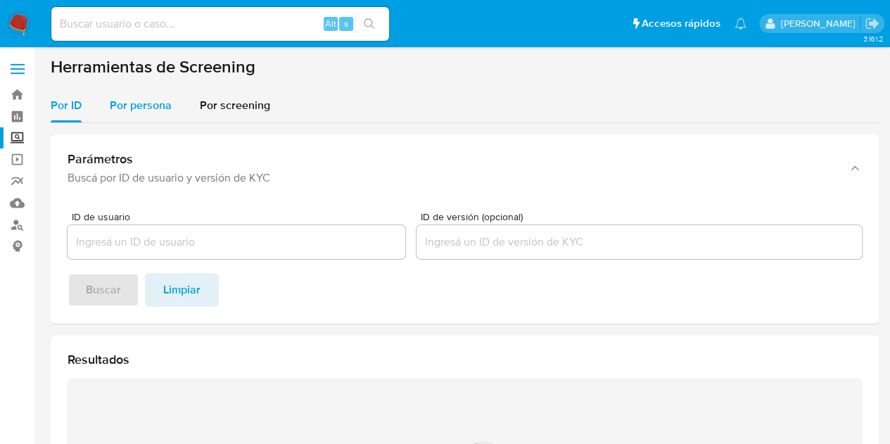
click at [152, 113] on span "Por persona" at bounding box center [141, 105] width 62 height 16
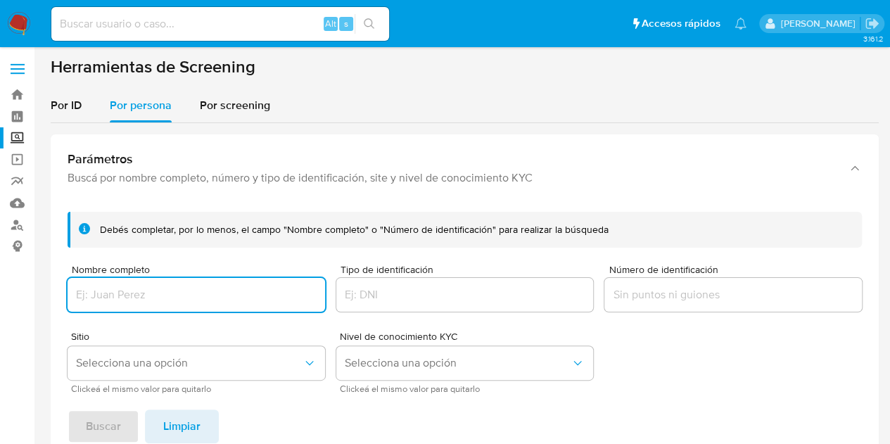
click at [152, 301] on input "Nombre completo" at bounding box center [197, 295] width 258 height 18
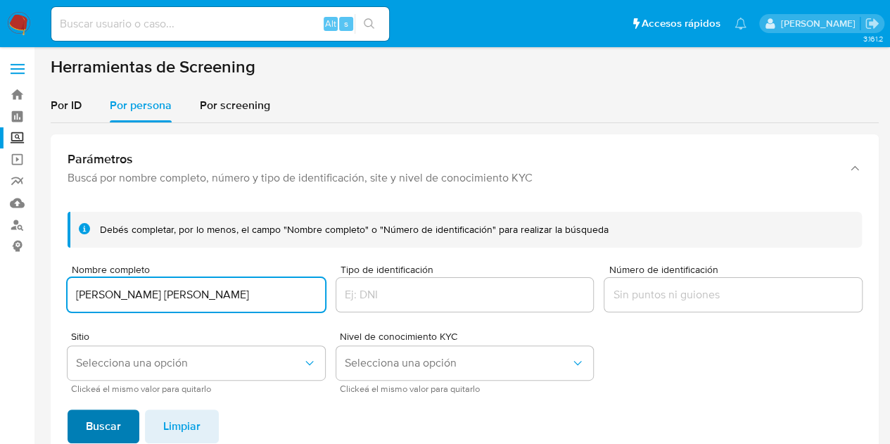
type input "[PERSON_NAME] [PERSON_NAME]"
click at [124, 429] on button "Buscar" at bounding box center [104, 427] width 72 height 34
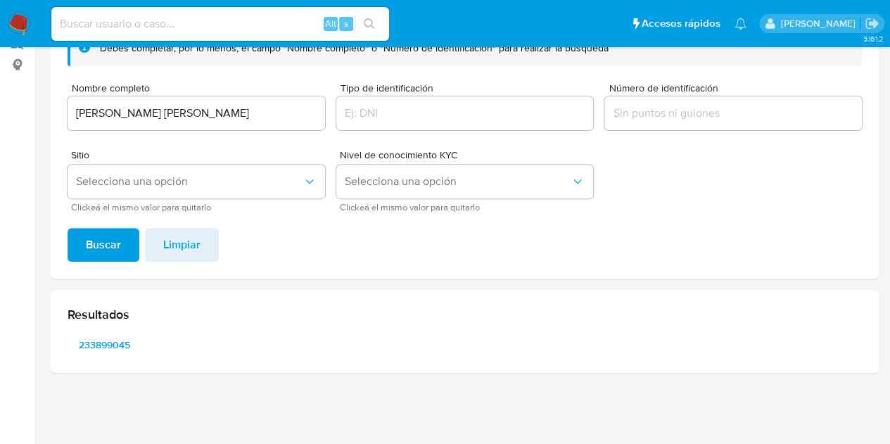
scroll to position [181, 0]
click at [97, 347] on span "233899045" at bounding box center [104, 346] width 55 height 20
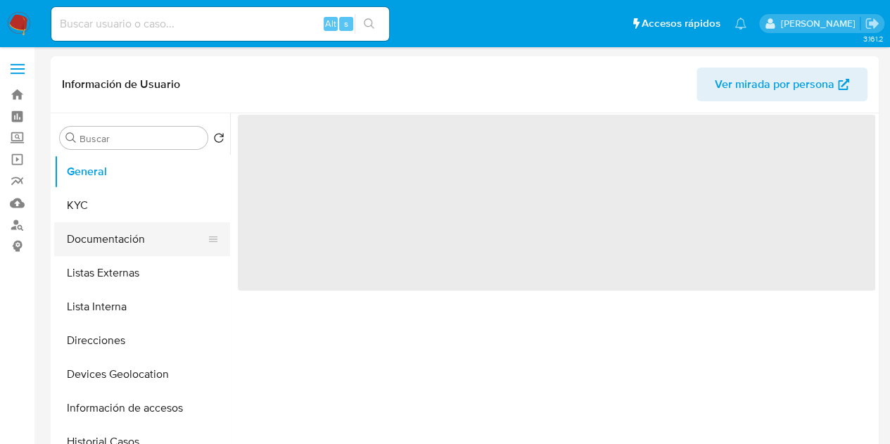
select select "10"
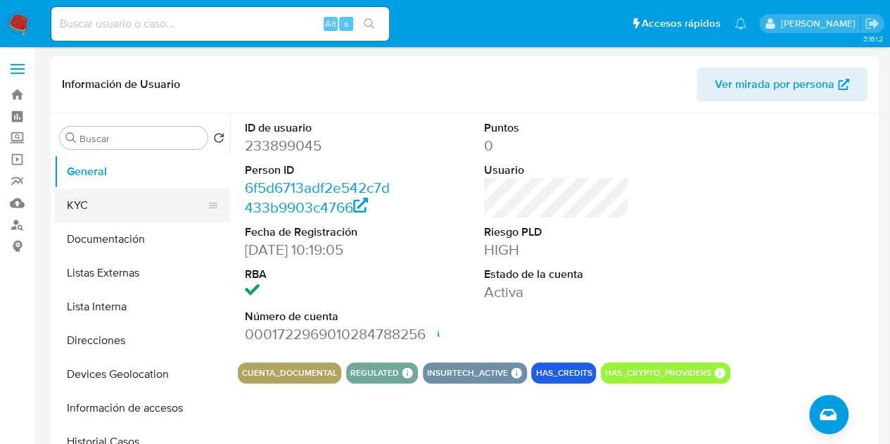
click at [134, 207] on button "KYC" at bounding box center [136, 206] width 165 height 34
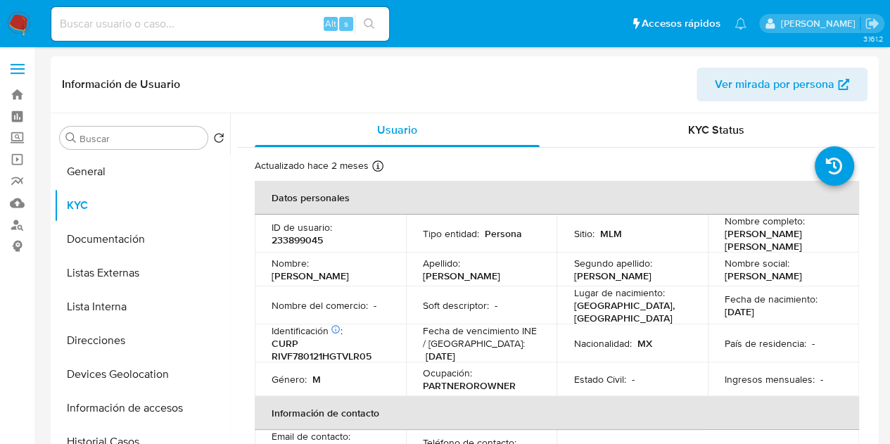
click at [20, 137] on label "Screening" at bounding box center [84, 138] width 168 height 22
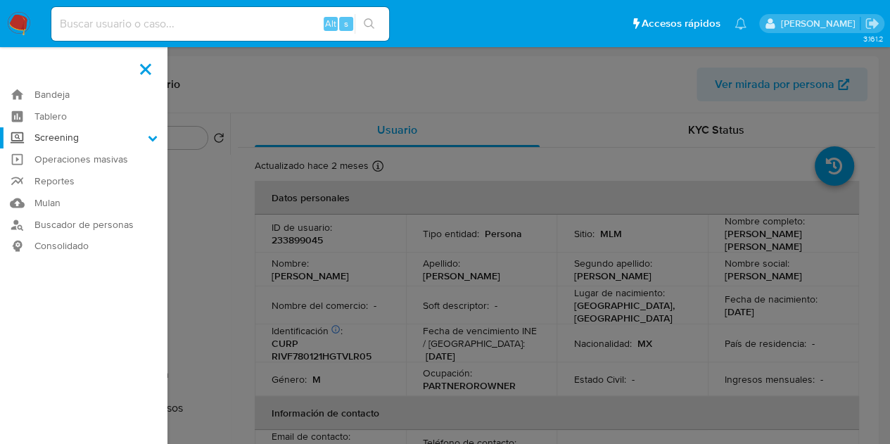
click at [0, 0] on input "Screening" at bounding box center [0, 0] width 0 height 0
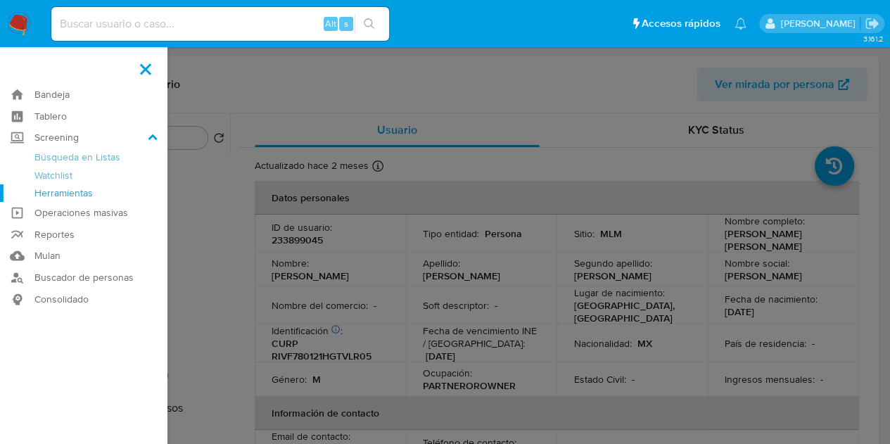
click at [72, 191] on link "Herramientas" at bounding box center [84, 193] width 168 height 18
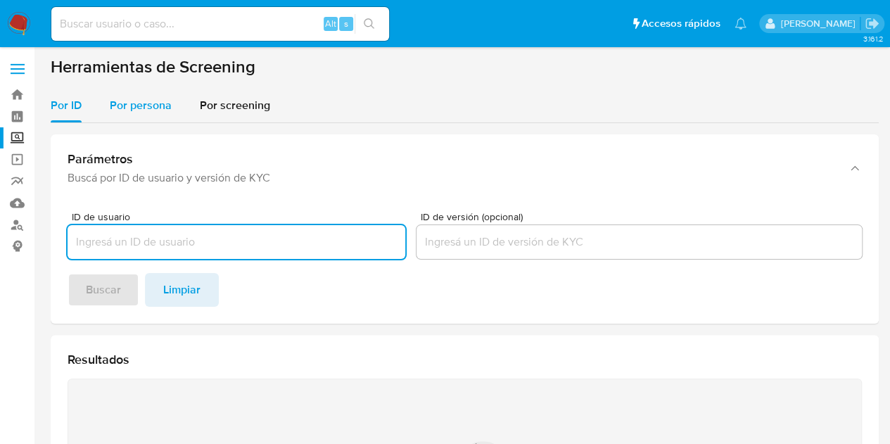
click at [153, 113] on div "Por persona" at bounding box center [141, 106] width 62 height 34
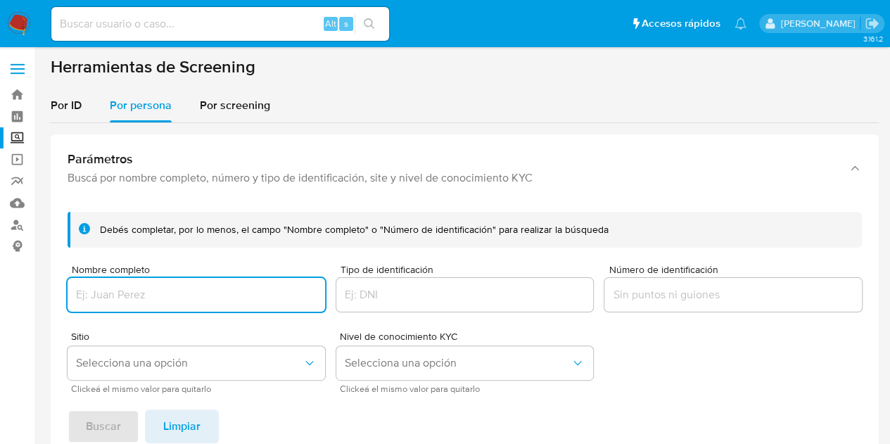
click at [149, 291] on input "Nombre completo" at bounding box center [197, 295] width 258 height 18
type input "[PERSON_NAME]"
click at [114, 426] on span "Buscar" at bounding box center [103, 426] width 35 height 31
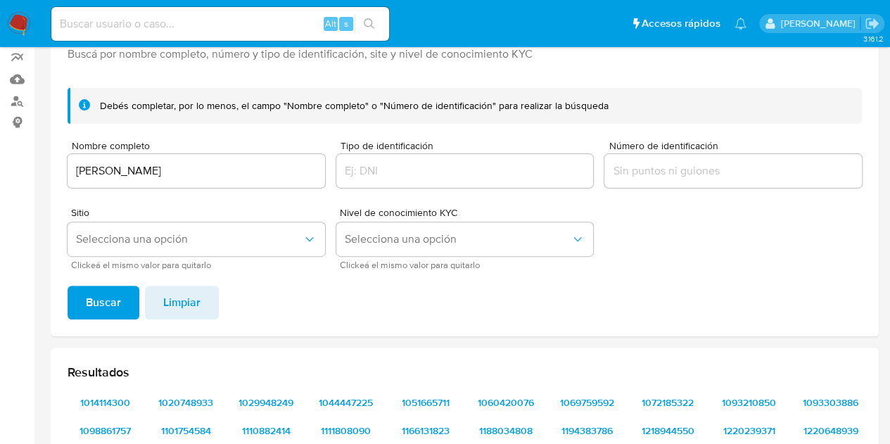
scroll to position [123, 0]
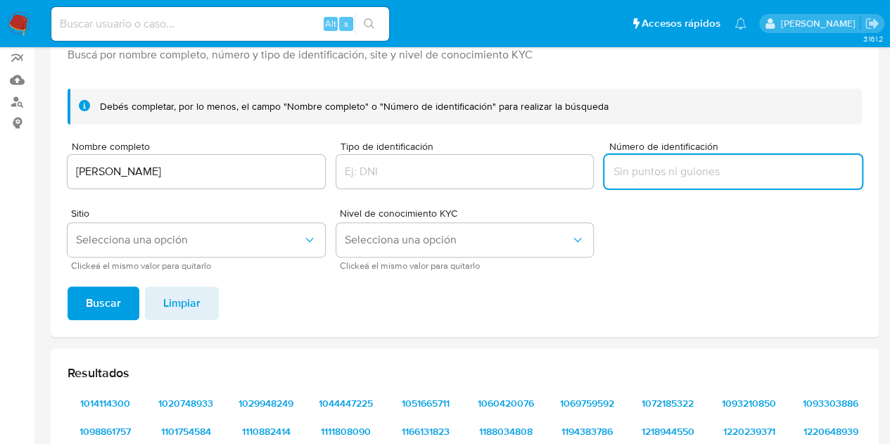
click at [636, 174] on input "Número de identificación" at bounding box center [734, 172] width 258 height 18
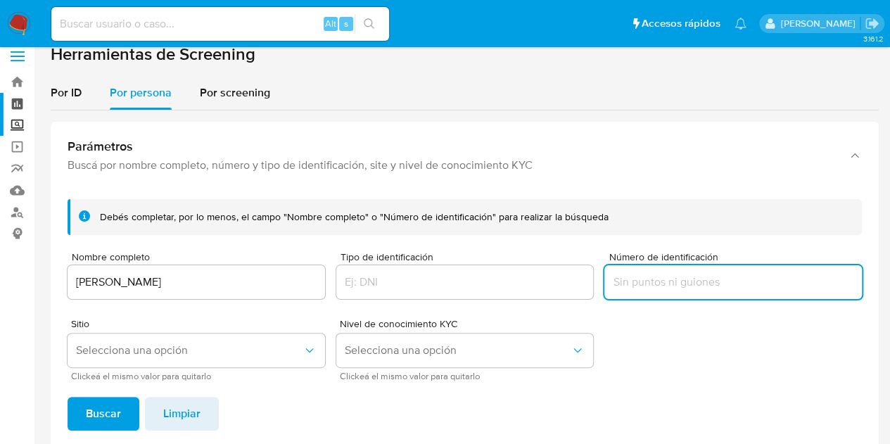
scroll to position [0, 0]
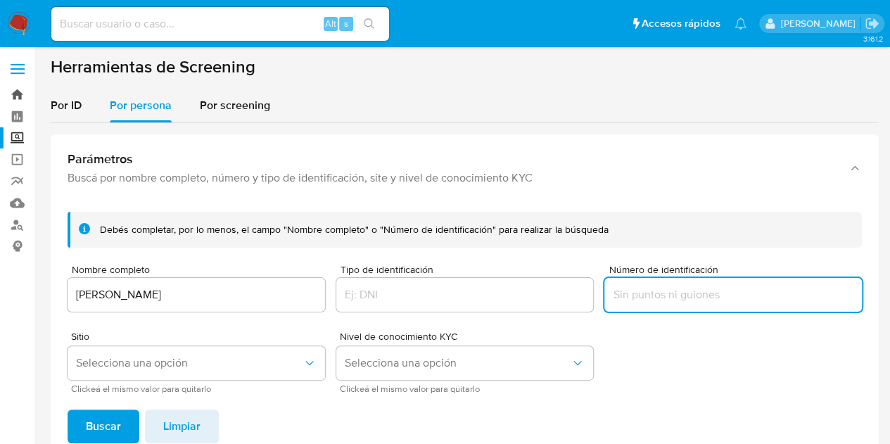
click at [20, 95] on link "Bandeja" at bounding box center [84, 95] width 168 height 22
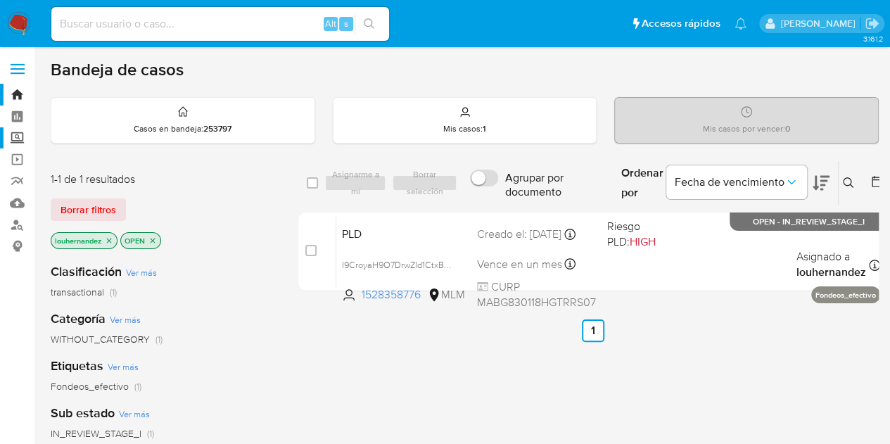
click at [20, 137] on label "Screening" at bounding box center [84, 138] width 168 height 22
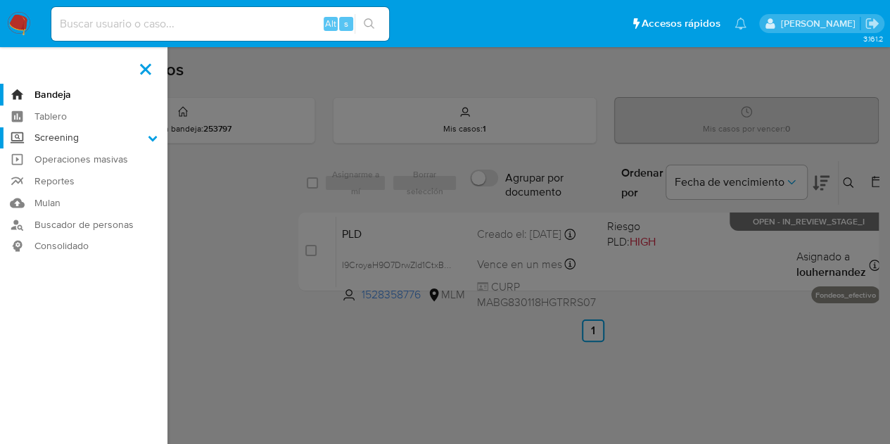
click at [0, 0] on input "Screening" at bounding box center [0, 0] width 0 height 0
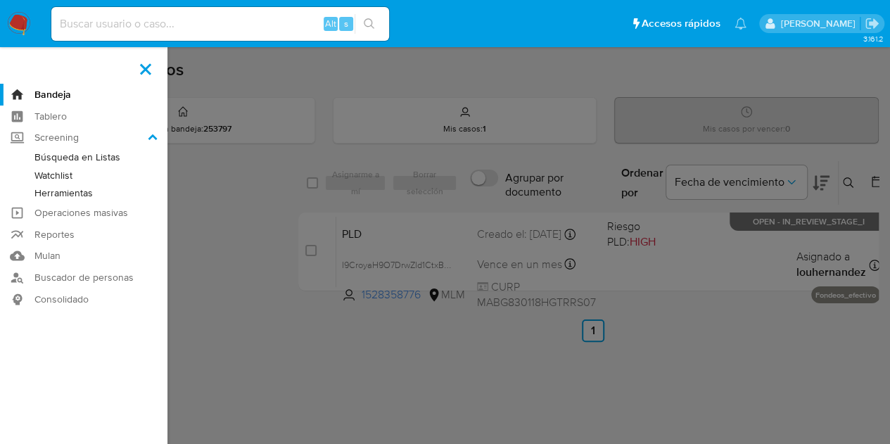
click at [79, 188] on link "Herramientas" at bounding box center [84, 193] width 168 height 18
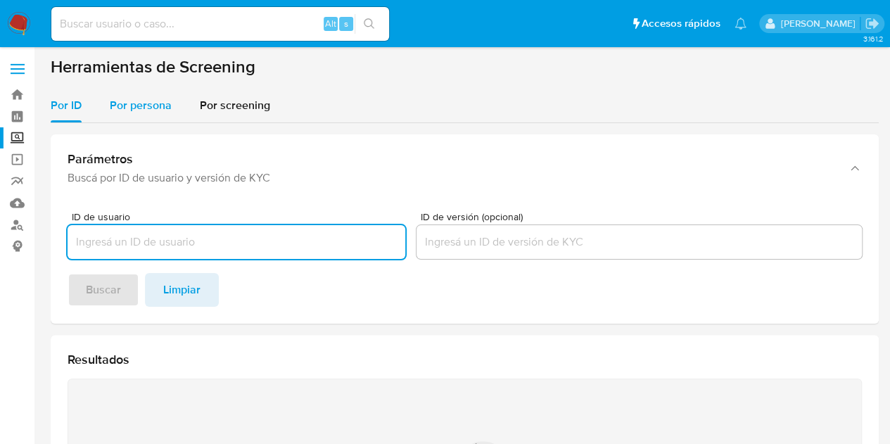
click at [151, 115] on div "Por persona" at bounding box center [141, 106] width 62 height 34
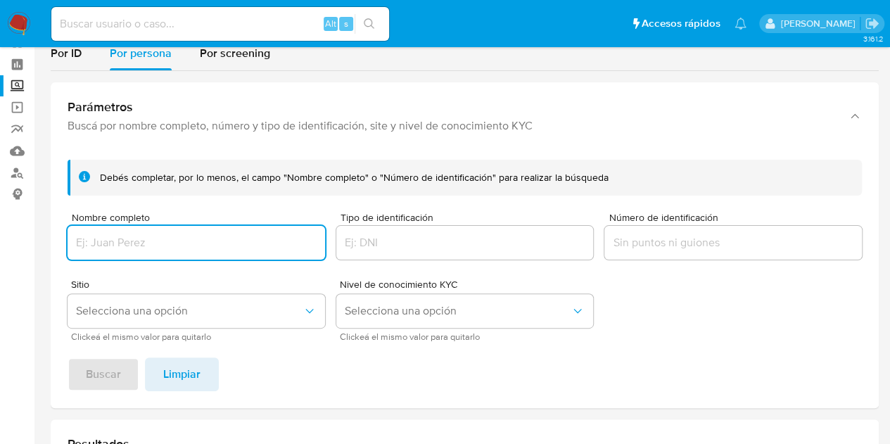
scroll to position [70, 0]
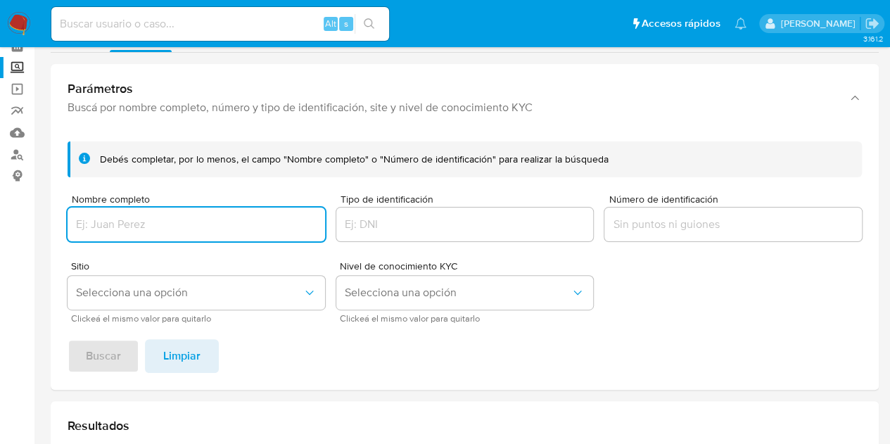
click at [211, 225] on input "Nombre completo" at bounding box center [197, 224] width 258 height 18
type input "MARIA GUADALUPE FLORES"
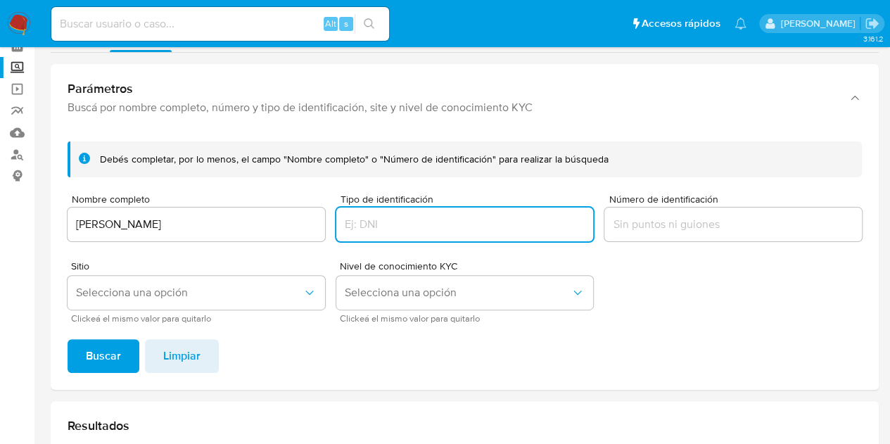
click at [475, 229] on input "Tipo de identificación" at bounding box center [465, 224] width 258 height 18
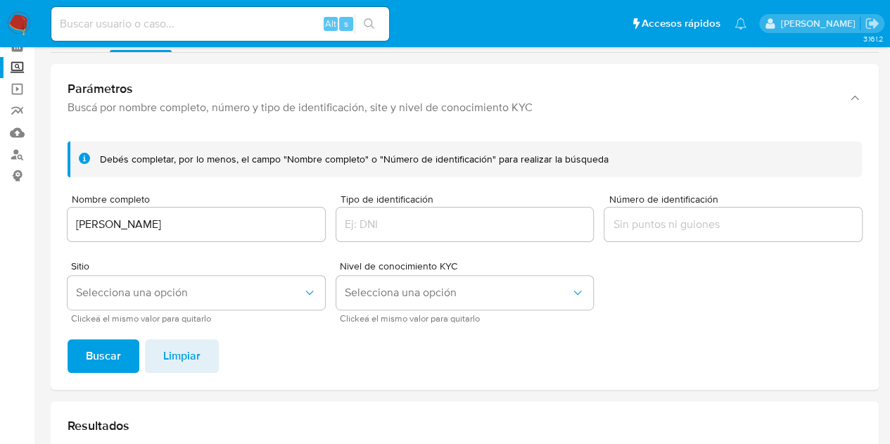
click at [711, 275] on form "Debés completar, por lo menos, el campo "Nombre completo" o "Número de identifi…" at bounding box center [465, 231] width 795 height 181
click at [469, 290] on span "Selecciona una opción" at bounding box center [458, 293] width 227 height 14
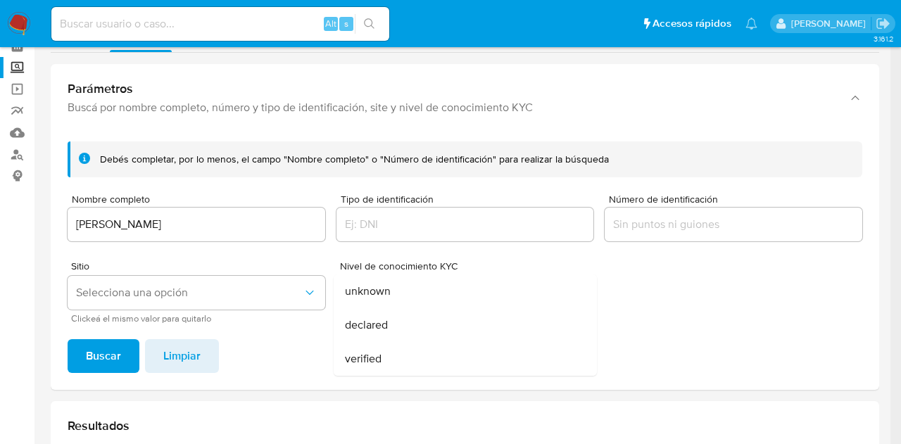
click at [763, 296] on form "Debés completar, por lo menos, el campo "Nombre completo" o "Número de identifi…" at bounding box center [465, 231] width 795 height 181
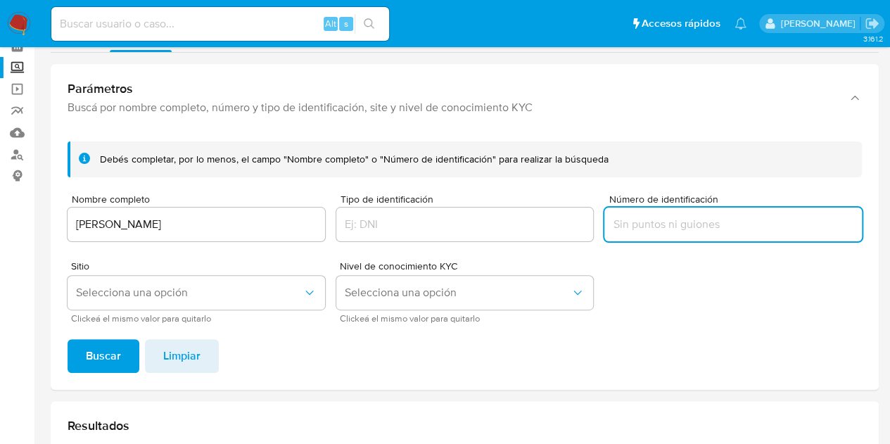
click at [672, 227] on input "Número de identificación" at bounding box center [734, 224] width 258 height 18
paste input "LOFG970428MS7"
type input "LOFG970428MS7"
click at [124, 350] on button "Buscar" at bounding box center [104, 356] width 72 height 34
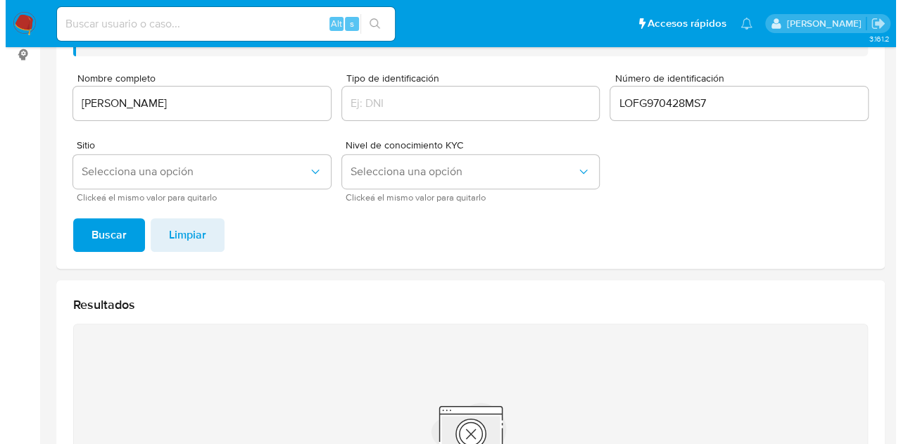
scroll to position [123, 0]
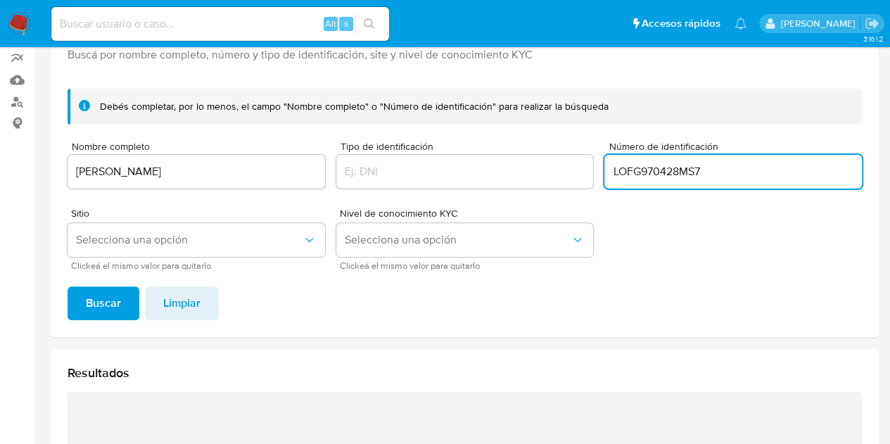
drag, startPoint x: 723, startPoint y: 169, endPoint x: 559, endPoint y: 168, distance: 164.7
click at [559, 168] on form "Debés completar, por lo menos, el campo "Nombre completo" o "Número de identifi…" at bounding box center [465, 179] width 795 height 181
click at [487, 172] on input "Tipo de identificación" at bounding box center [465, 172] width 258 height 18
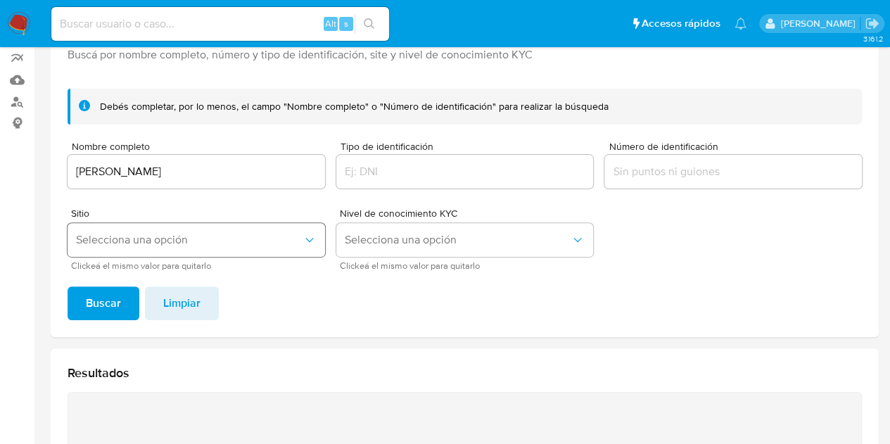
click at [291, 234] on span "Selecciona una opción" at bounding box center [189, 240] width 227 height 14
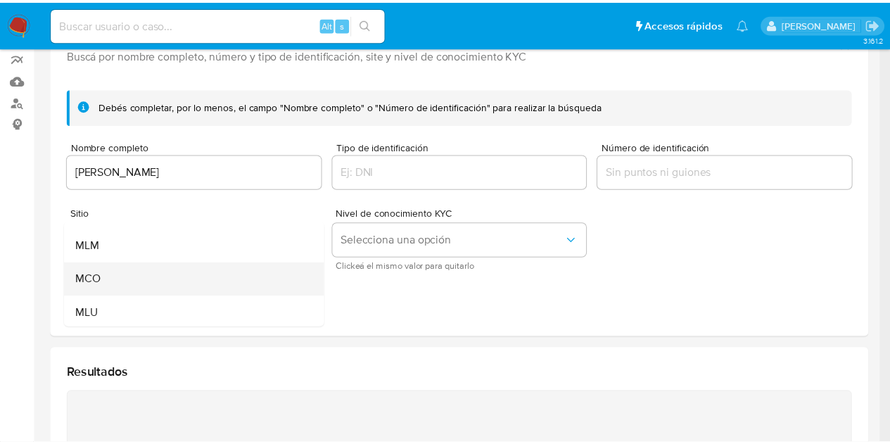
scroll to position [97, 0]
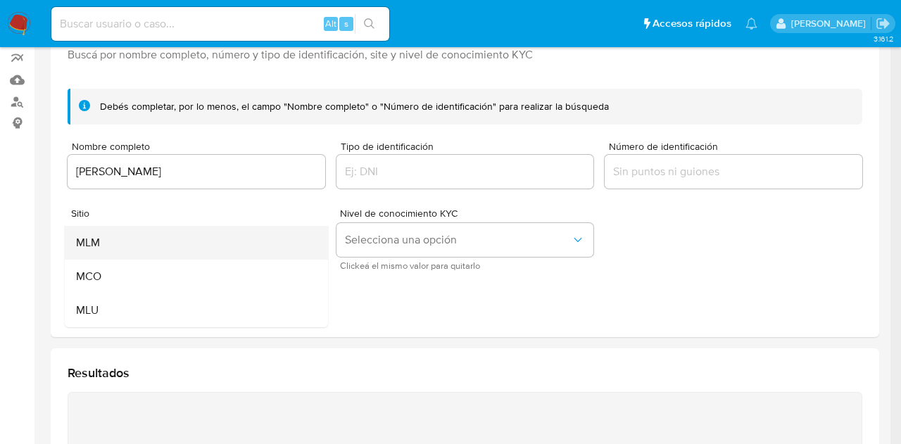
click at [199, 244] on div "MLM" at bounding box center [192, 243] width 232 height 34
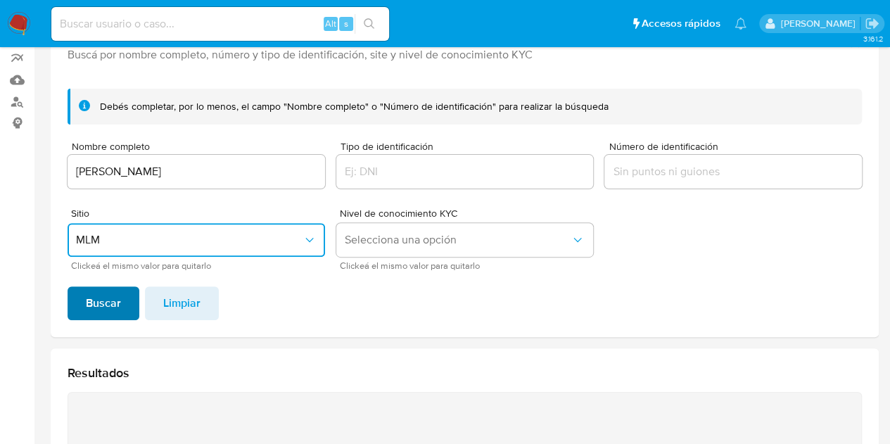
click at [112, 303] on span "Buscar" at bounding box center [103, 303] width 35 height 31
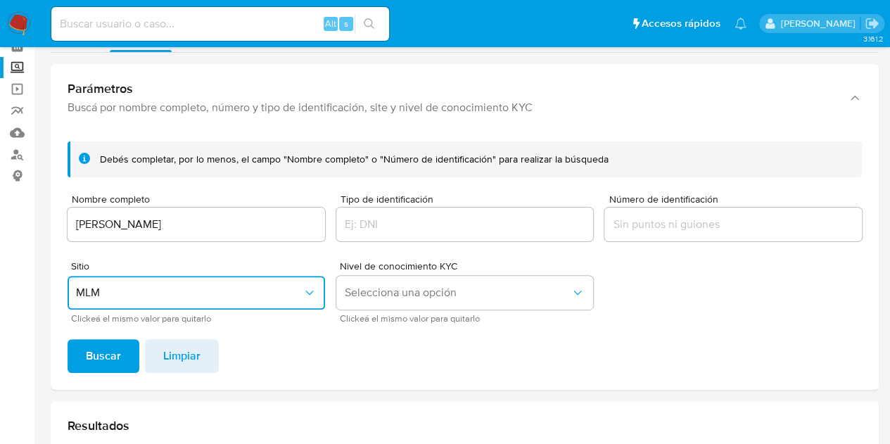
scroll to position [0, 0]
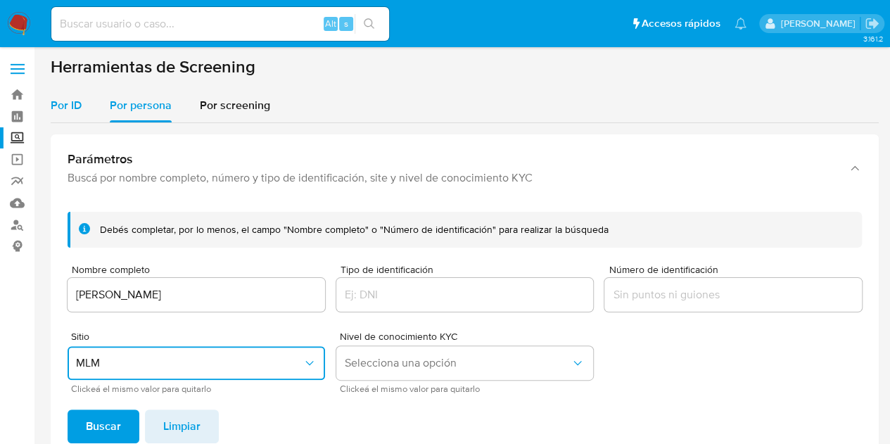
click at [69, 105] on span "Por ID" at bounding box center [66, 105] width 31 height 16
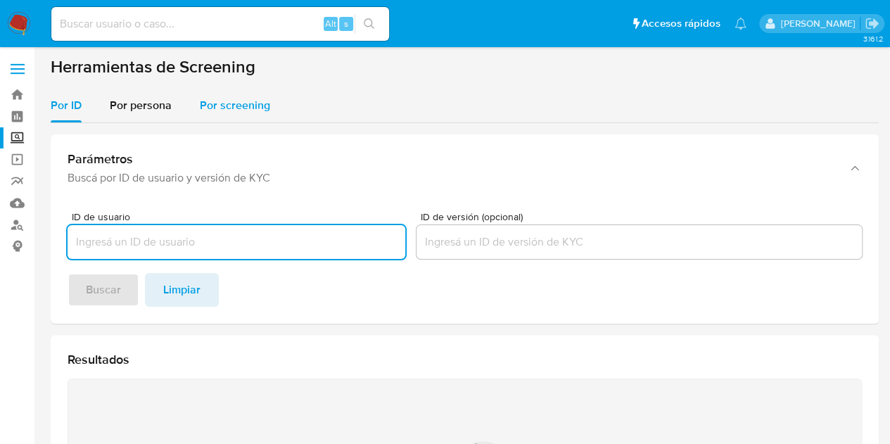
click at [238, 98] on span "Por screening" at bounding box center [235, 105] width 70 height 16
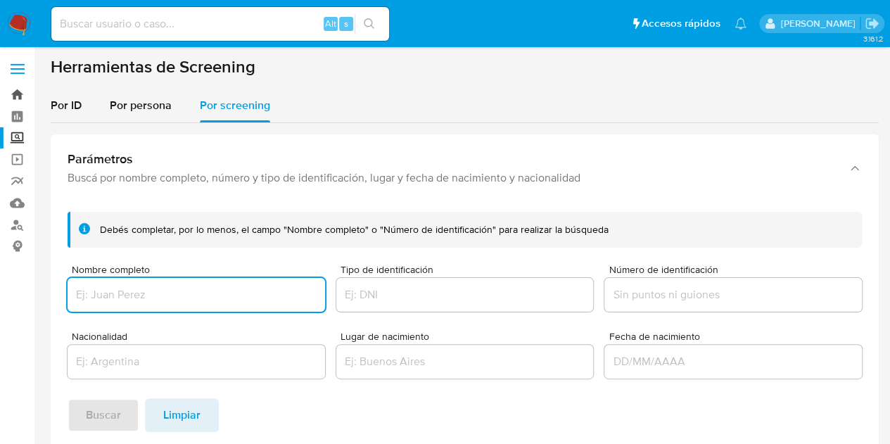
click at [18, 96] on link "Bandeja" at bounding box center [84, 95] width 168 height 22
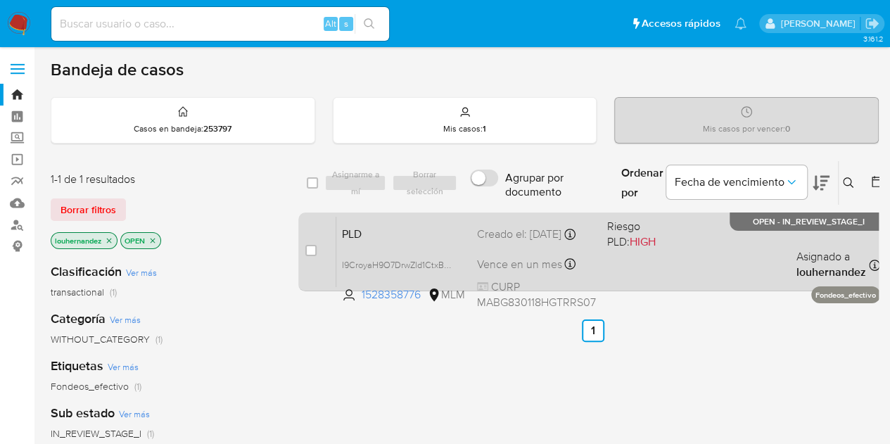
click at [429, 246] on div "PLD I9CroyaH9O7DrwZld1CtxBWB 1528358776 MLM Riesgo PLD: HIGH Creado el: 12/09/2…" at bounding box center [608, 251] width 544 height 71
click at [517, 254] on div "PLD I9CroyaH9O7DrwZld1CtxBWB 1528358776 MLM Riesgo PLD: HIGH Creado el: 12/09/2…" at bounding box center [608, 251] width 544 height 71
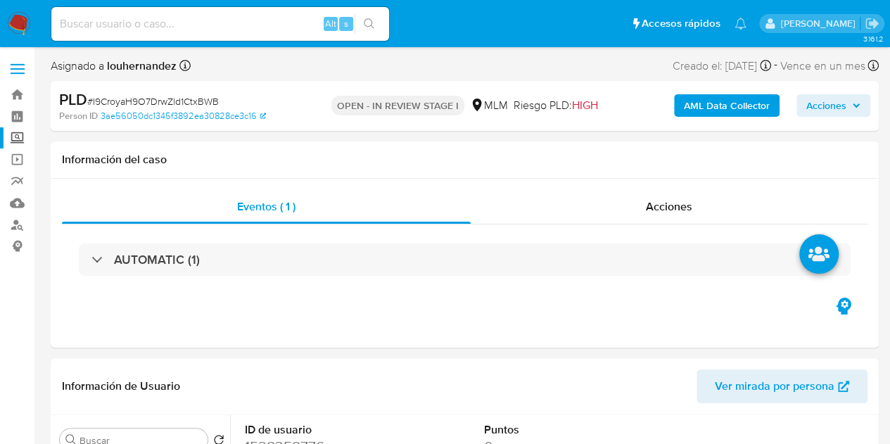
select select "10"
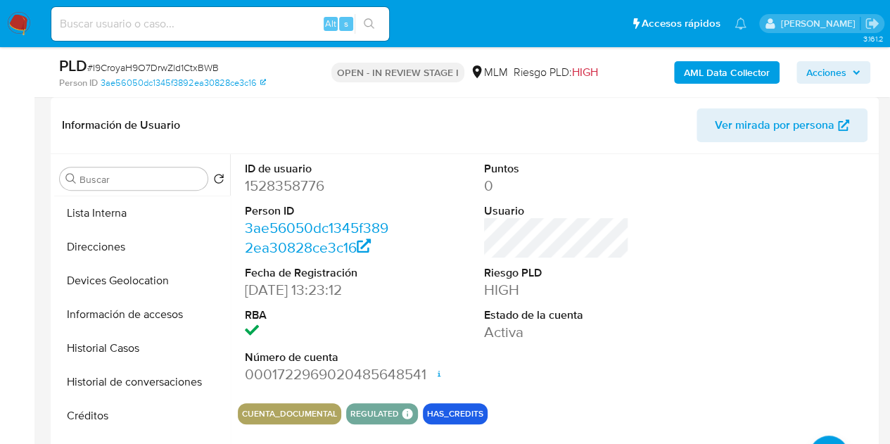
scroll to position [141, 0]
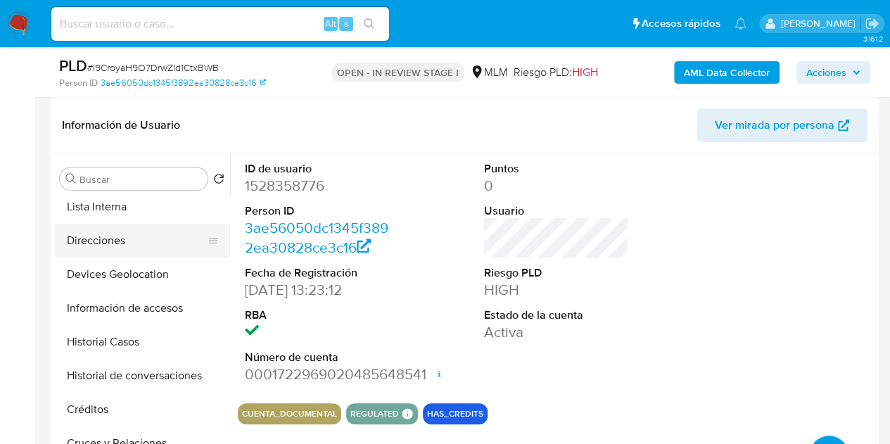
click at [122, 237] on button "Direcciones" at bounding box center [136, 241] width 165 height 34
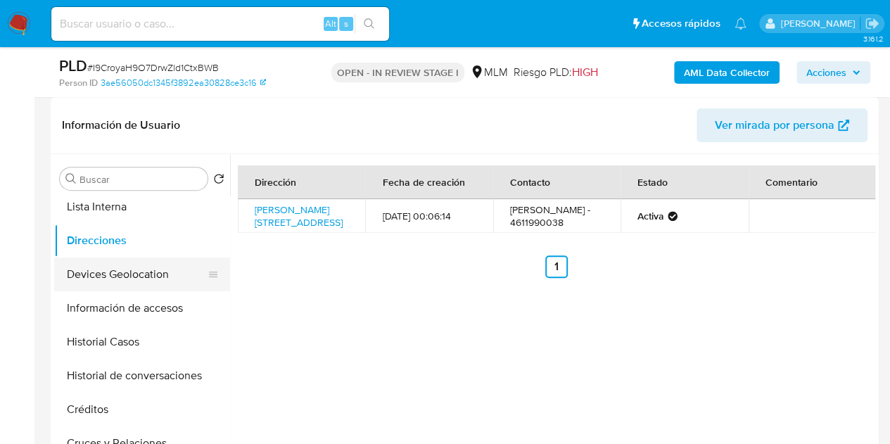
click at [132, 271] on button "Devices Geolocation" at bounding box center [136, 275] width 165 height 34
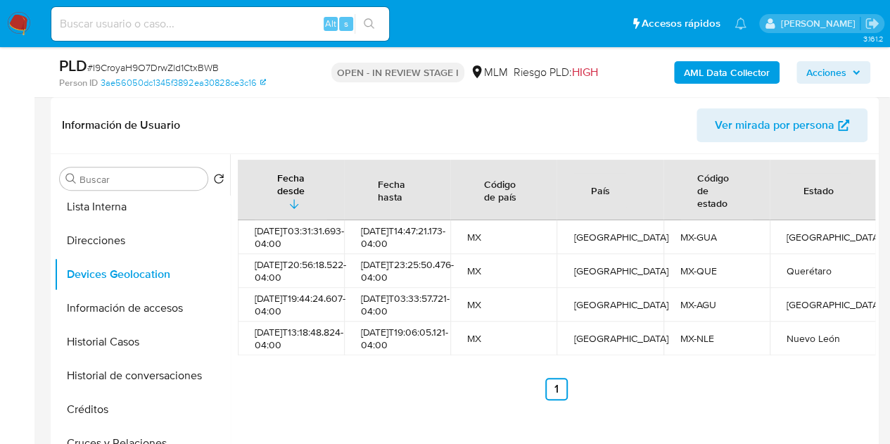
click at [289, 400] on ul "Anterior 1 Siguiente" at bounding box center [557, 389] width 638 height 23
click at [157, 315] on button "Información de accesos" at bounding box center [136, 308] width 165 height 34
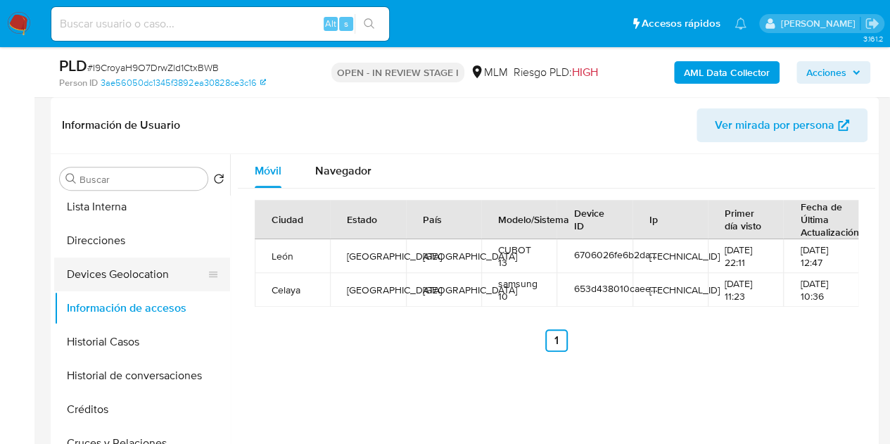
click at [139, 278] on button "Devices Geolocation" at bounding box center [136, 275] width 165 height 34
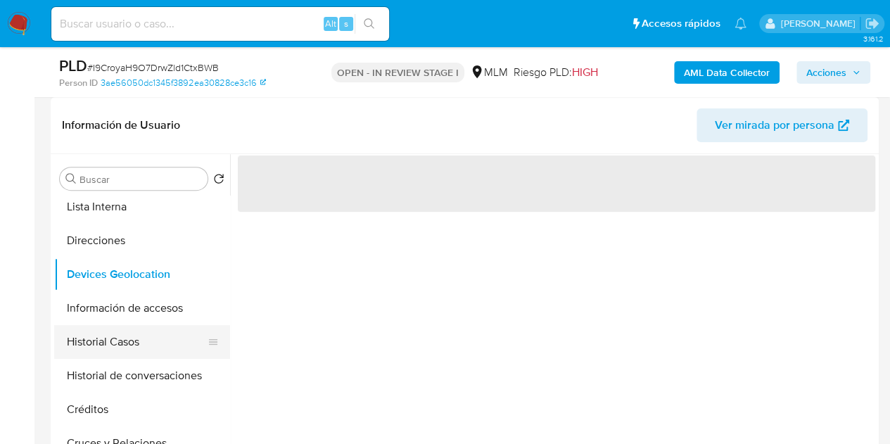
click at [124, 341] on button "Historial Casos" at bounding box center [136, 342] width 165 height 34
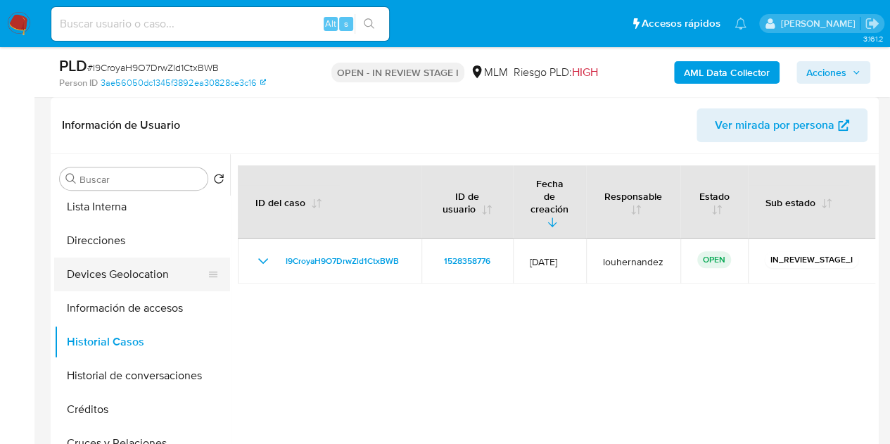
click at [121, 272] on button "Devices Geolocation" at bounding box center [136, 275] width 165 height 34
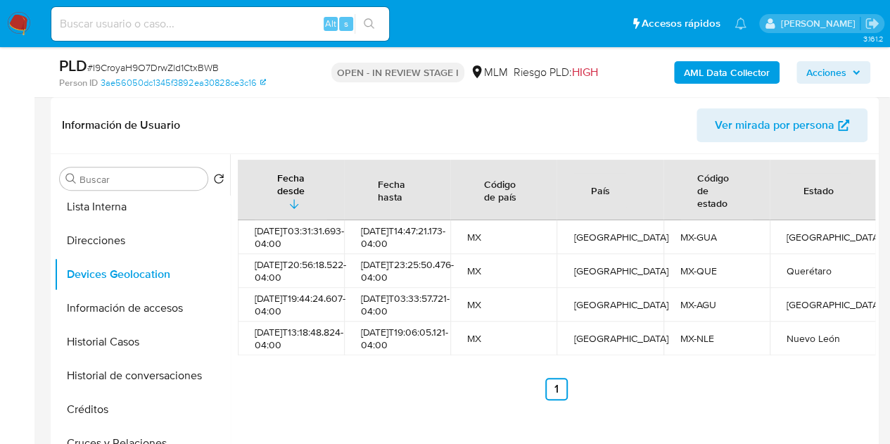
click at [363, 426] on div "Fecha desde Fecha hasta Código de país País Código de estado Estado 2023-10-31T…" at bounding box center [552, 334] width 645 height 360
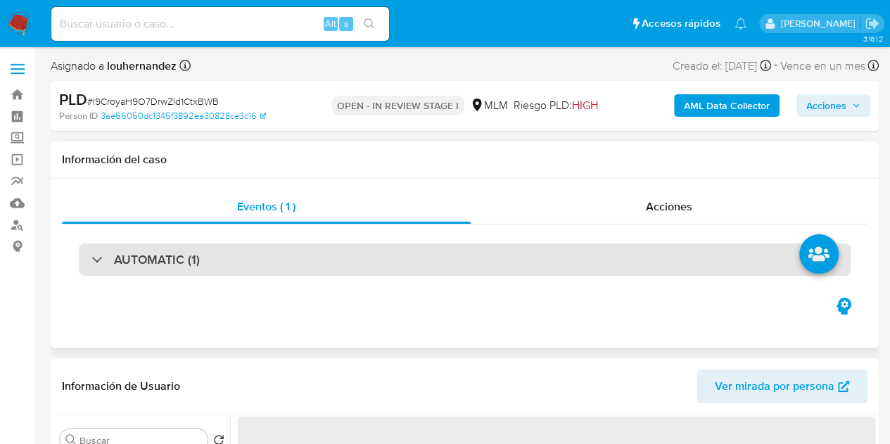
select select "10"
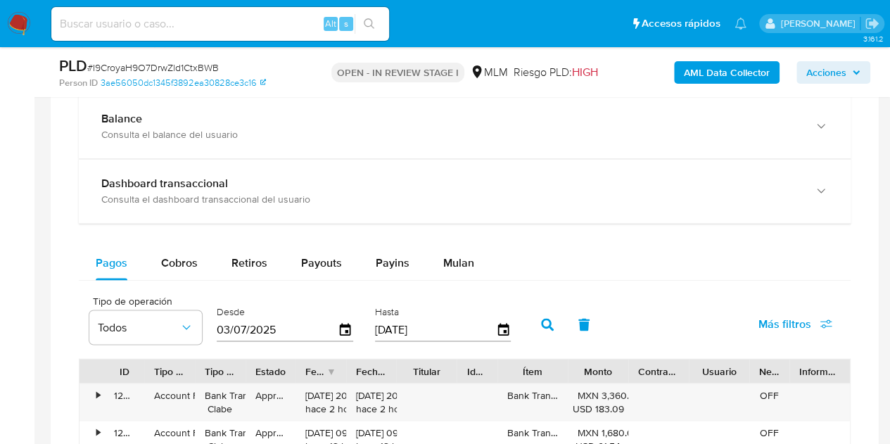
scroll to position [985, 0]
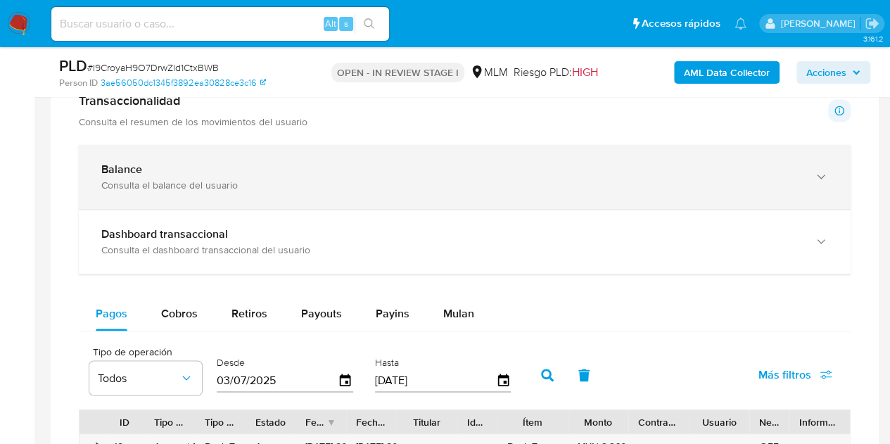
click at [272, 189] on div "Balance Consulta el balance del usuario" at bounding box center [465, 177] width 772 height 64
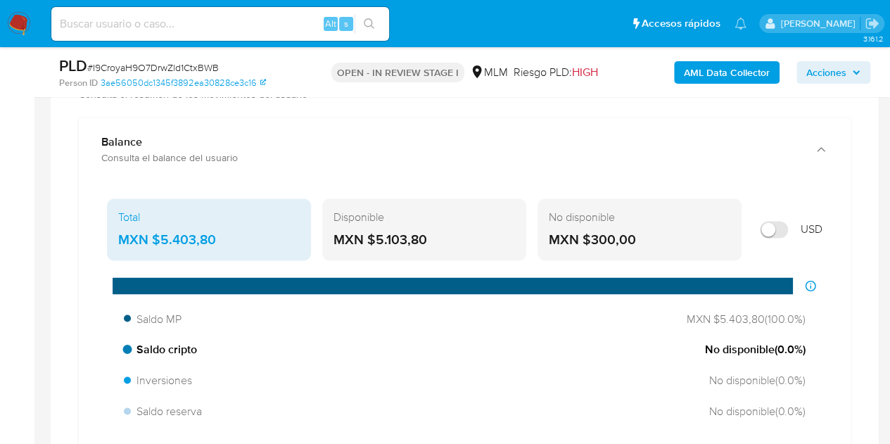
scroll to position [1056, 0]
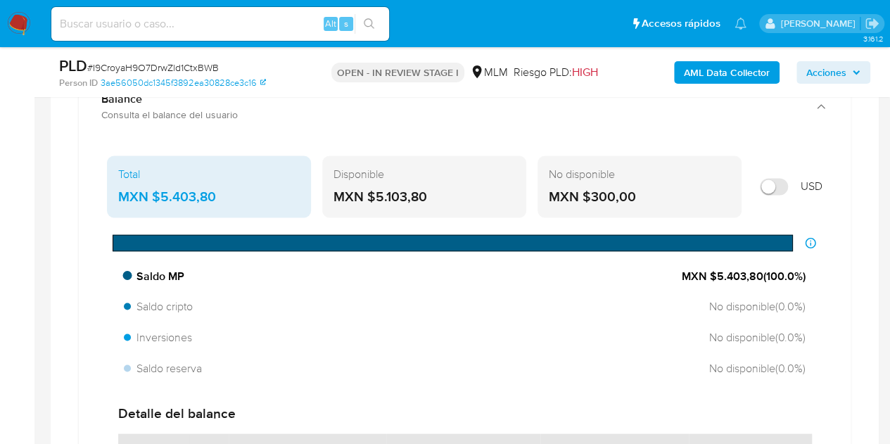
drag, startPoint x: 714, startPoint y: 272, endPoint x: 758, endPoint y: 272, distance: 43.6
click at [758, 272] on span "MXN $5.403,80 ( 100.0 %)" at bounding box center [744, 275] width 124 height 15
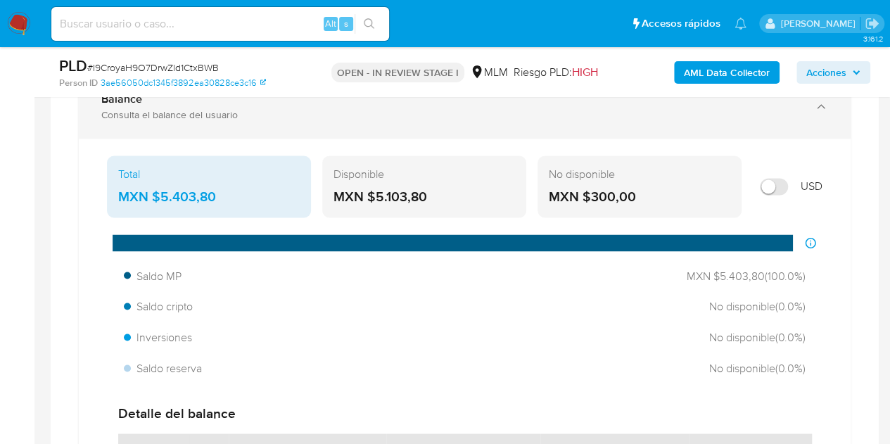
click at [836, 132] on div "Balance Consulta el balance del usuario" at bounding box center [465, 107] width 772 height 64
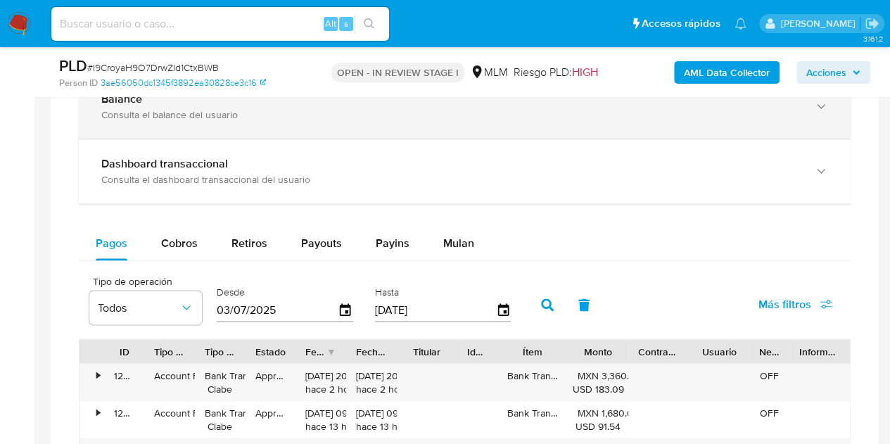
click at [793, 121] on div "Balance Consulta el balance del usuario" at bounding box center [465, 107] width 772 height 64
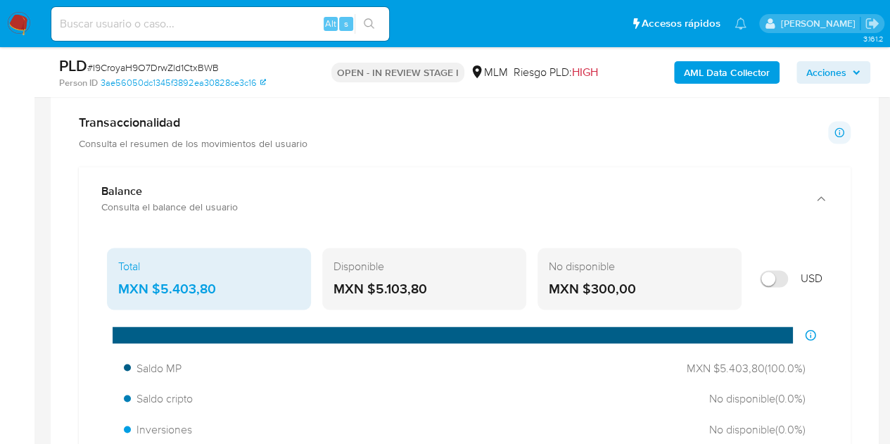
scroll to position [985, 0]
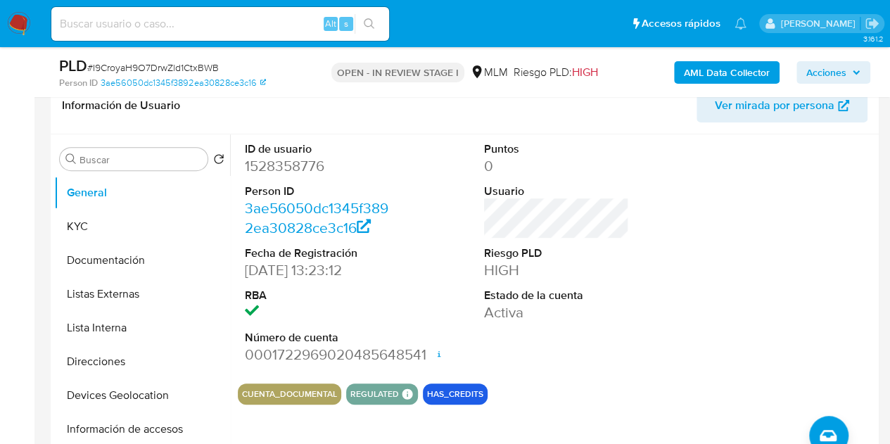
scroll to position [141, 0]
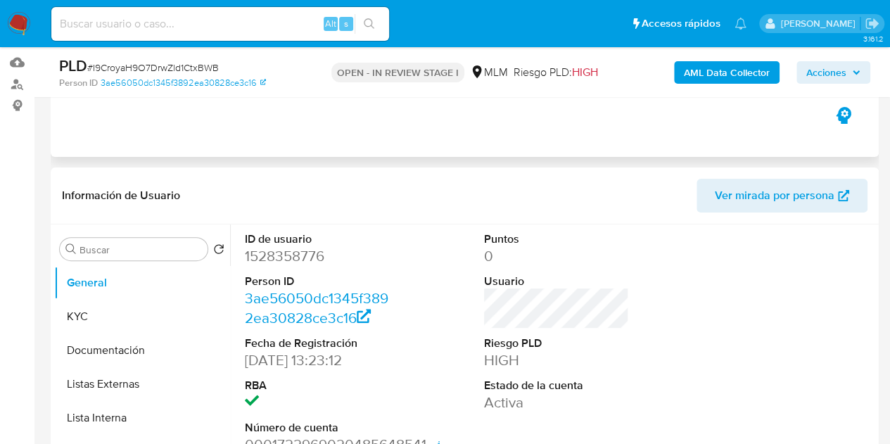
click at [778, 146] on div "Eventos ( 1 ) Acciones AUTOMATIC (1)" at bounding box center [465, 72] width 828 height 169
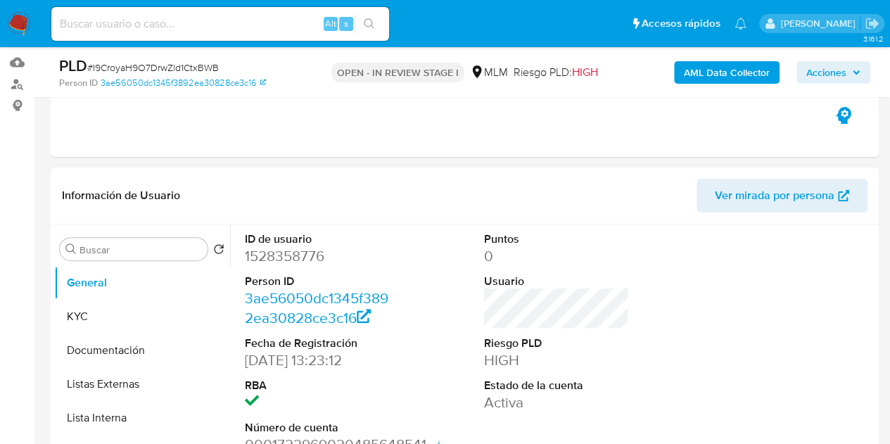
click at [753, 282] on div at bounding box center [796, 344] width 160 height 238
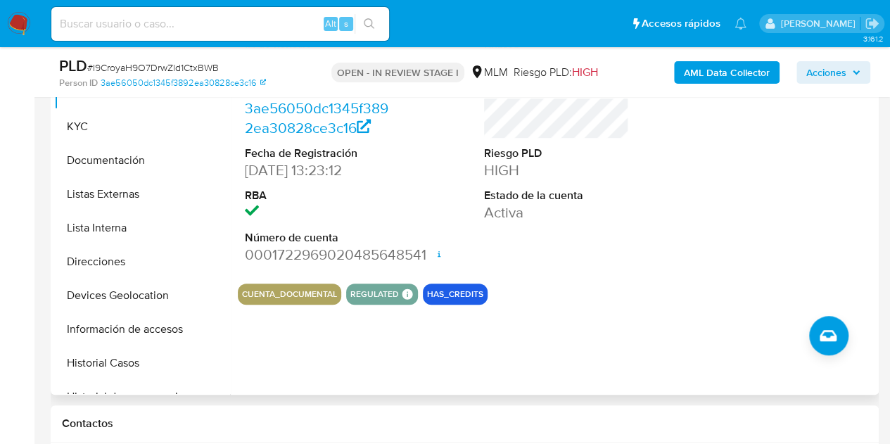
scroll to position [352, 0]
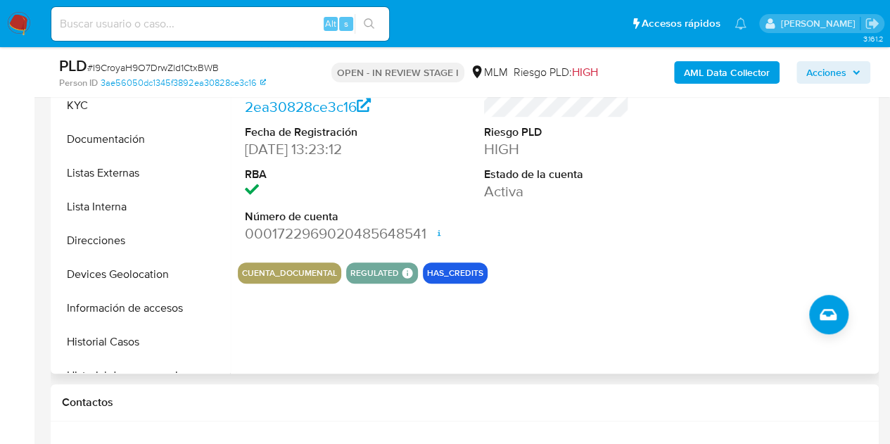
click at [771, 232] on div at bounding box center [796, 132] width 160 height 238
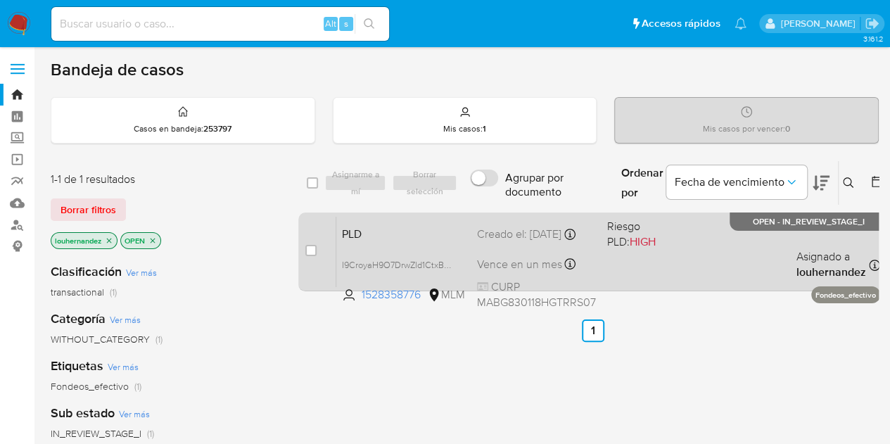
click at [683, 267] on div "PLD I9CroyaH9O7DrwZld1CtxBWB 1528358776 MLM Riesgo PLD: HIGH Creado el: 12/09/2…" at bounding box center [608, 251] width 544 height 71
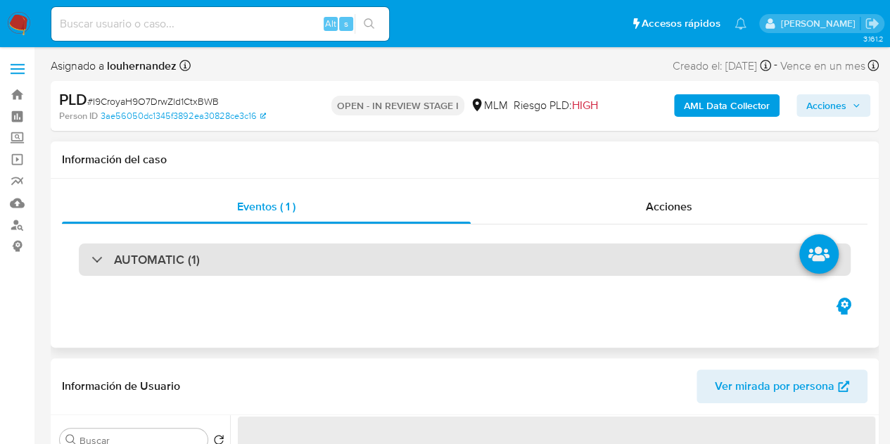
select select "10"
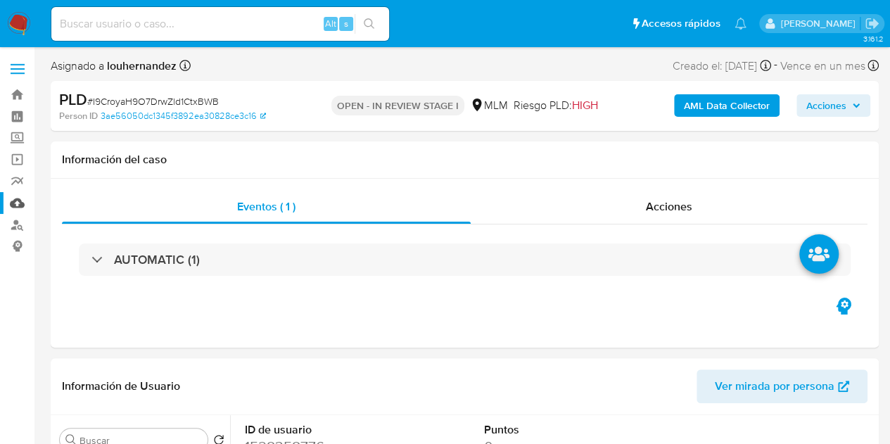
click at [18, 206] on link "Mulan" at bounding box center [84, 203] width 168 height 22
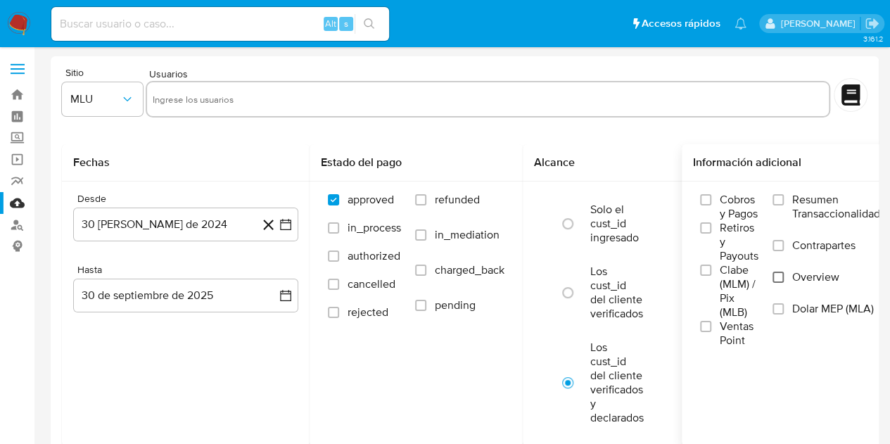
click at [783, 278] on input "Overview" at bounding box center [778, 277] width 11 height 11
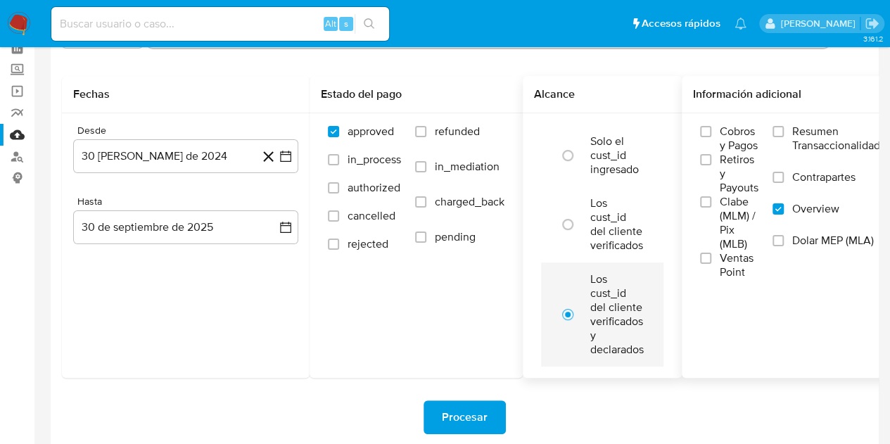
scroll to position [65, 0]
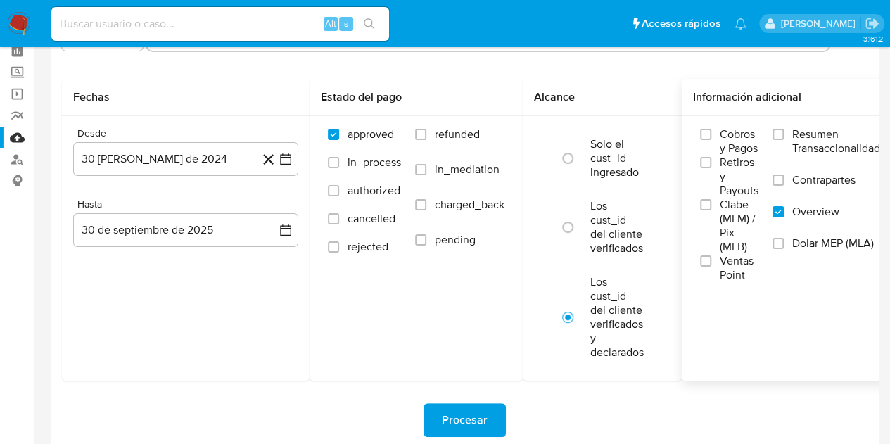
click at [491, 420] on button "Procesar" at bounding box center [465, 420] width 82 height 34
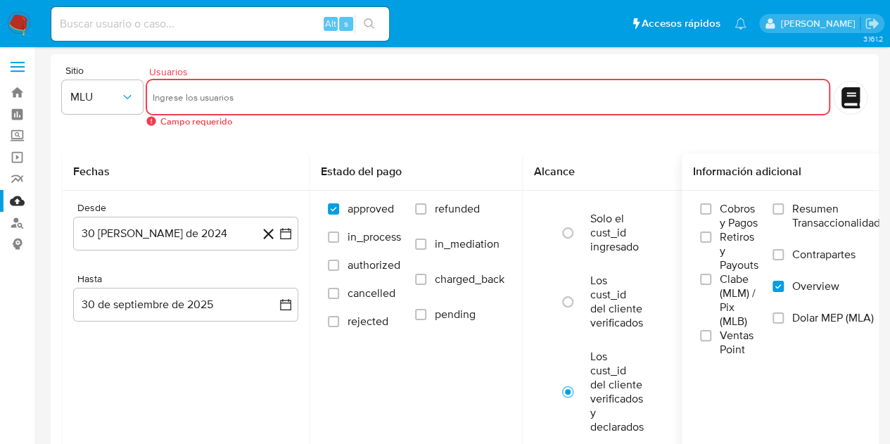
scroll to position [1, 0]
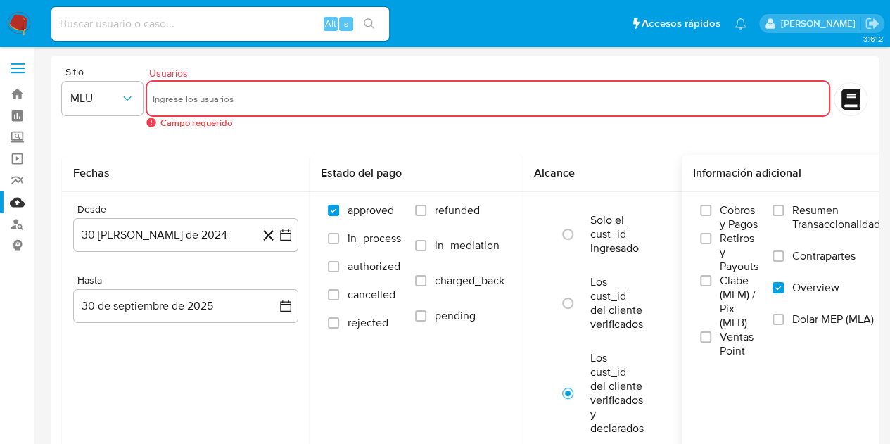
click at [231, 97] on input "text" at bounding box center [488, 98] width 671 height 23
paste input "1528358776"
type input "1528358776"
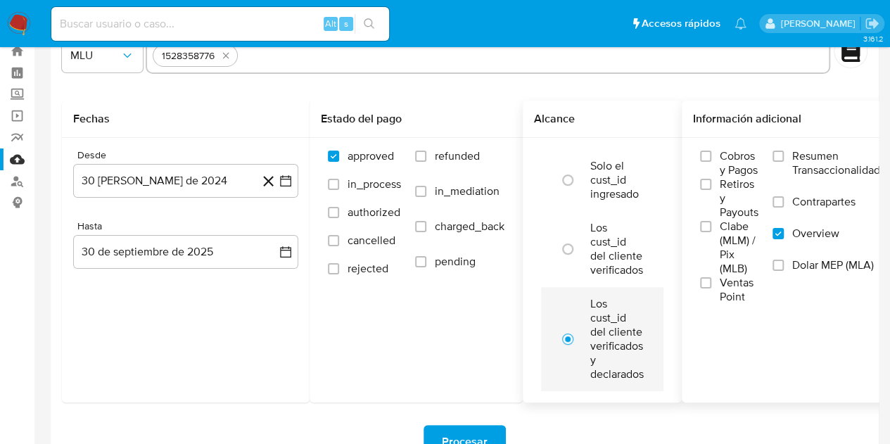
scroll to position [223, 0]
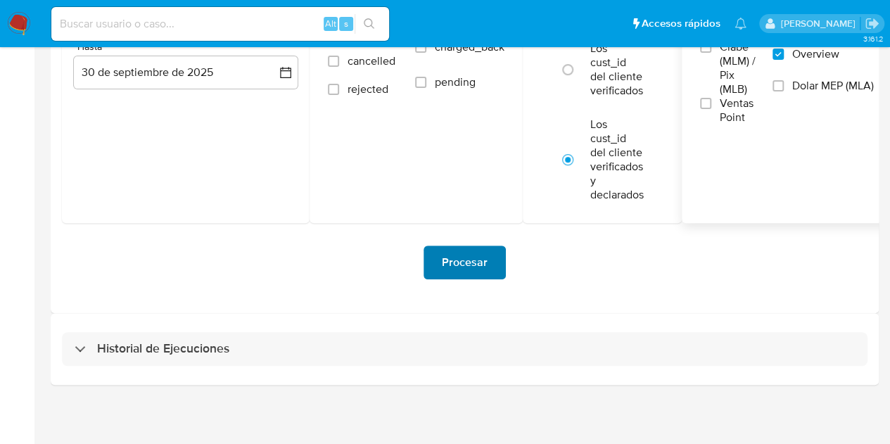
click at [471, 274] on span "Procesar" at bounding box center [465, 262] width 46 height 31
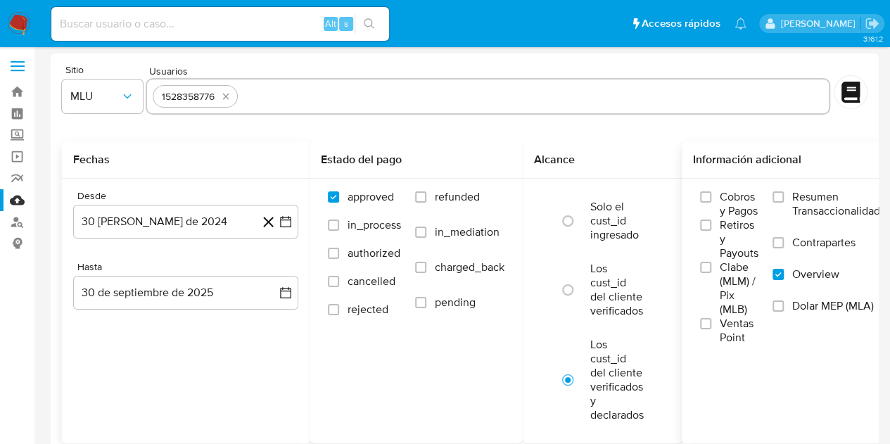
scroll to position [0, 0]
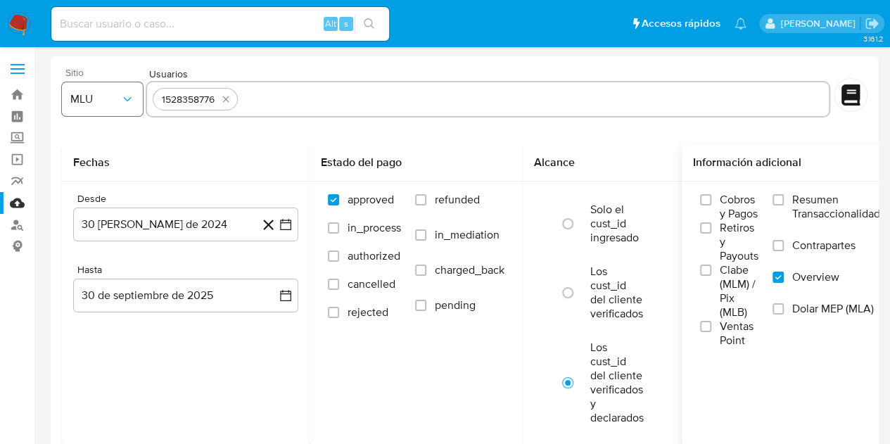
click at [120, 102] on icon "button" at bounding box center [127, 99] width 14 height 14
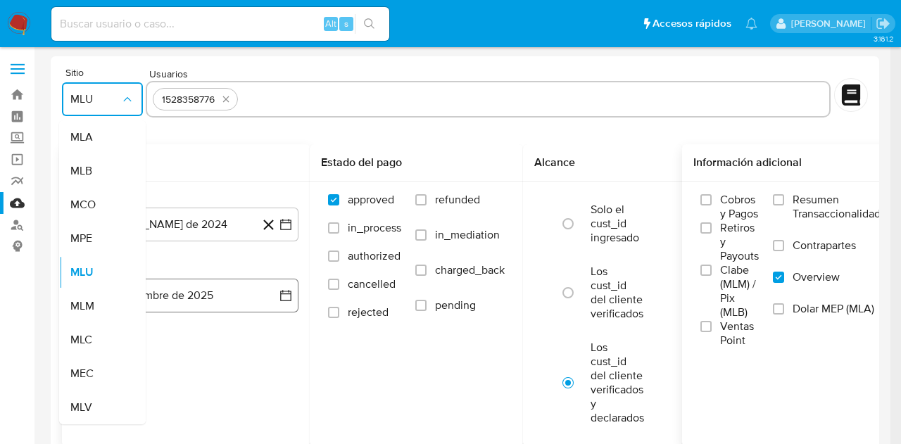
click at [99, 301] on div "MLM" at bounding box center [98, 306] width 56 height 34
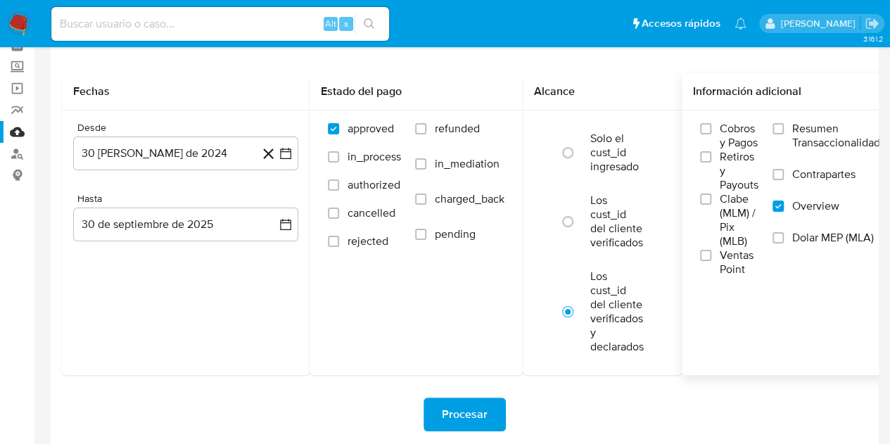
scroll to position [141, 0]
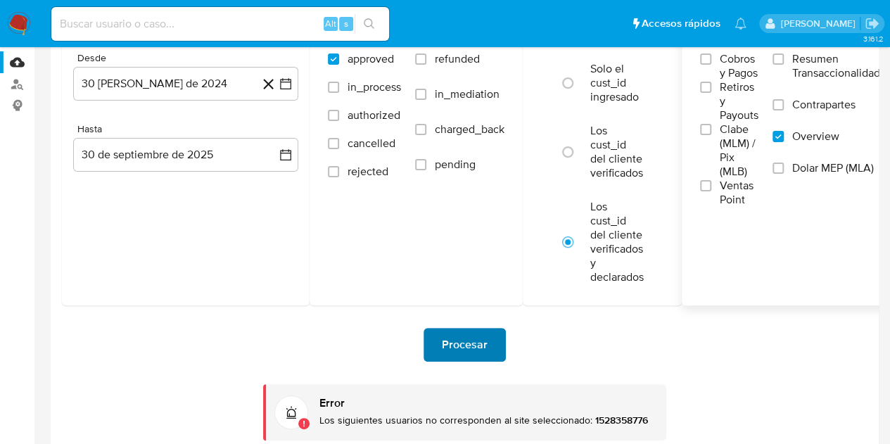
click at [490, 353] on button "Procesar" at bounding box center [465, 345] width 82 height 34
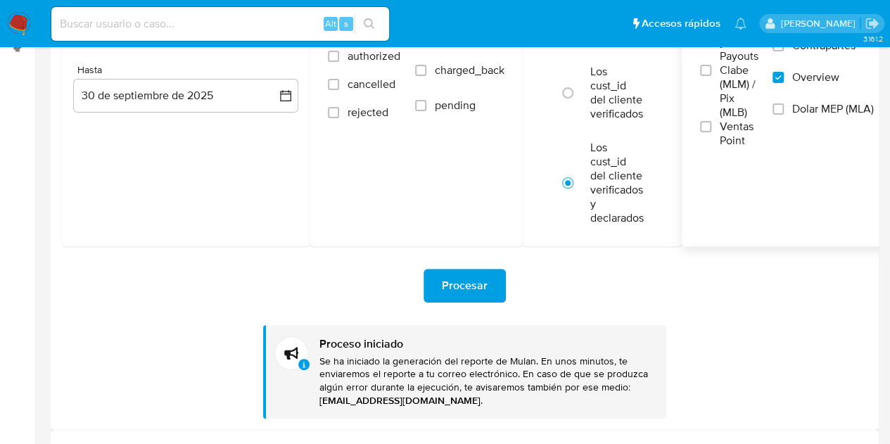
scroll to position [282, 0]
